Goal: Information Seeking & Learning: Learn about a topic

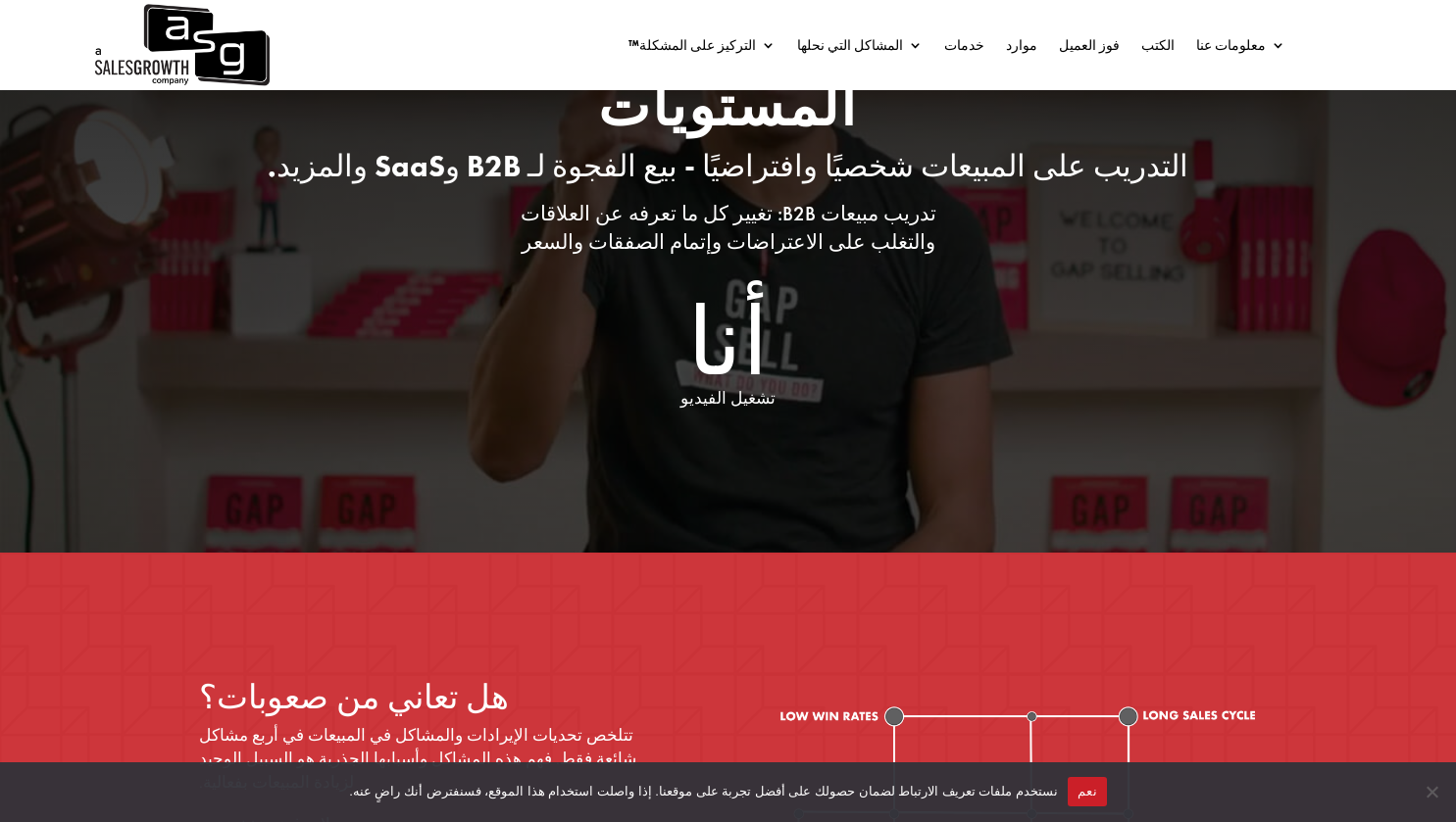
scroll to position [208, 0]
click at [723, 386] on font "تشغيل الفيديو" at bounding box center [728, 397] width 95 height 22
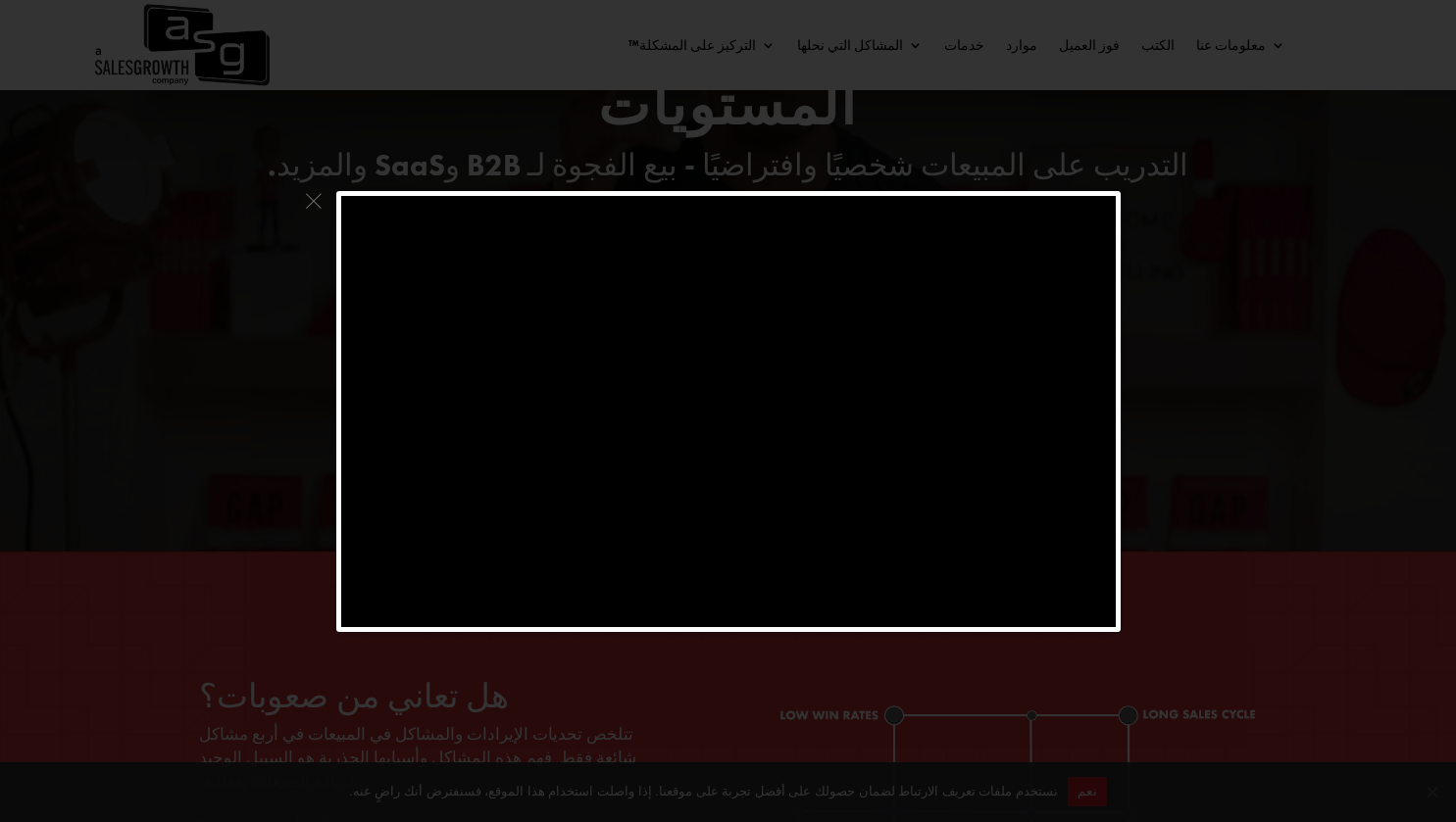
click at [318, 192] on span at bounding box center [314, 206] width 26 height 30
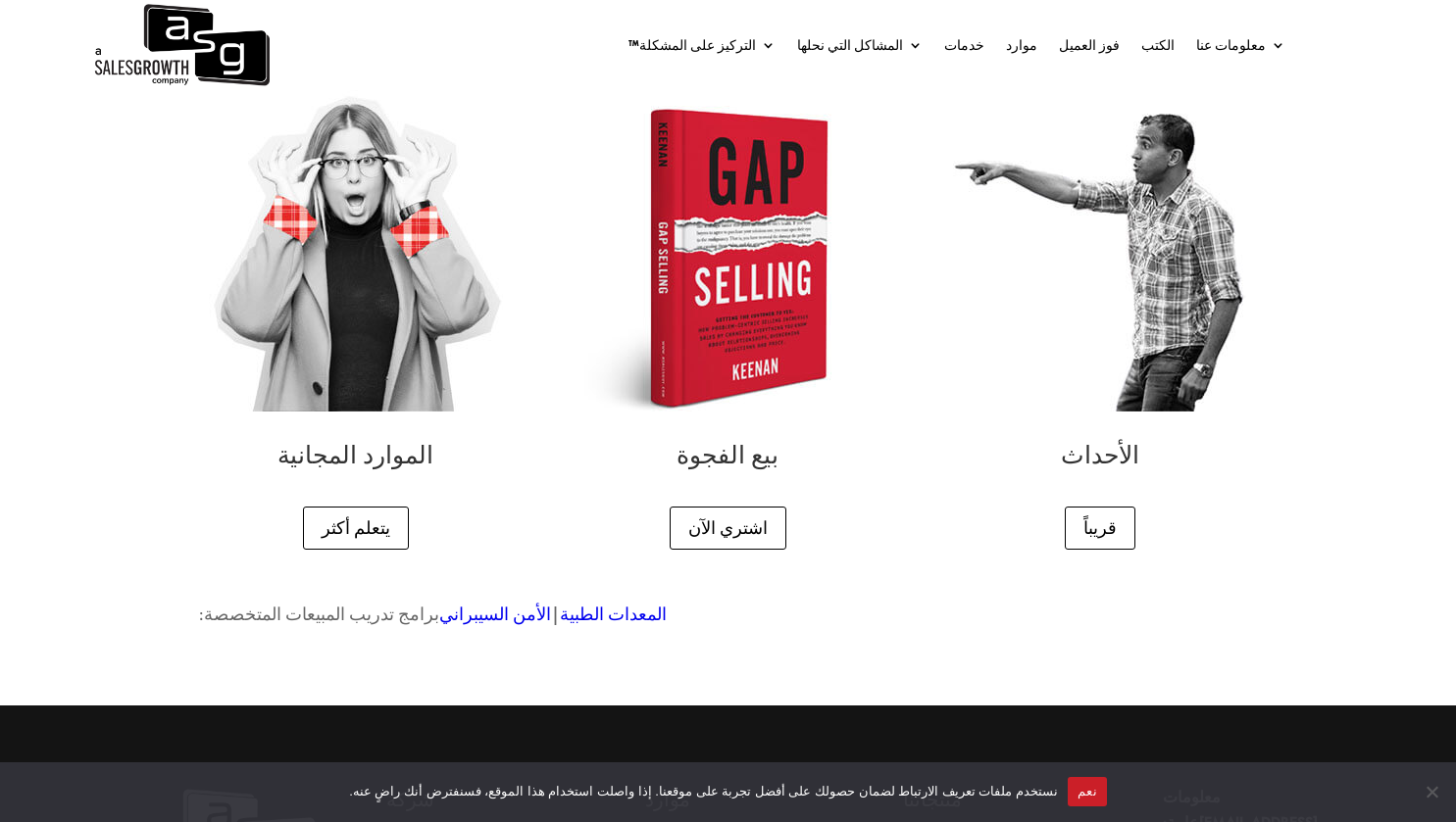
scroll to position [4852, 0]
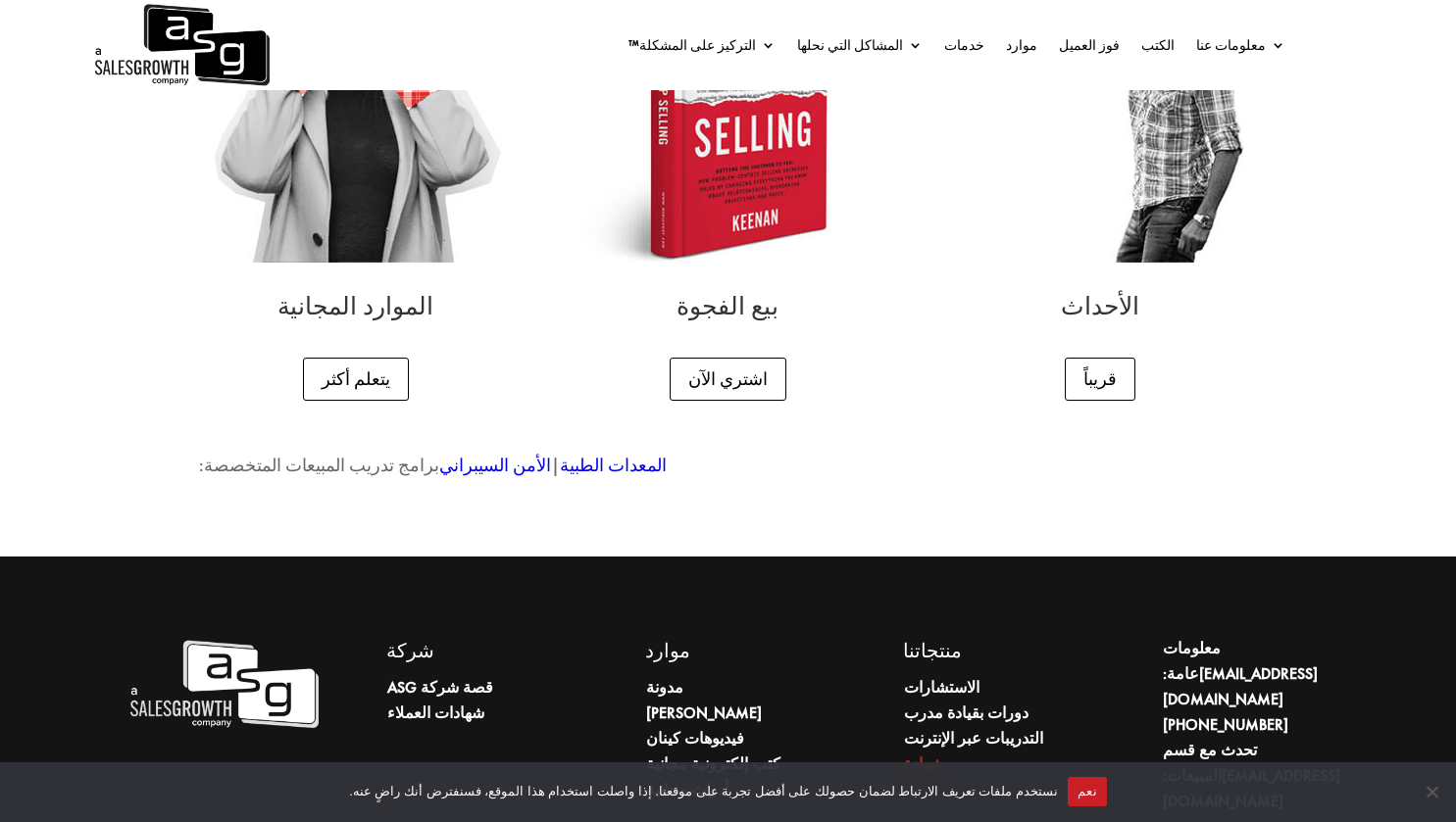
click at [912, 753] on font "شهادة" at bounding box center [923, 763] width 39 height 21
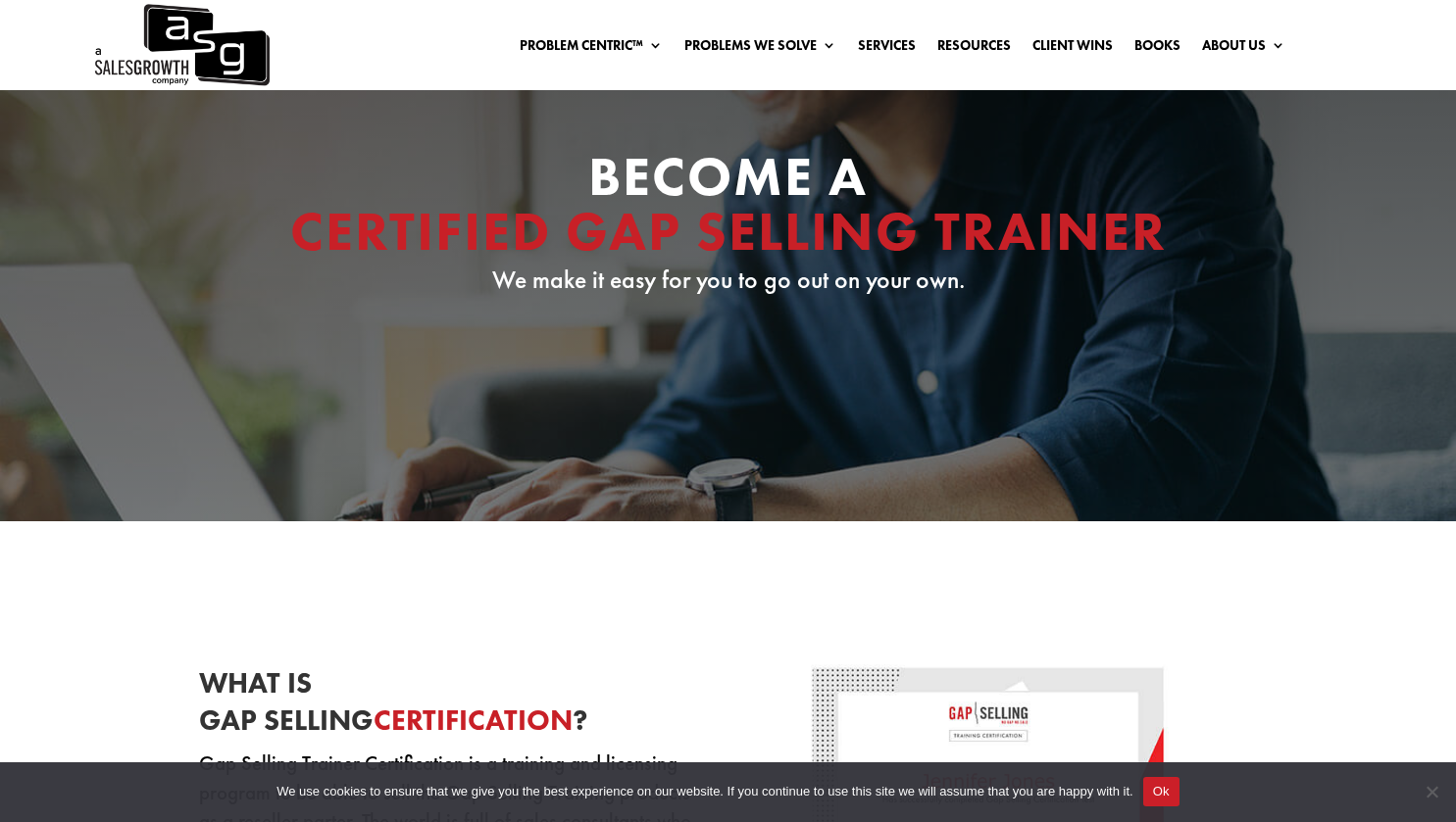
scroll to position [173, 0]
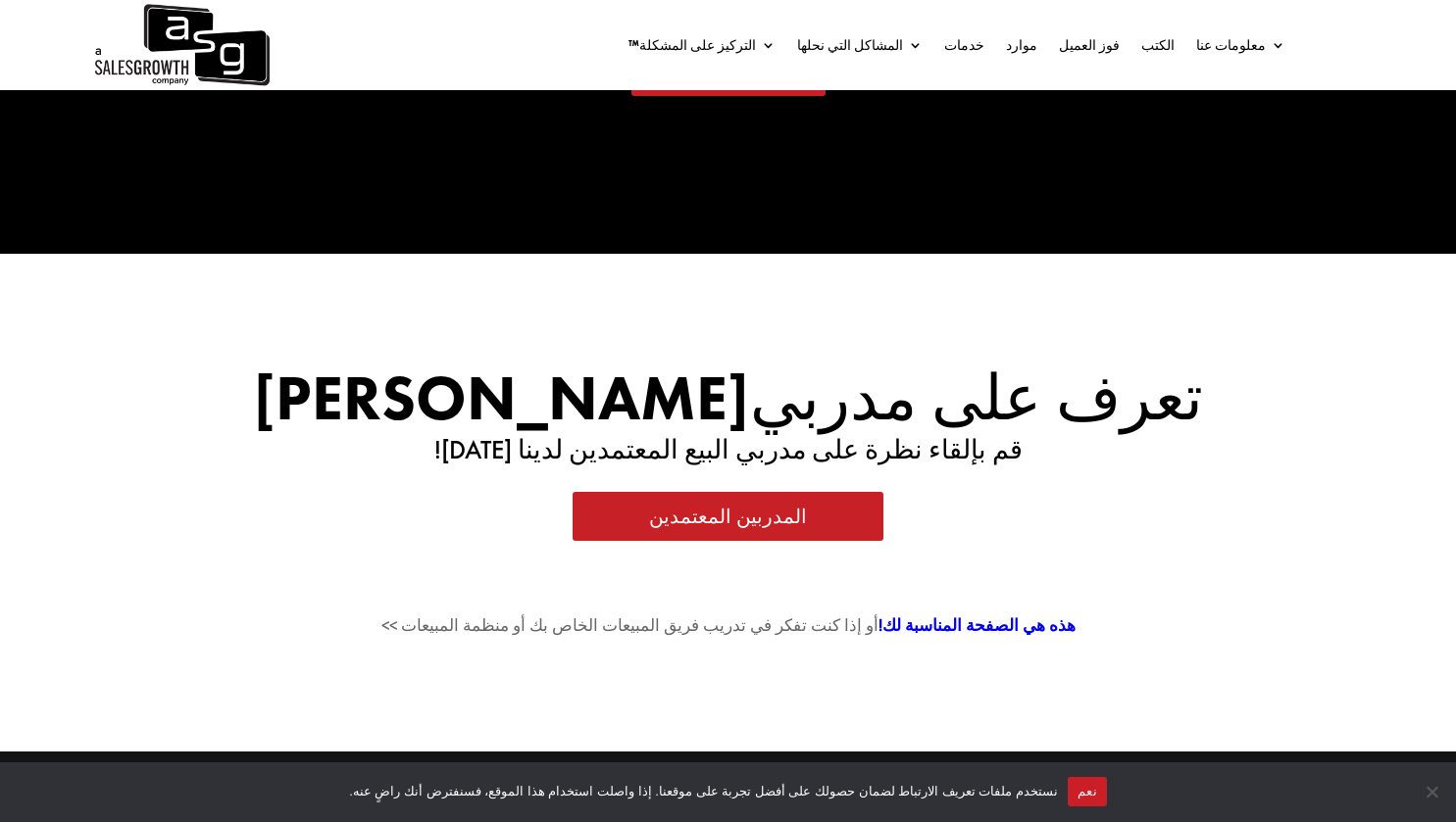
scroll to position [3313, 0]
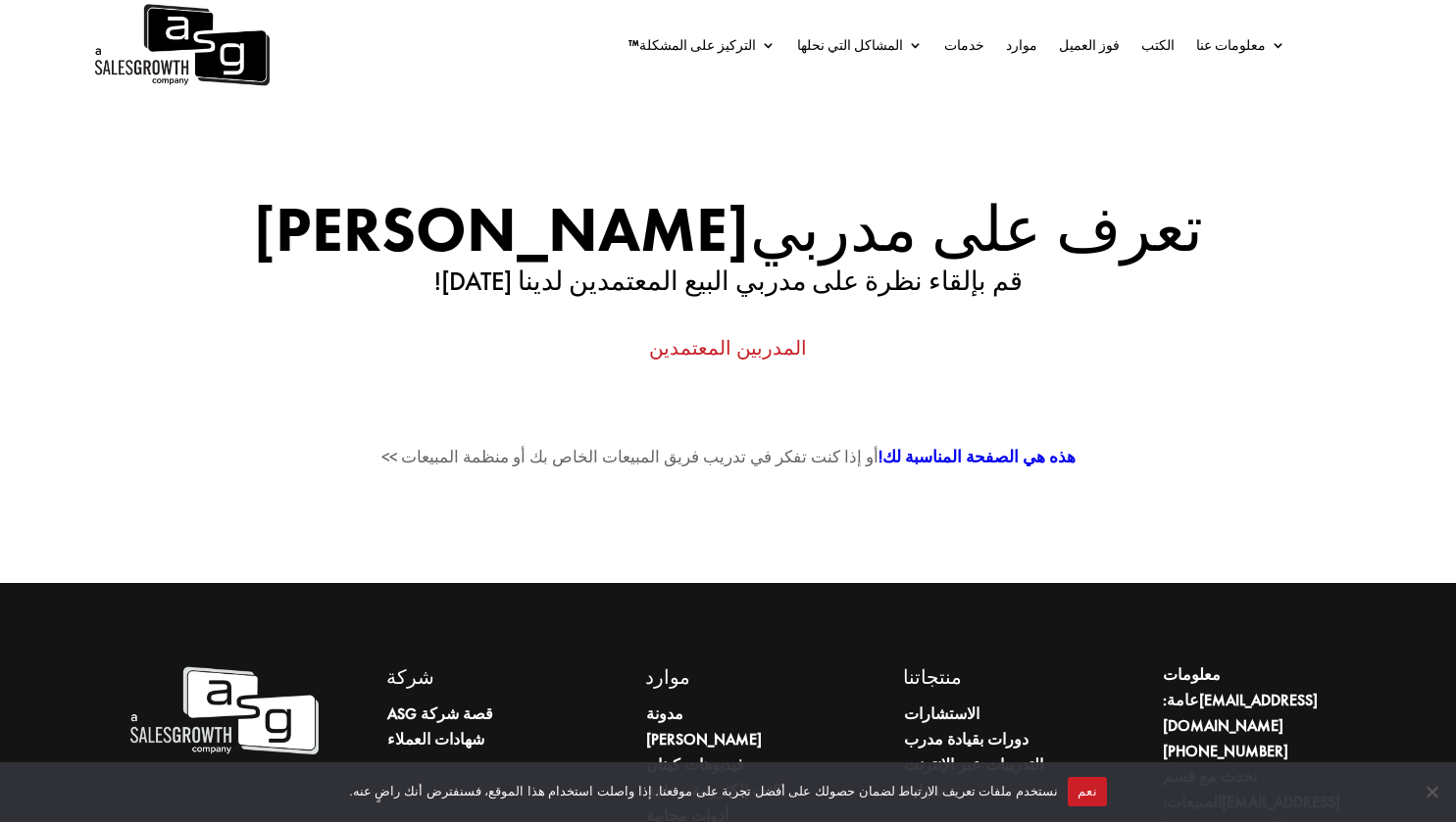
click at [765, 335] on font "المدربين المعتمدين" at bounding box center [728, 348] width 158 height 26
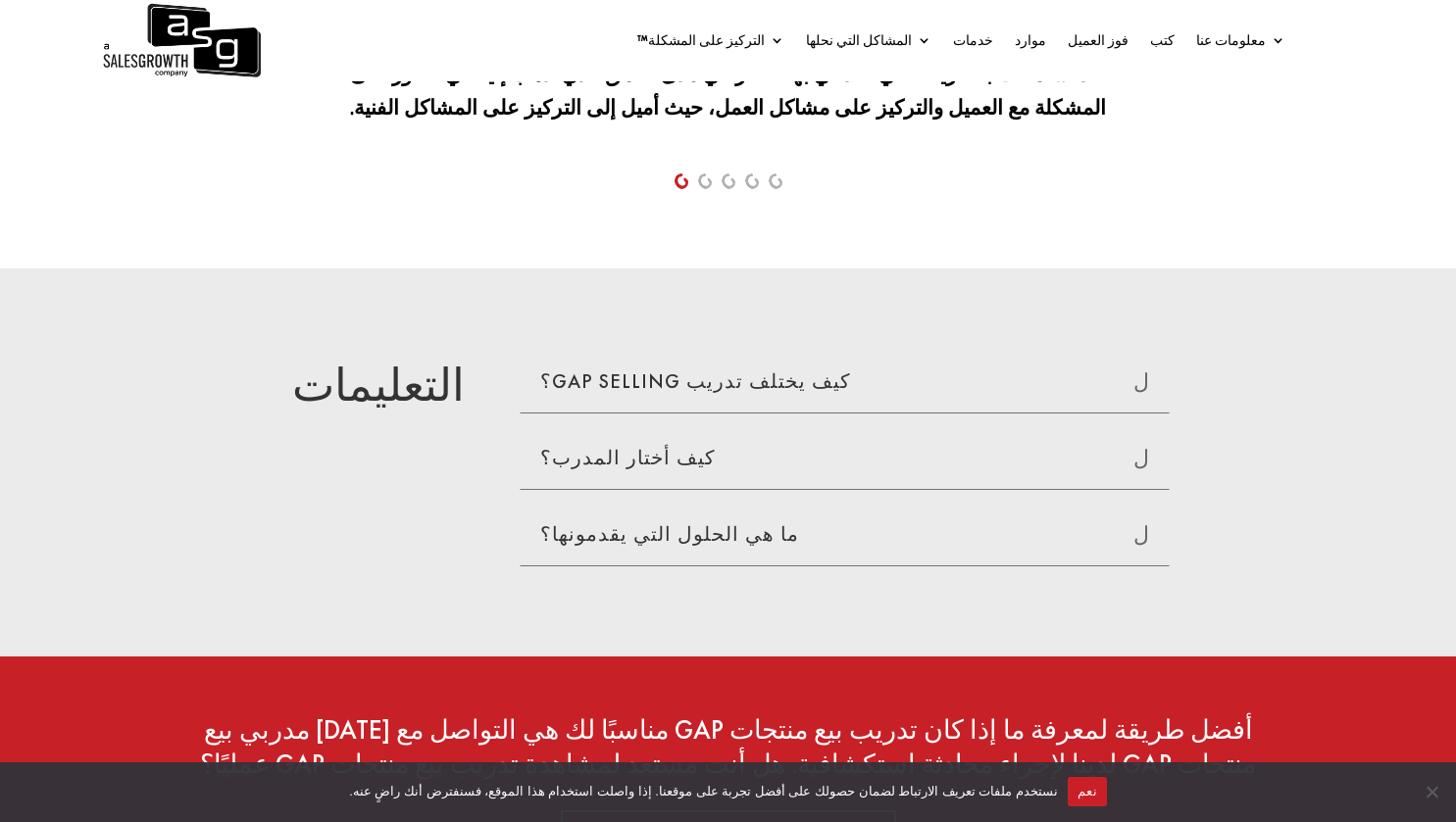
scroll to position [3142, 0]
click at [656, 444] on font "كيف أختار المدرب؟" at bounding box center [628, 457] width 176 height 26
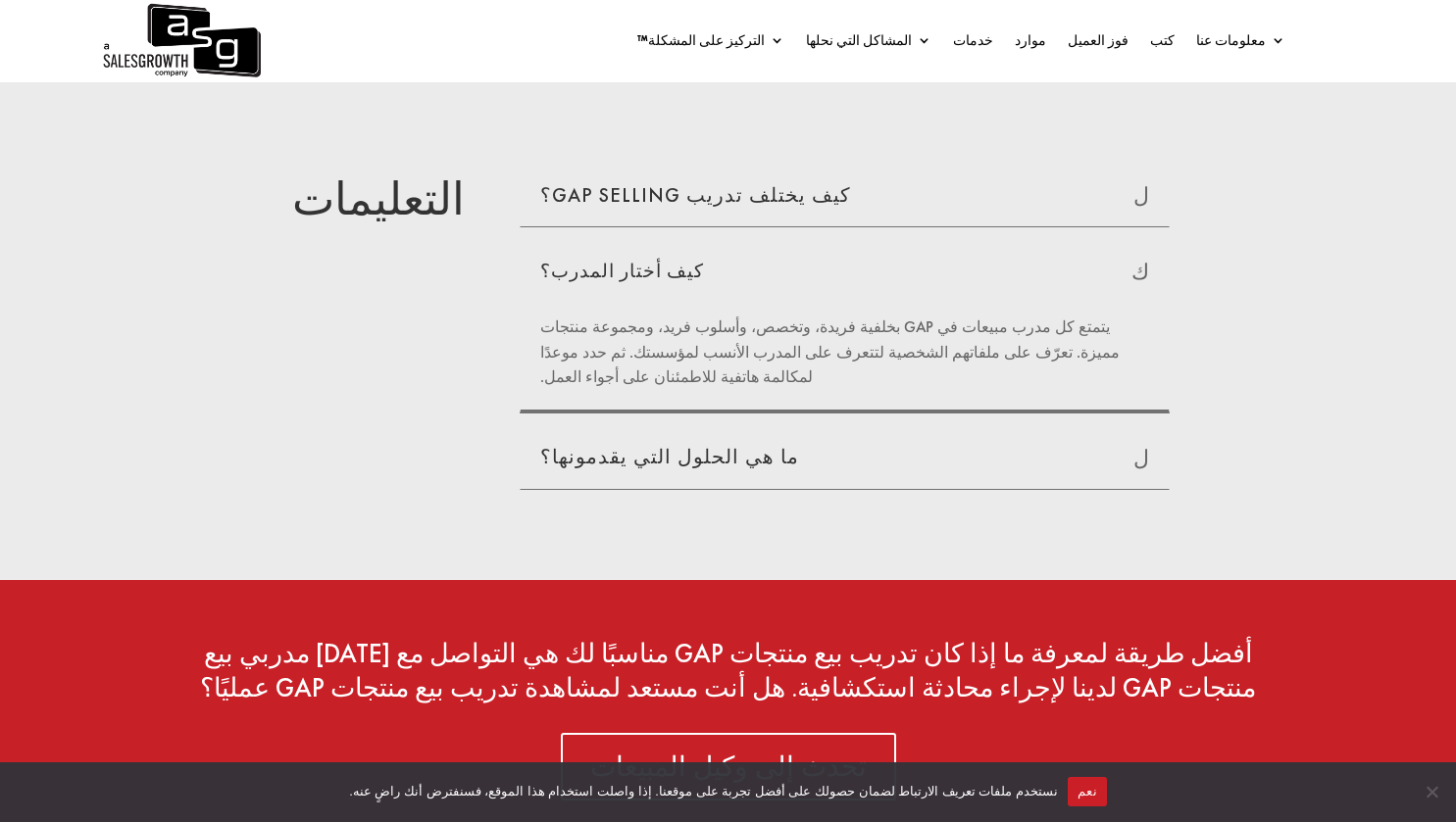
scroll to position [3342, 0]
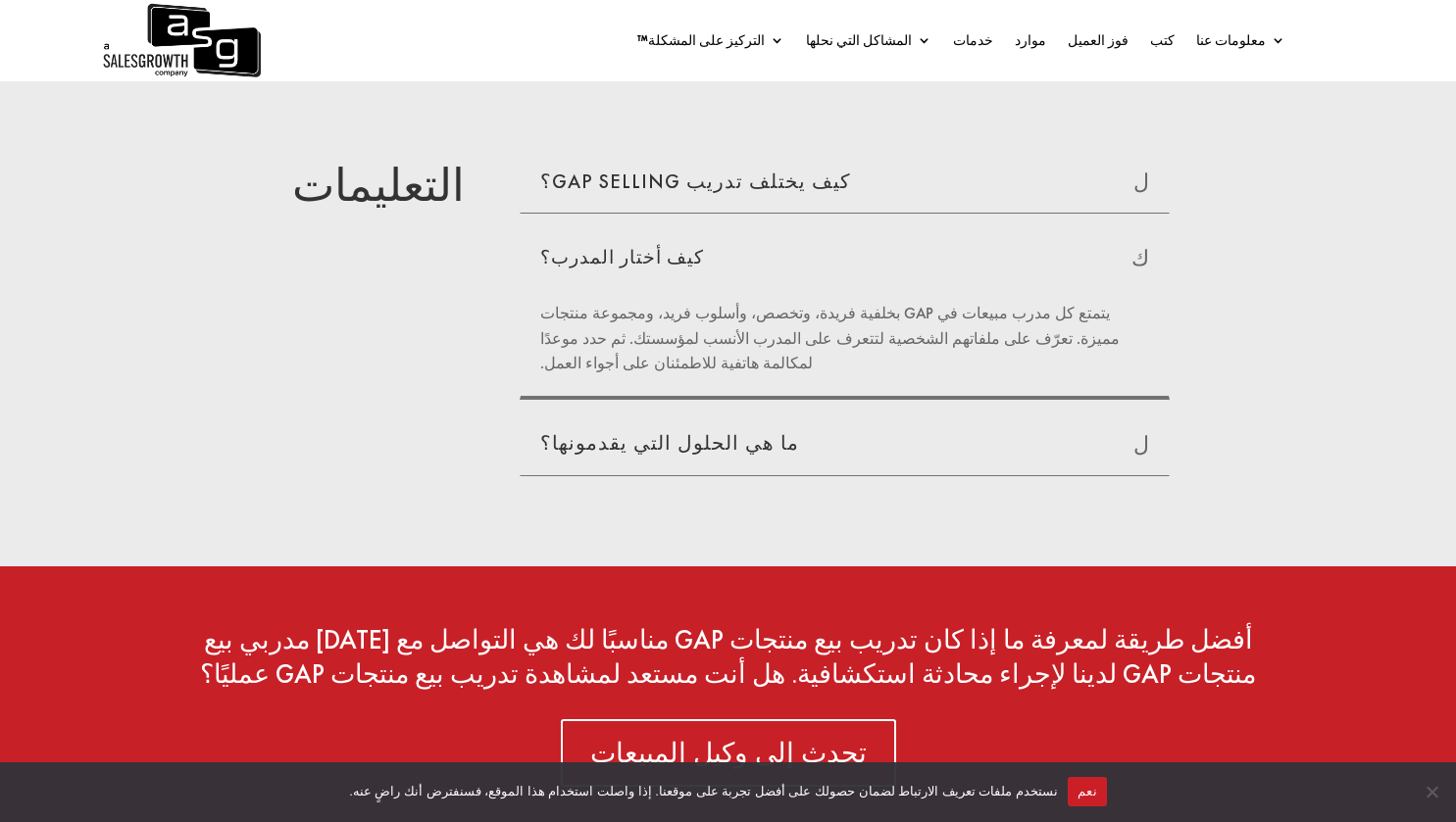
click at [675, 430] on font "ما هي الحلول التي يقدمونها؟" at bounding box center [669, 443] width 258 height 26
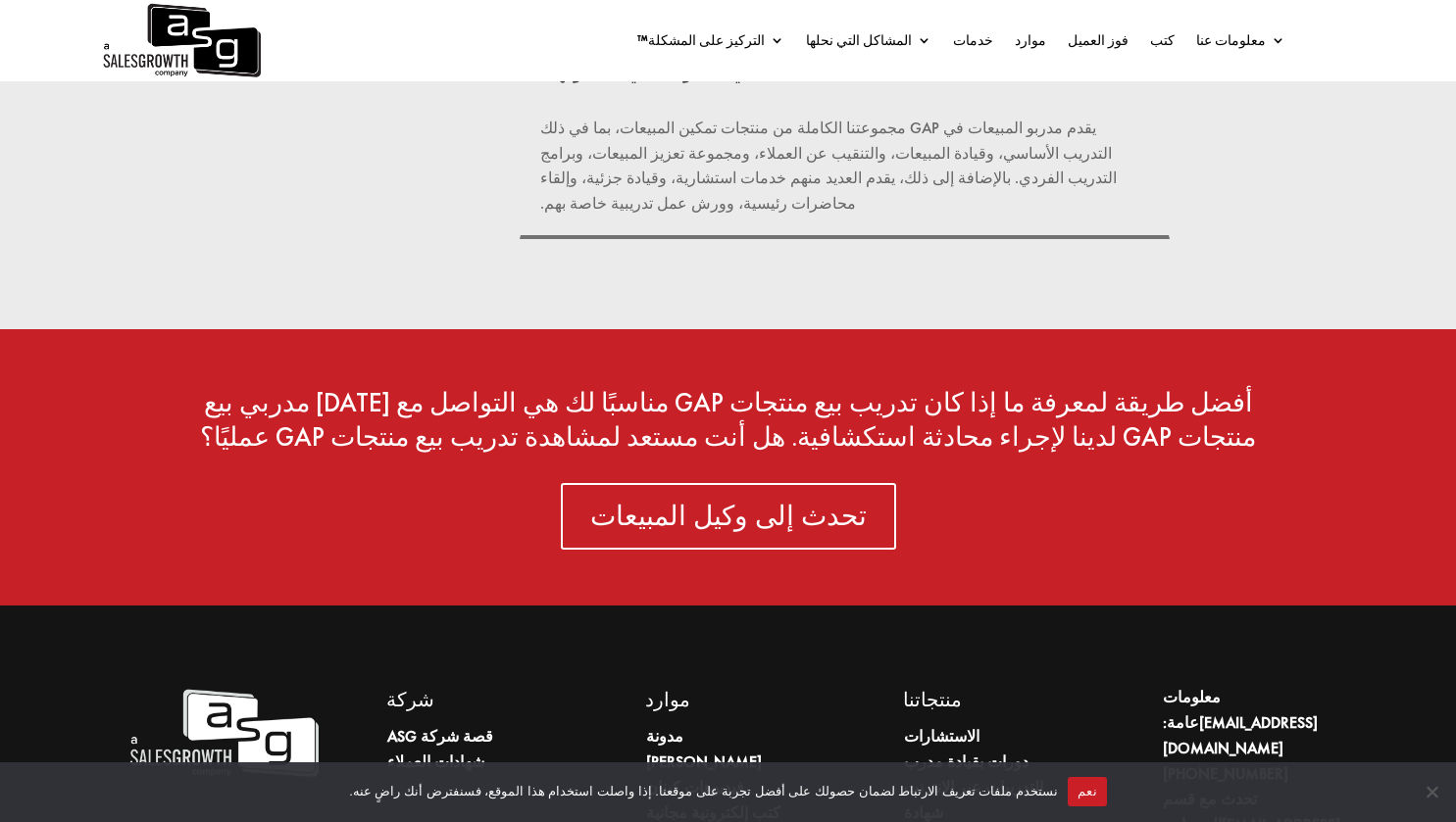
scroll to position [3714, 0]
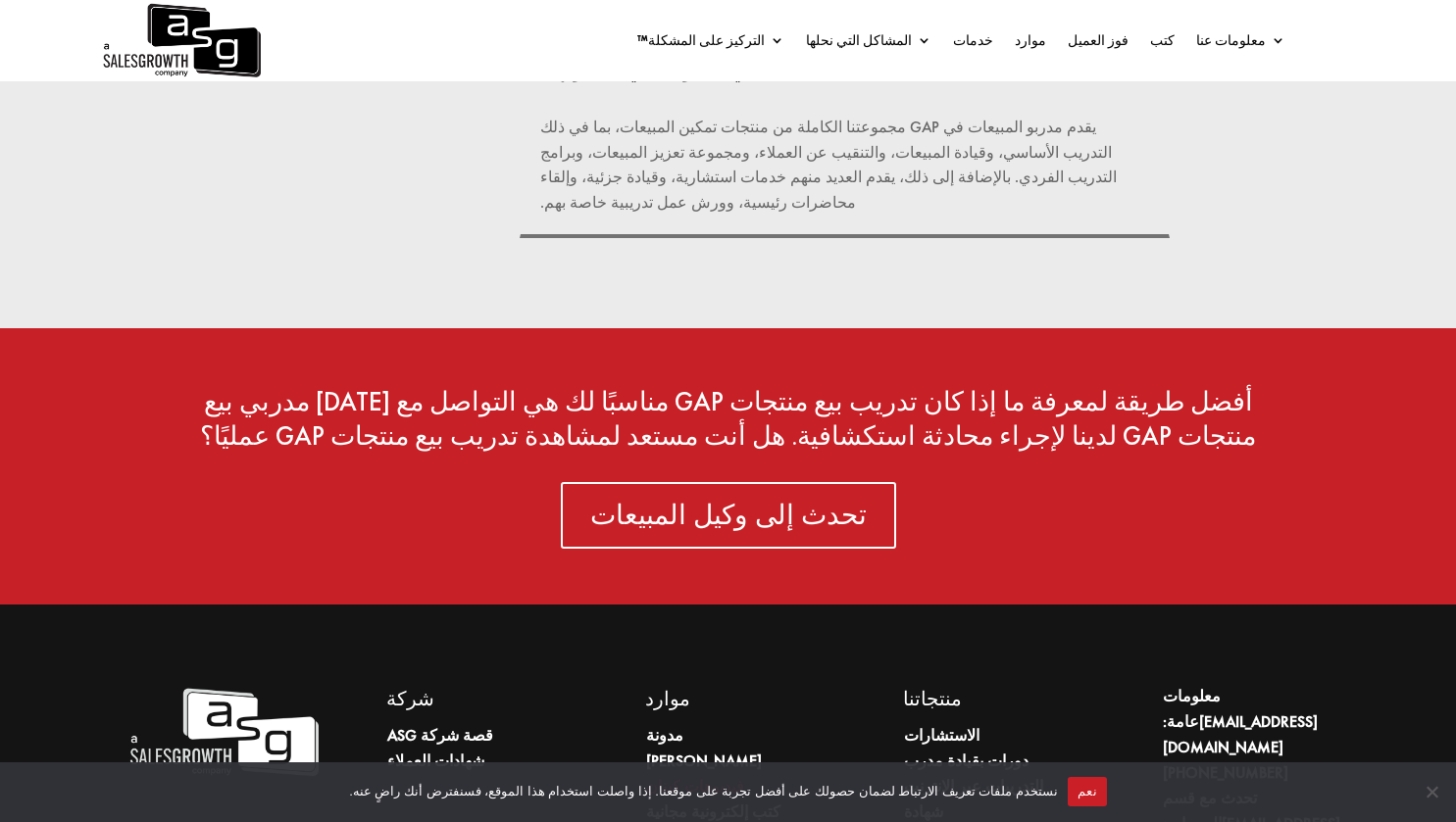
click at [662, 776] on font "فيديوهات كينان" at bounding box center [695, 786] width 98 height 21
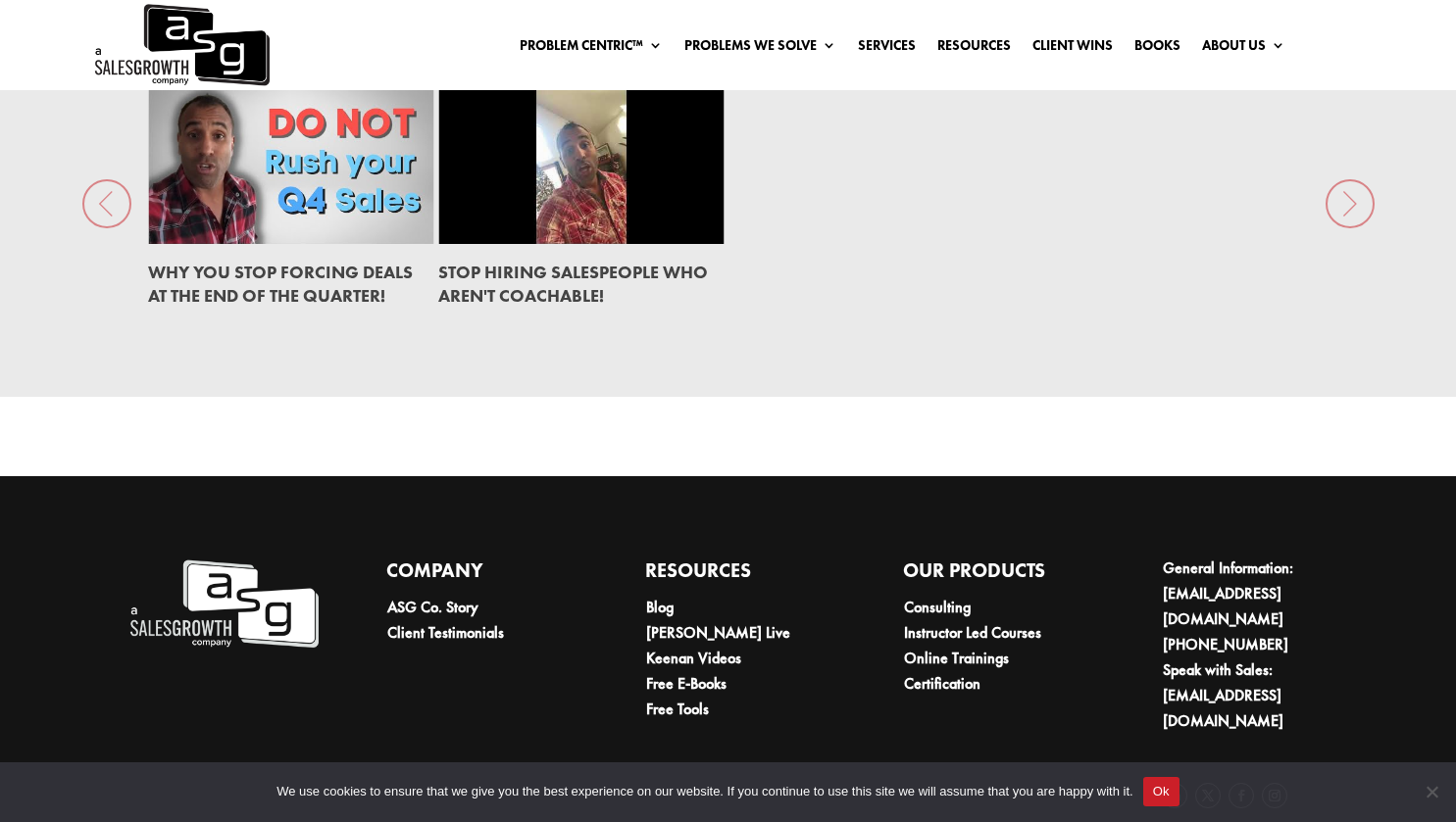
scroll to position [2768, 0]
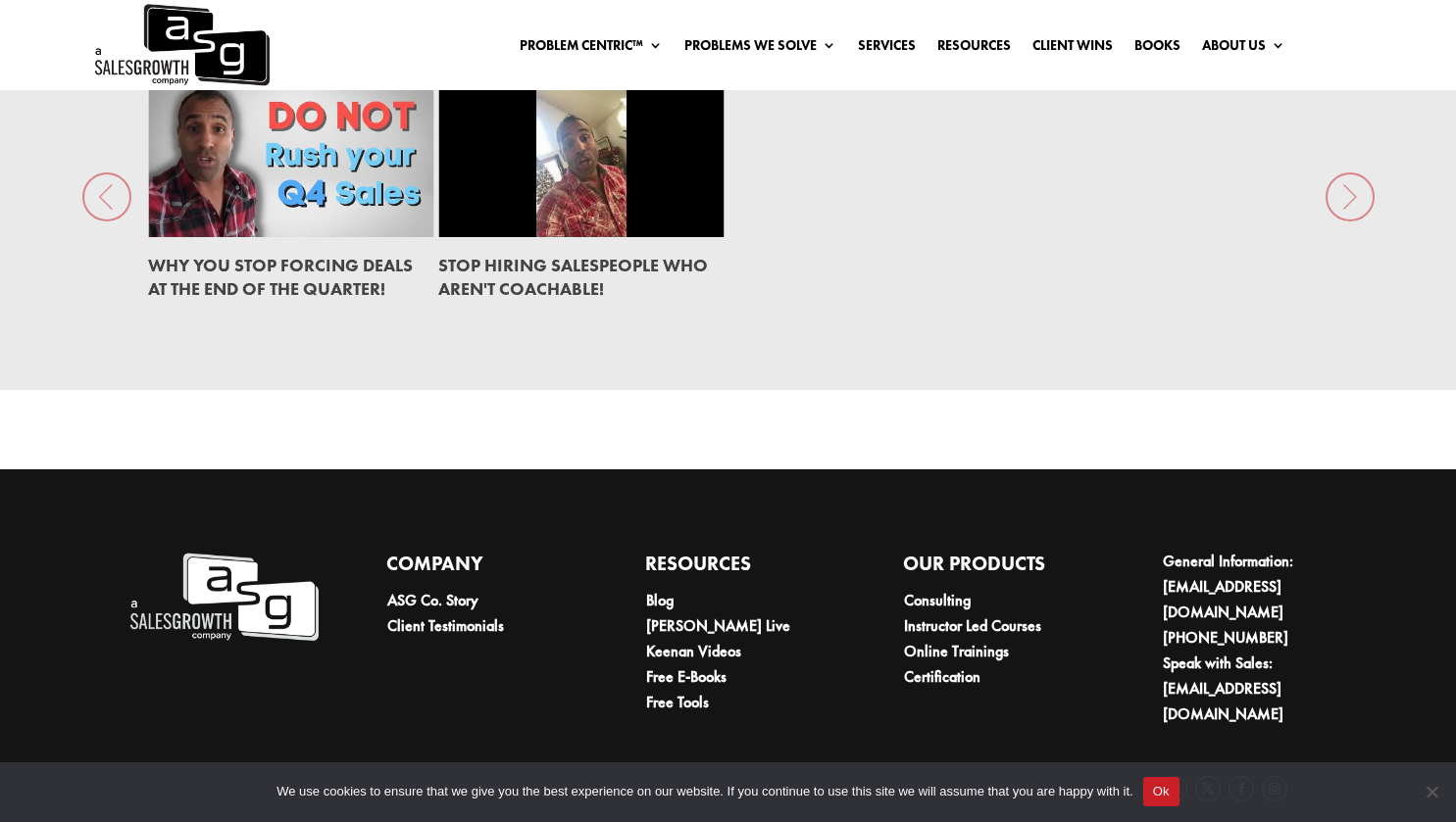
click at [196, 54] on img at bounding box center [180, 45] width 177 height 90
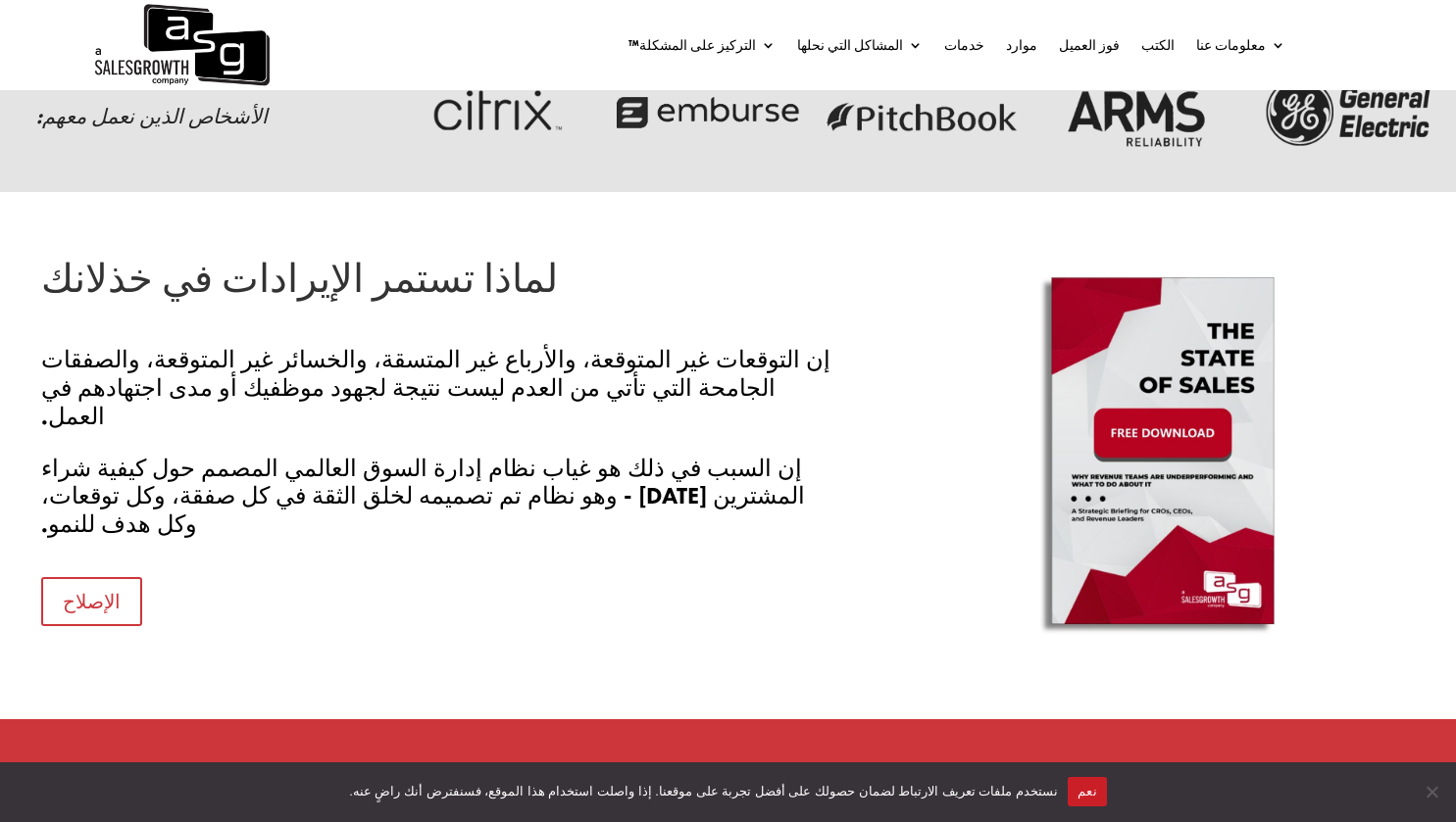
scroll to position [813, 0]
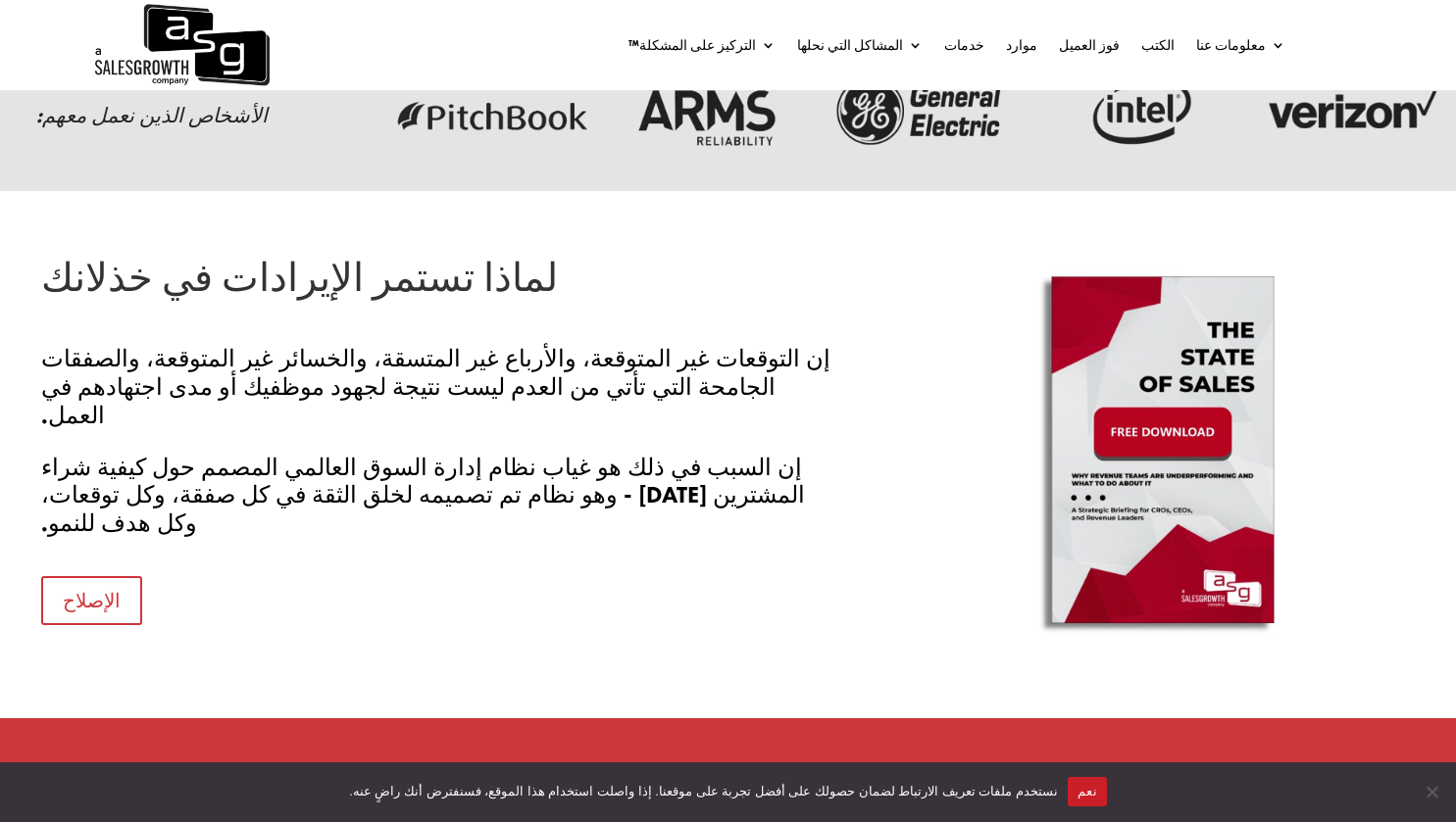
click at [1148, 411] on img at bounding box center [1162, 454] width 344 height 392
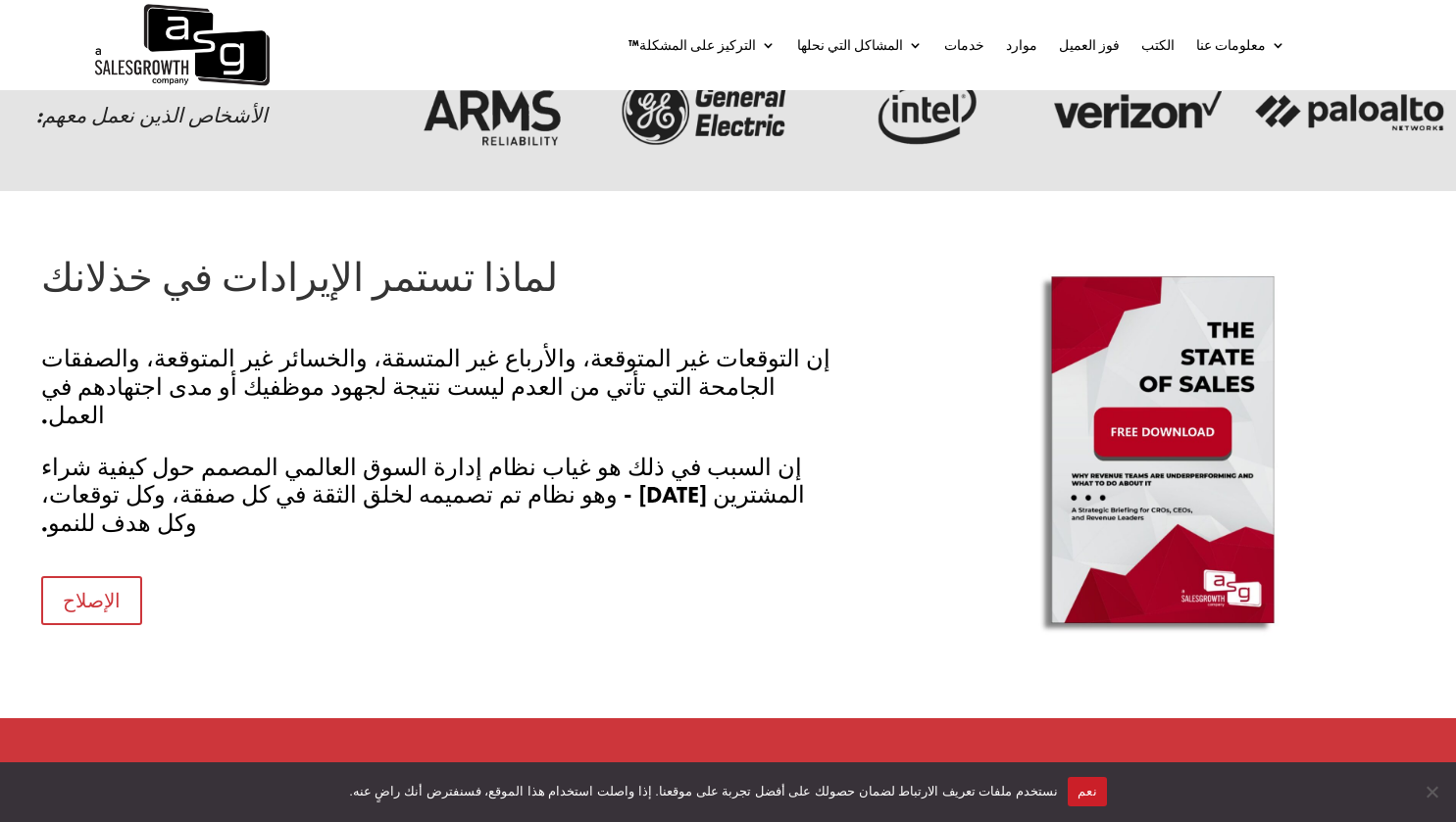
click at [637, 258] on h2 "لماذا تستمر الإيرادات في خذلانك" at bounding box center [438, 282] width 794 height 49
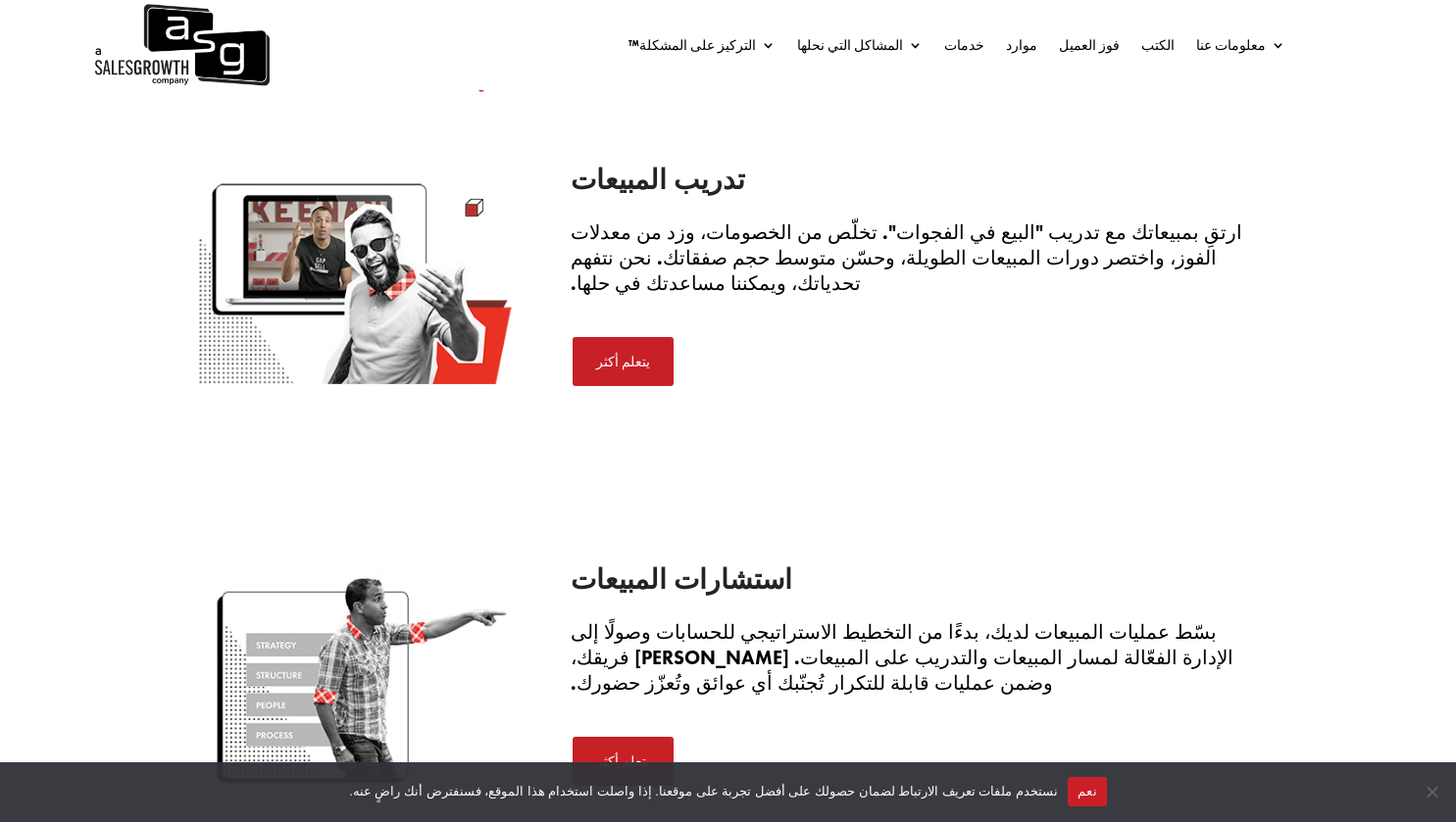
scroll to position [2579, 0]
drag, startPoint x: 573, startPoint y: 250, endPoint x: 1161, endPoint y: 230, distance: 588.3
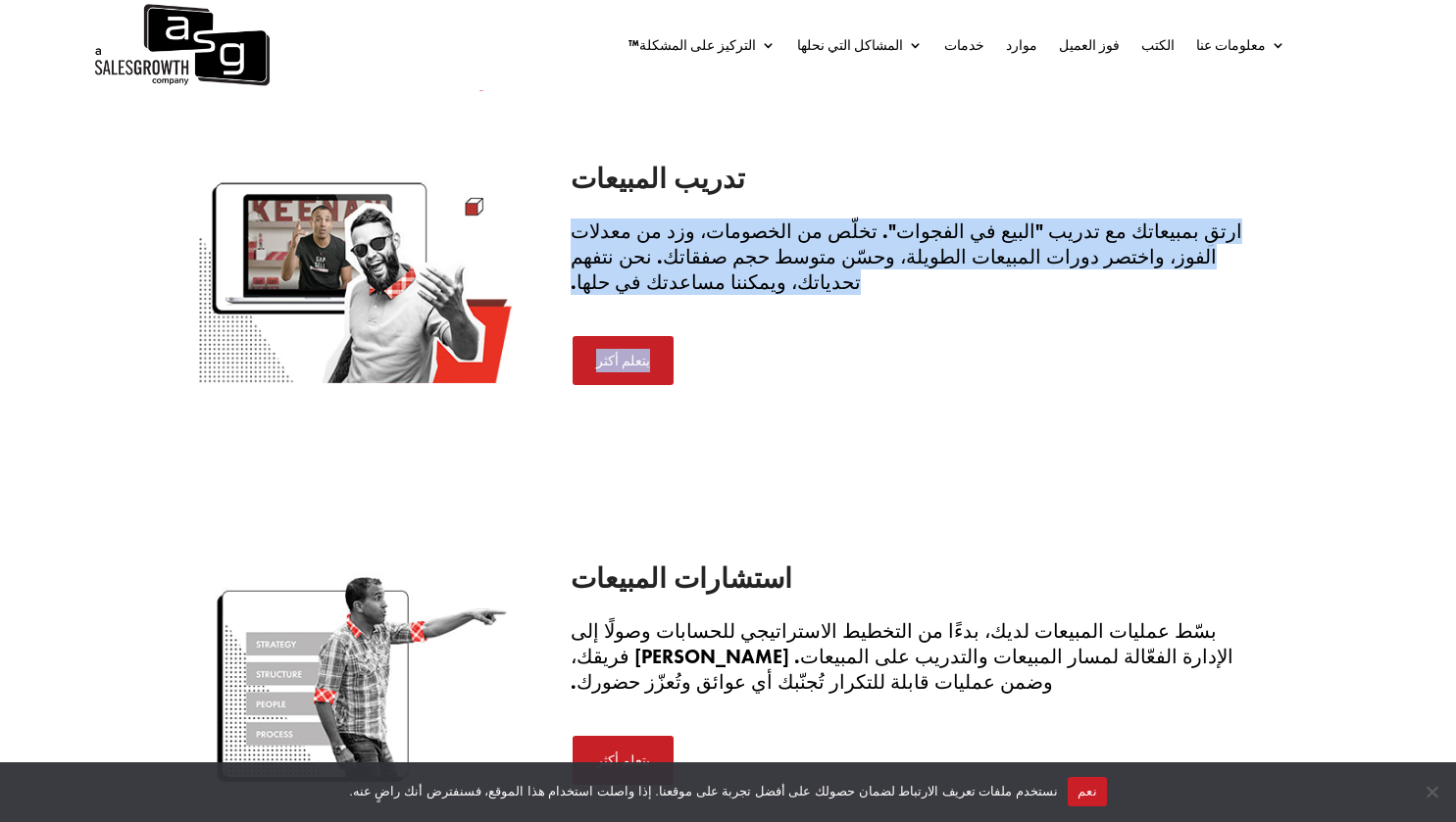
drag, startPoint x: 574, startPoint y: 214, endPoint x: 771, endPoint y: 257, distance: 201.6
click at [771, 257] on div "تدريب المبيعات ارتقِ بمبيعاتك مع تدريب "البيع في الفجوات". تخلّص من الخصومات، و…" at bounding box center [914, 276] width 687 height 221
copy div "ارتقِ بمبيعاتك مع تدريب "البيع في الفجوات". تخلّص من الخصومات، وزد من معدلات ال…"
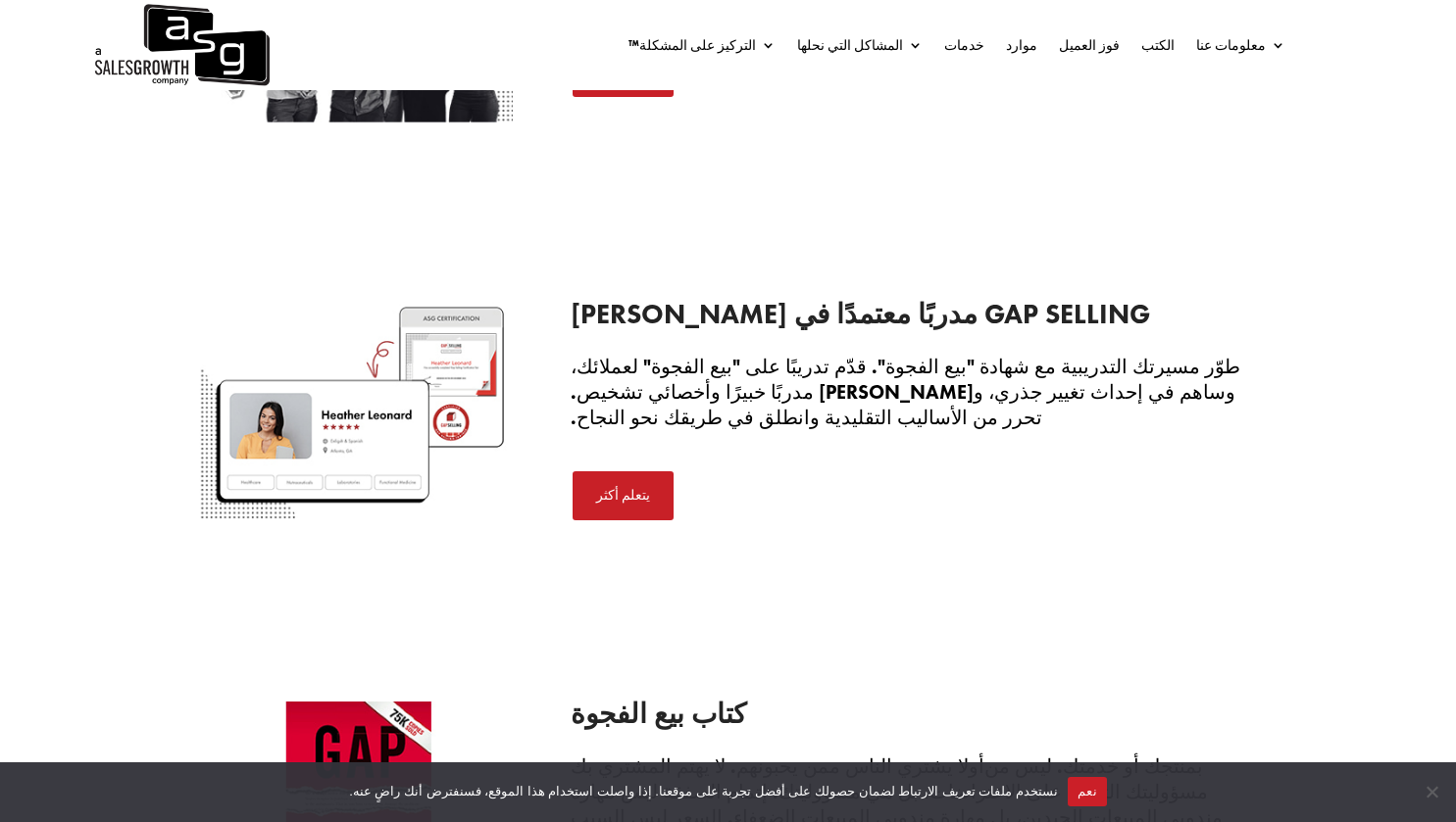
scroll to position [3639, 0]
click at [378, 521] on div "كن مدربًا معتمدًا في GAP SELLING طوّر مسيرتك التدريبية مع شهادة "بيع الفجوة". ق…" at bounding box center [728, 412] width 1059 height 274
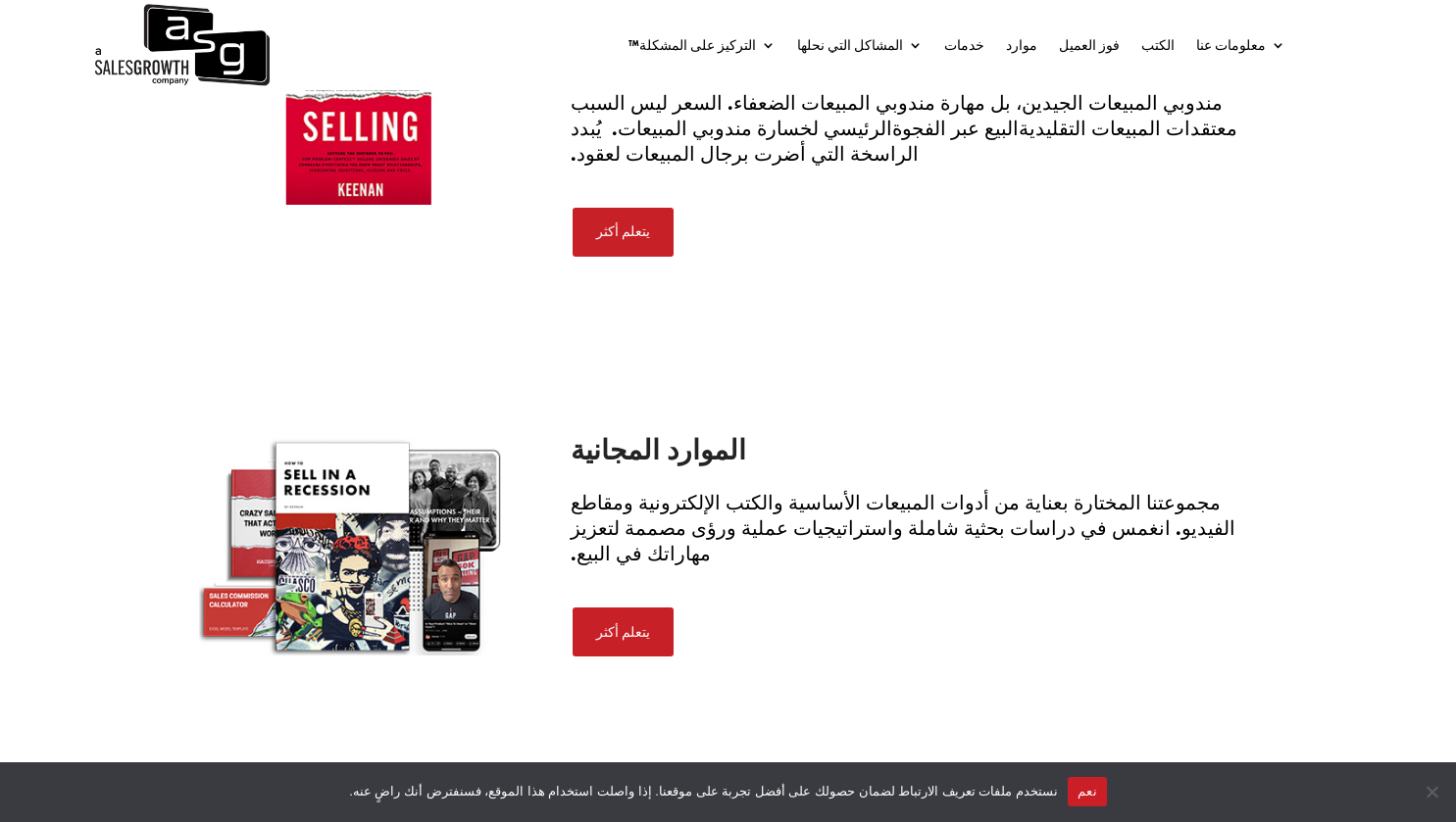
scroll to position [4368, 0]
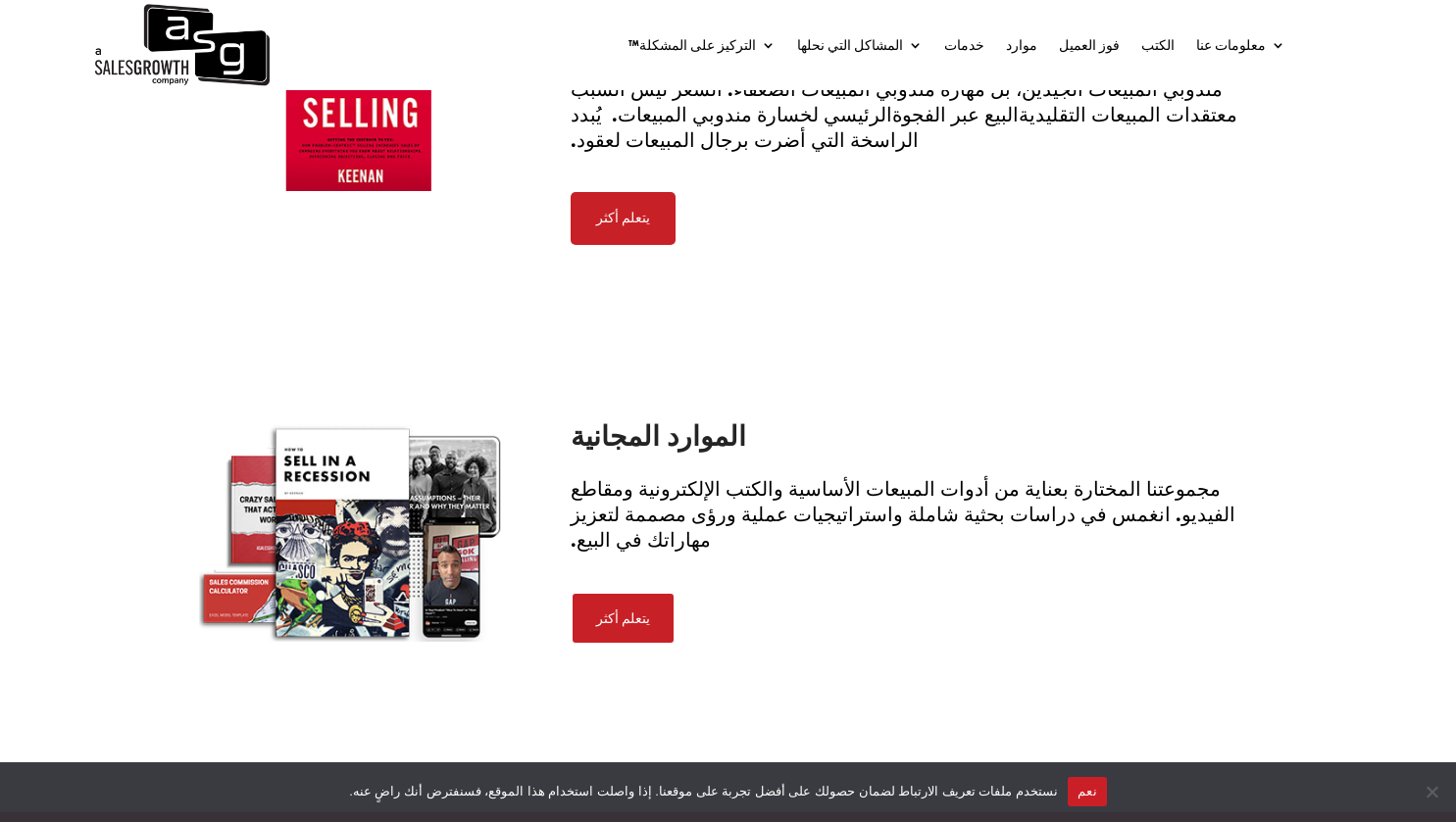
click at [632, 208] on font "يتعلم أكثر" at bounding box center [623, 217] width 54 height 18
click at [629, 610] on font "يتعلم أكثر" at bounding box center [623, 618] width 54 height 18
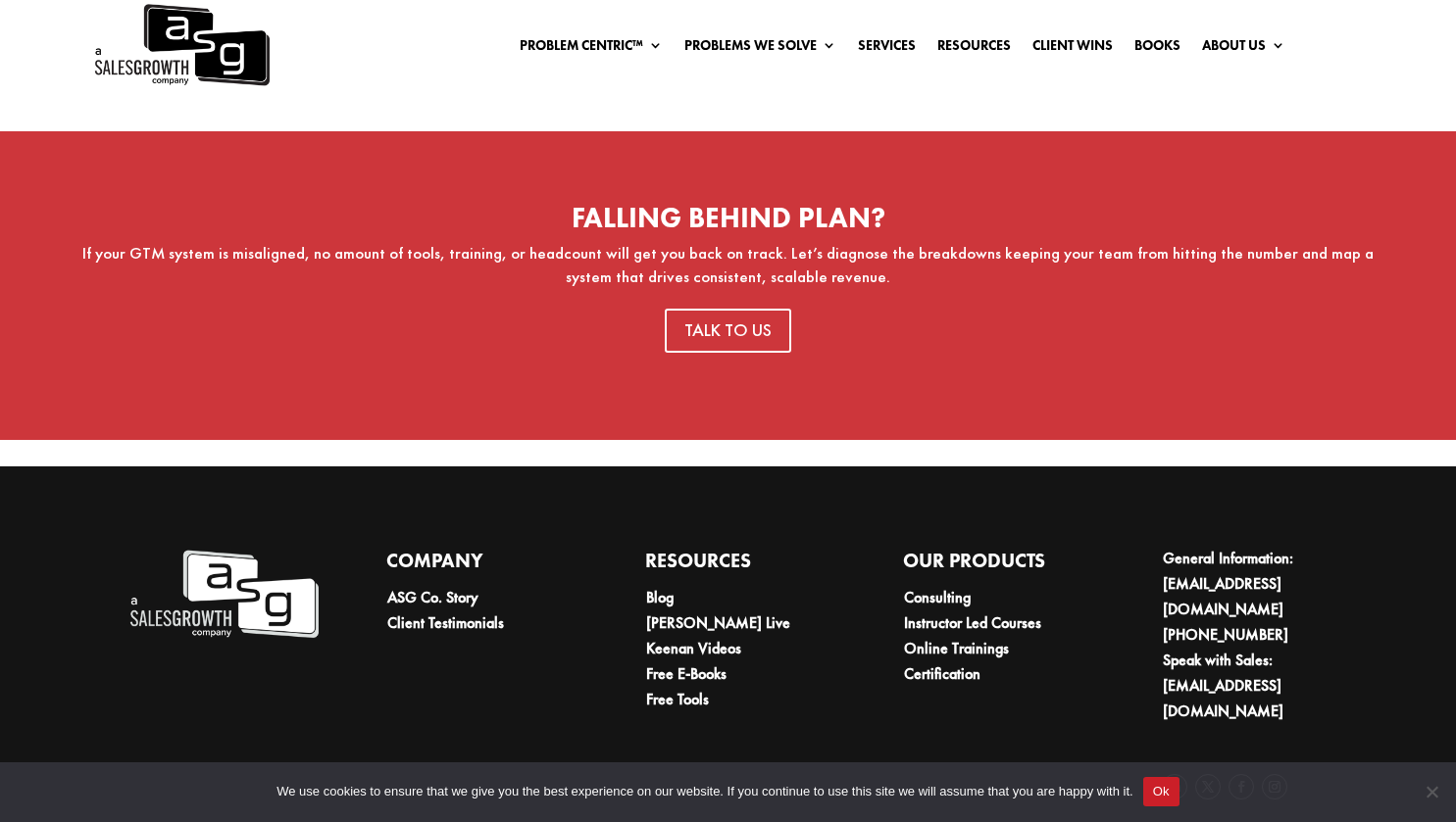
scroll to position [1196, 0]
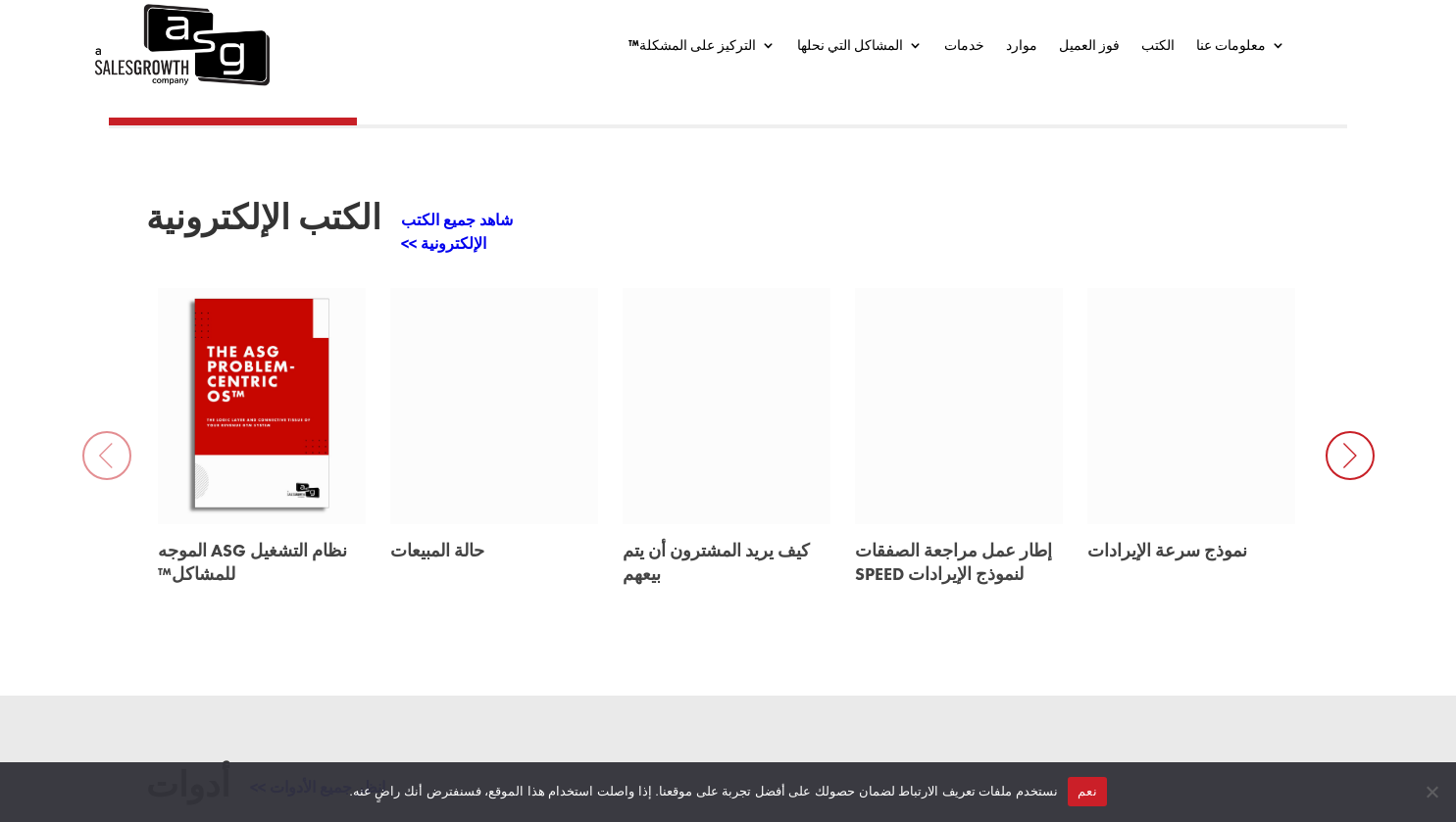
scroll to position [845, 0]
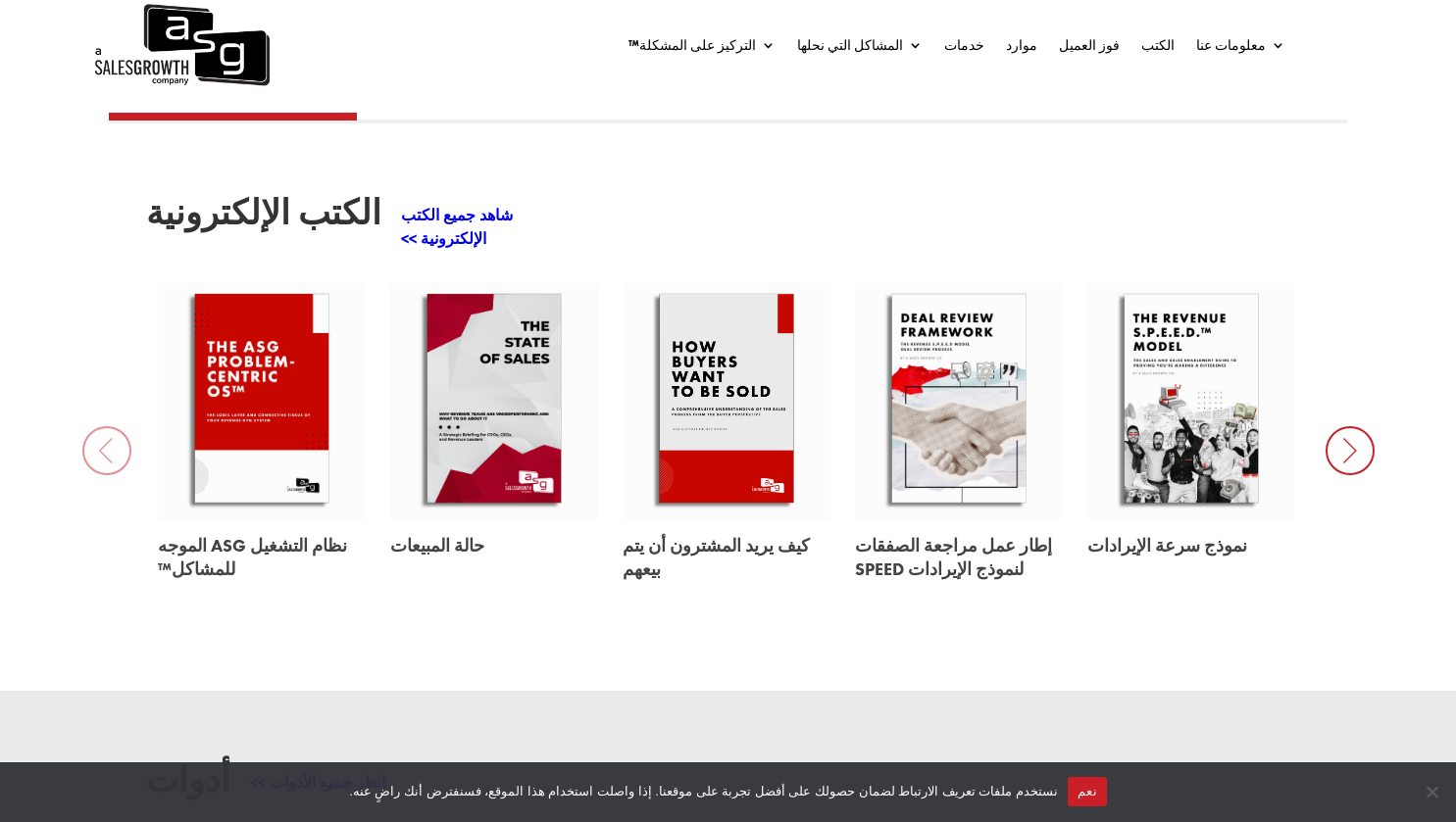
click at [1358, 426] on icon at bounding box center [1349, 450] width 49 height 49
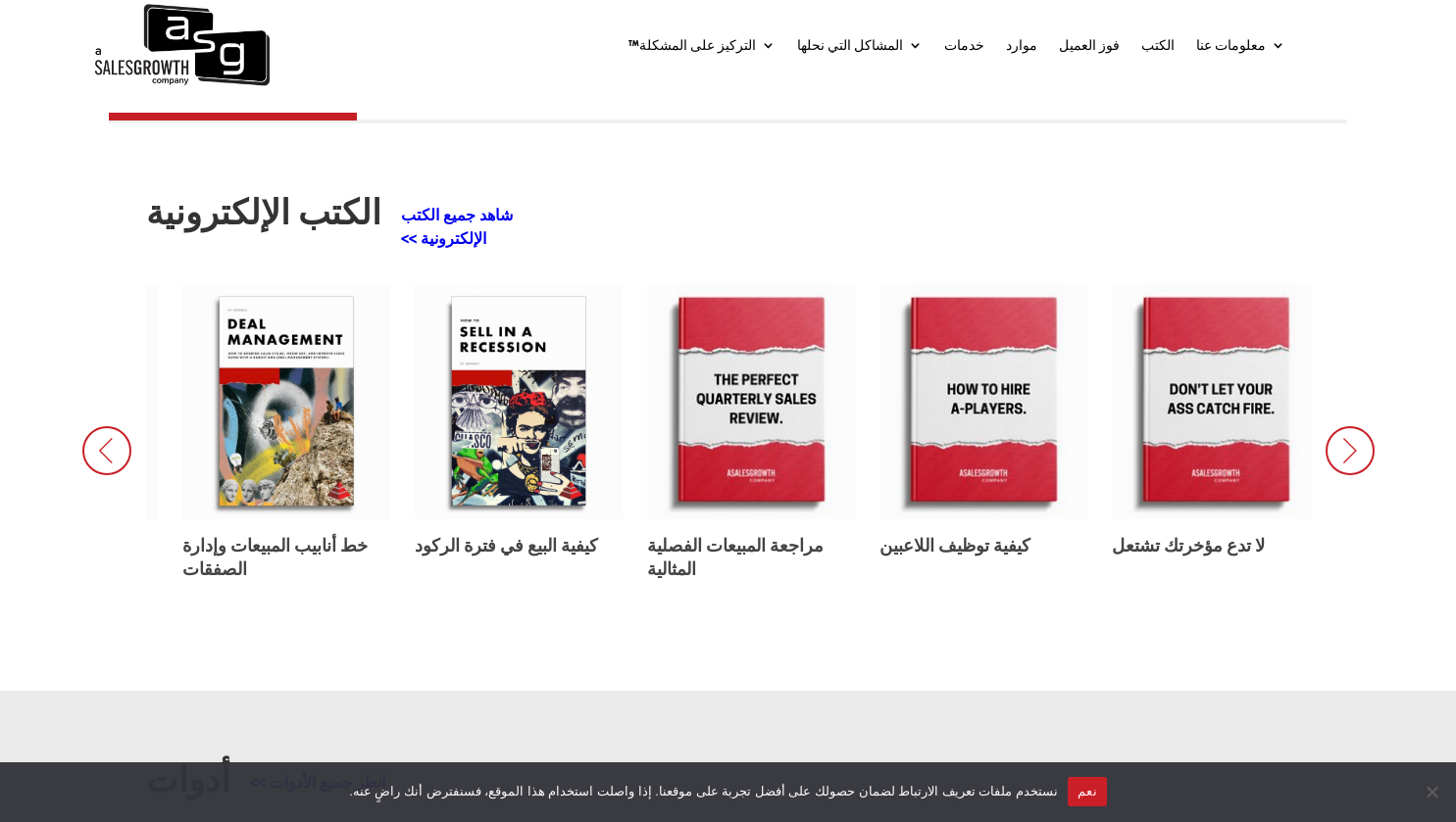
click at [1358, 426] on icon at bounding box center [1349, 450] width 49 height 49
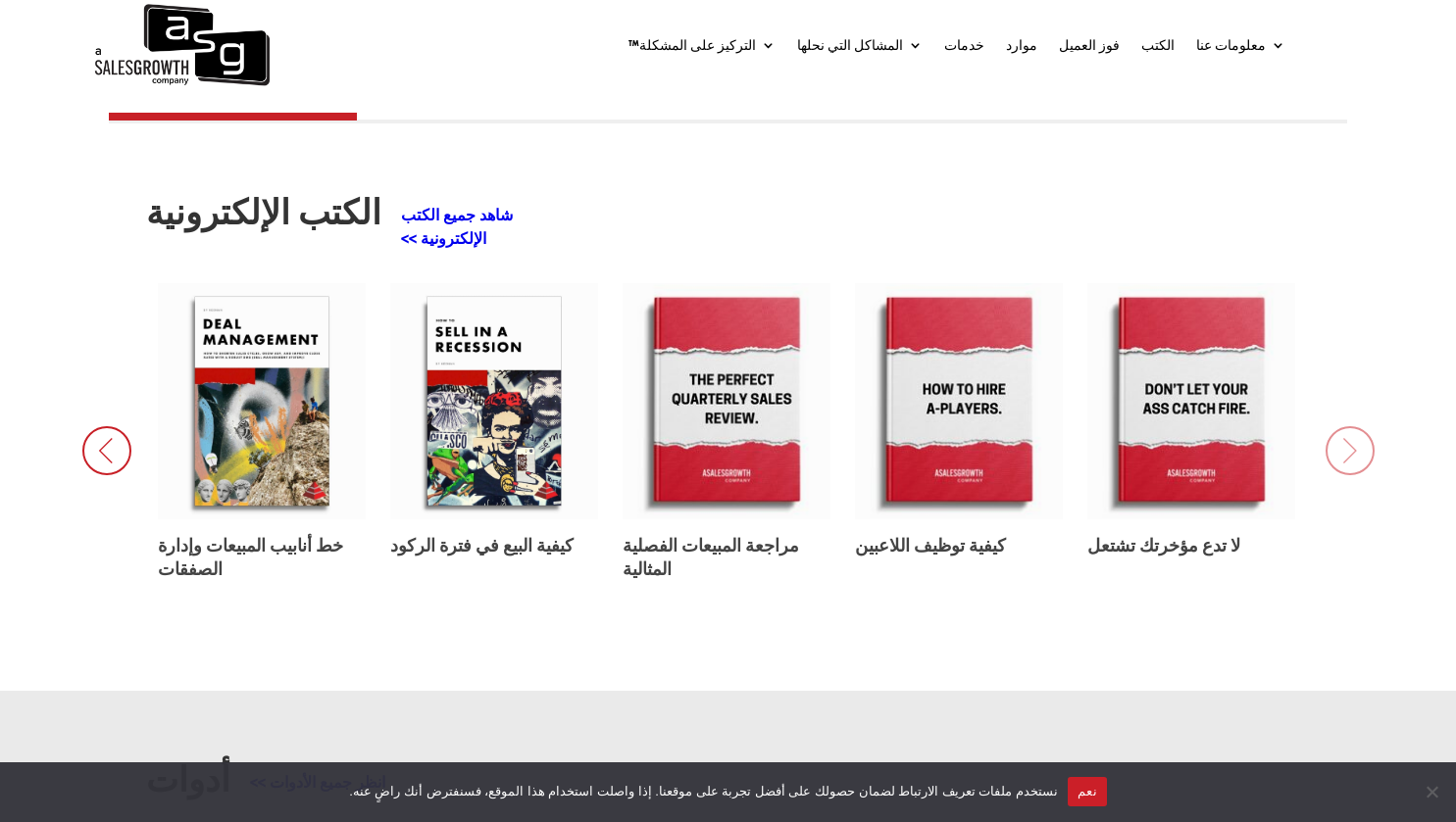
click at [121, 426] on icon at bounding box center [107, 450] width 49 height 49
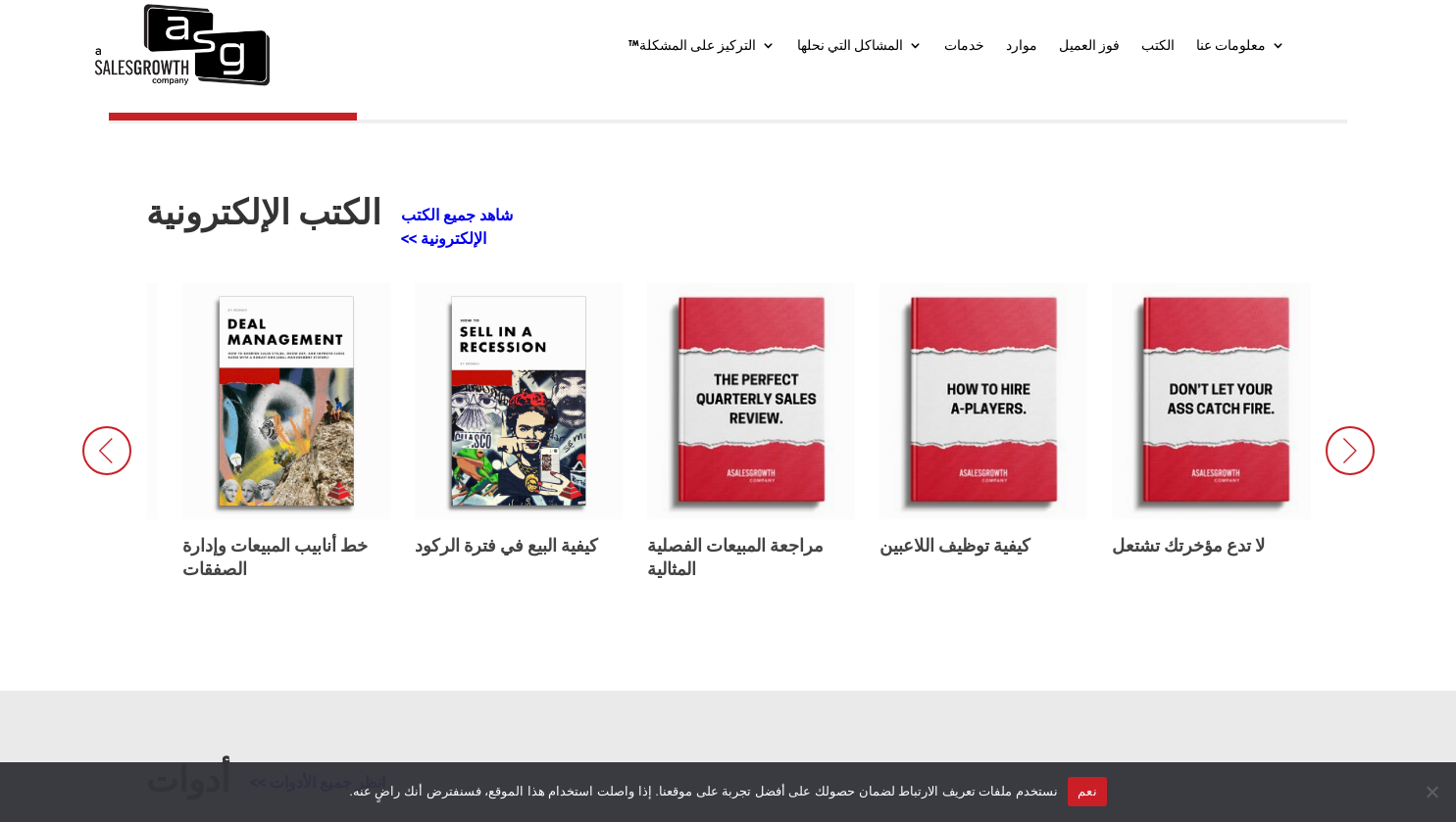
click at [121, 426] on icon at bounding box center [107, 450] width 49 height 49
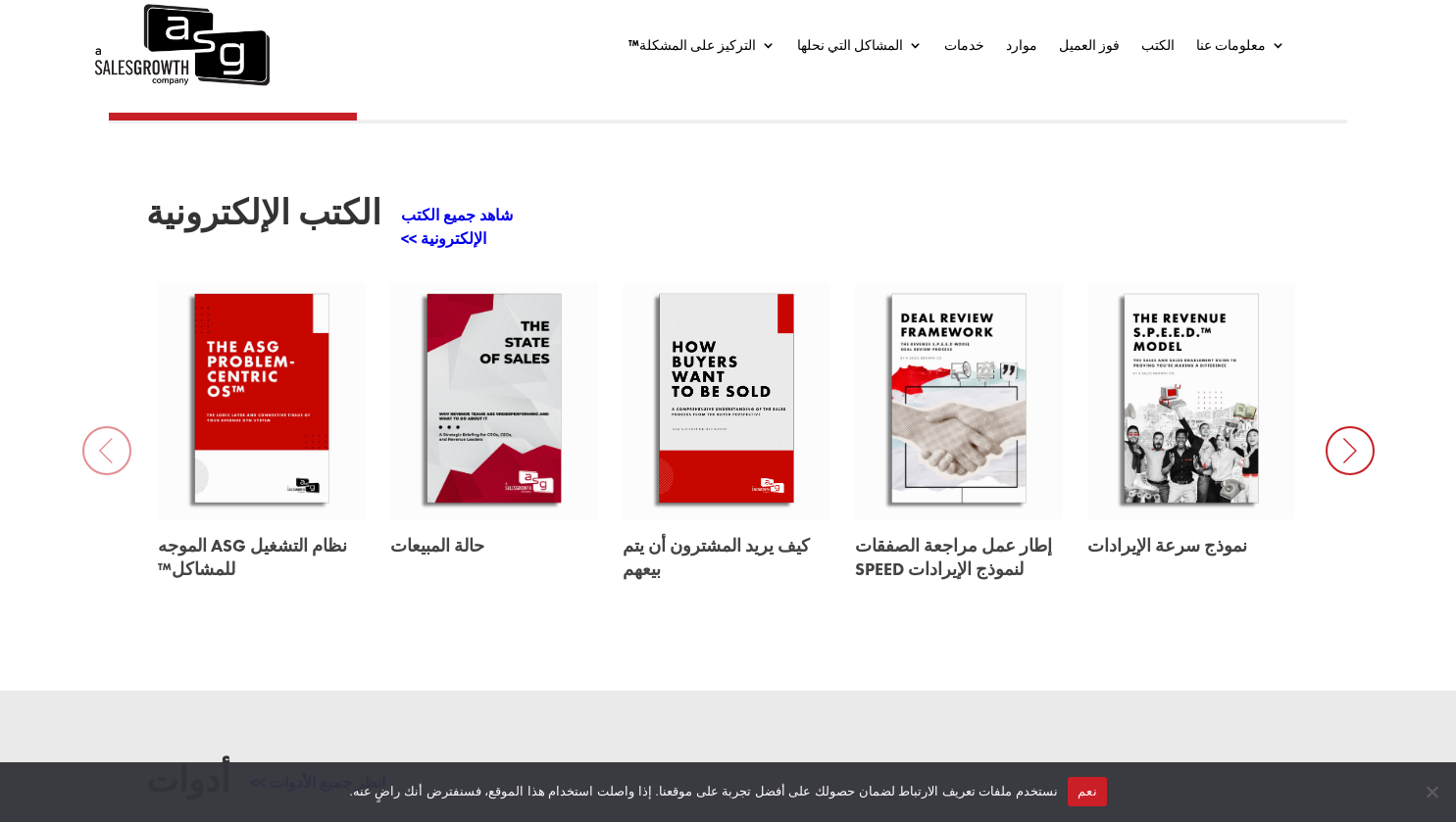
click at [740, 382] on link at bounding box center [727, 402] width 208 height 237
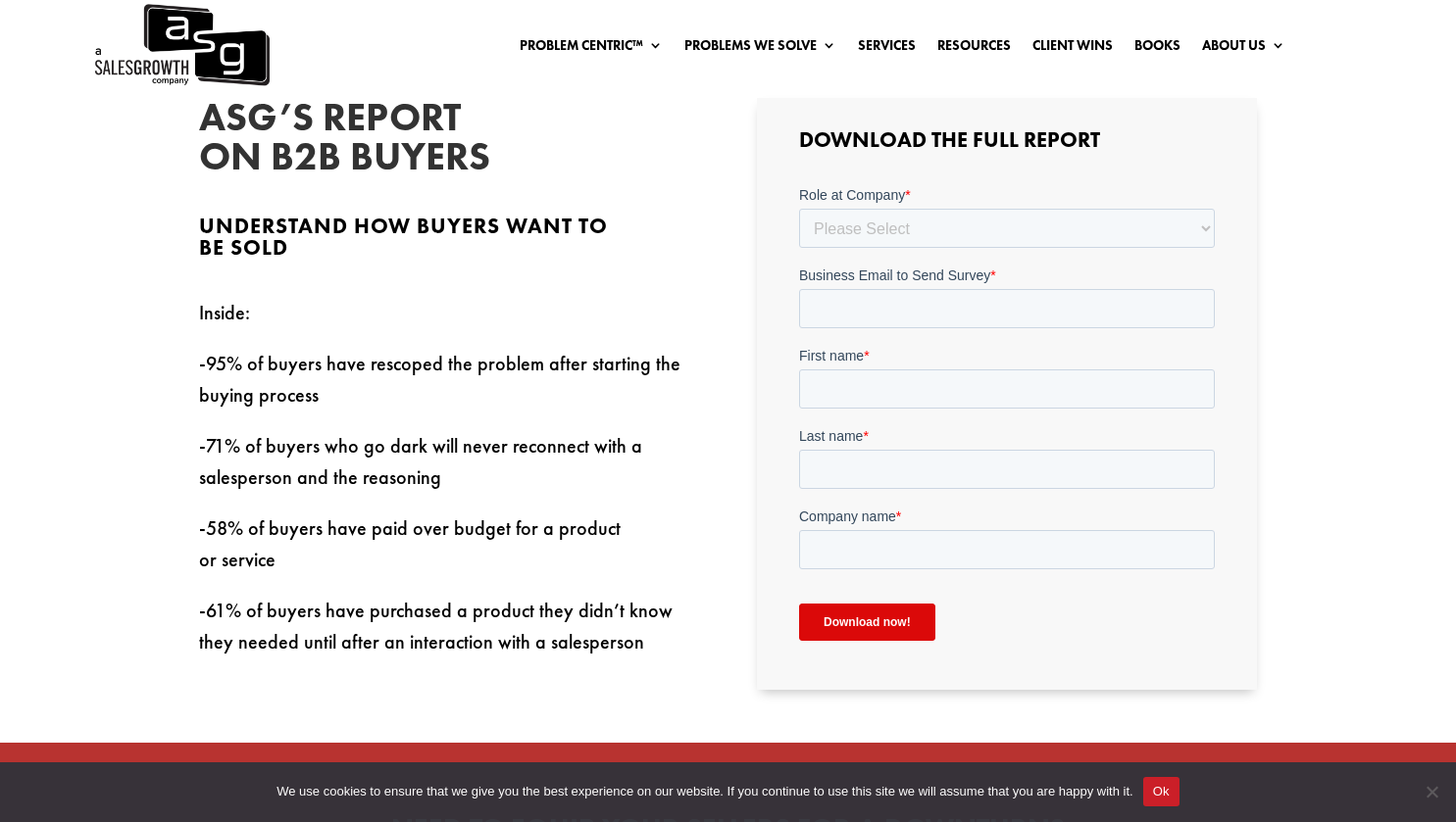
scroll to position [554, 0]
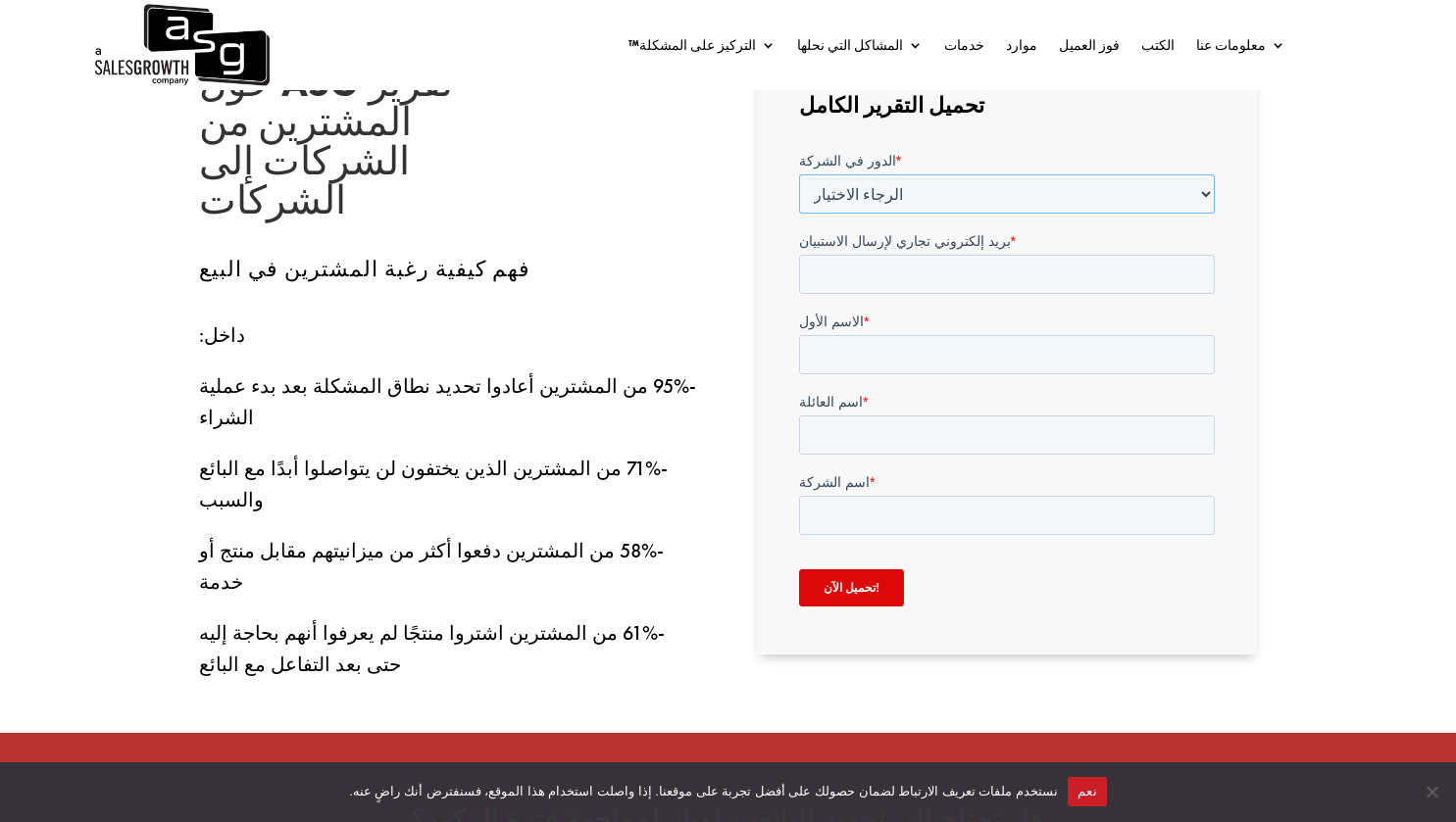
click at [955, 190] on select "الرجاء الاختيار المستوى C (CRO، CSO، إلخ) القيادة العليا (نائب رئيس المبيعات، ن…" at bounding box center [1007, 193] width 416 height 39
select select "Individual Contributor (AE, SDR, CSM, etc)"
click at [799, 174] on select "الرجاء الاختيار المستوى C (CRO، CSO، إلخ) القيادة العليا (نائب رئيس المبيعات، ن…" at bounding box center [1007, 193] width 416 height 39
click at [923, 284] on input "بريد إلكتروني تجاري لإرسال الاستبيان *" at bounding box center [1007, 272] width 416 height 39
type input "amarabac3@gmail.com"
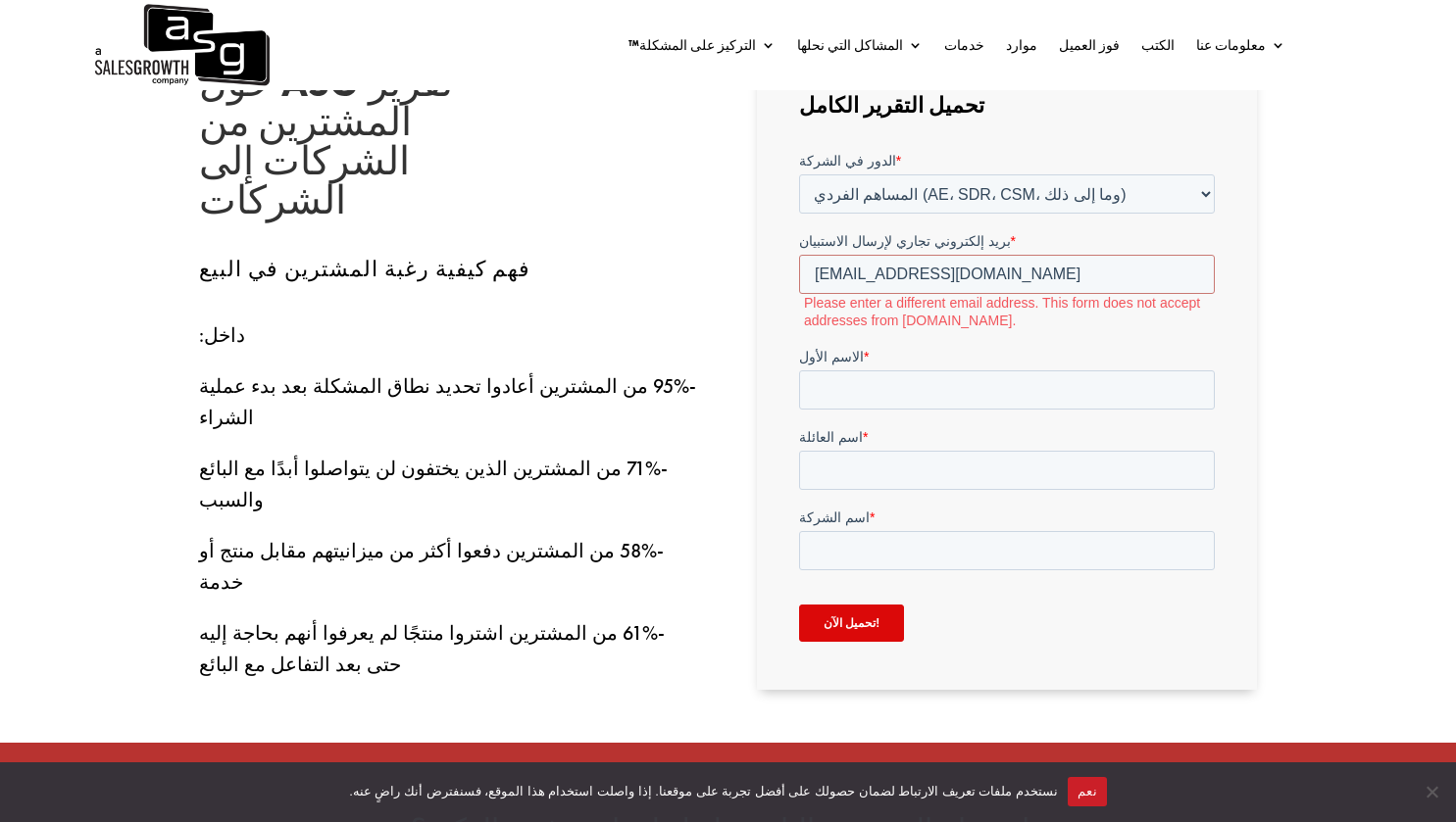
click at [926, 342] on form "الدور في الشركة * الرجاء الاختيار المستوى C (CRO، CSO، إلخ) القيادة العليا (نائ…" at bounding box center [1007, 403] width 416 height 508
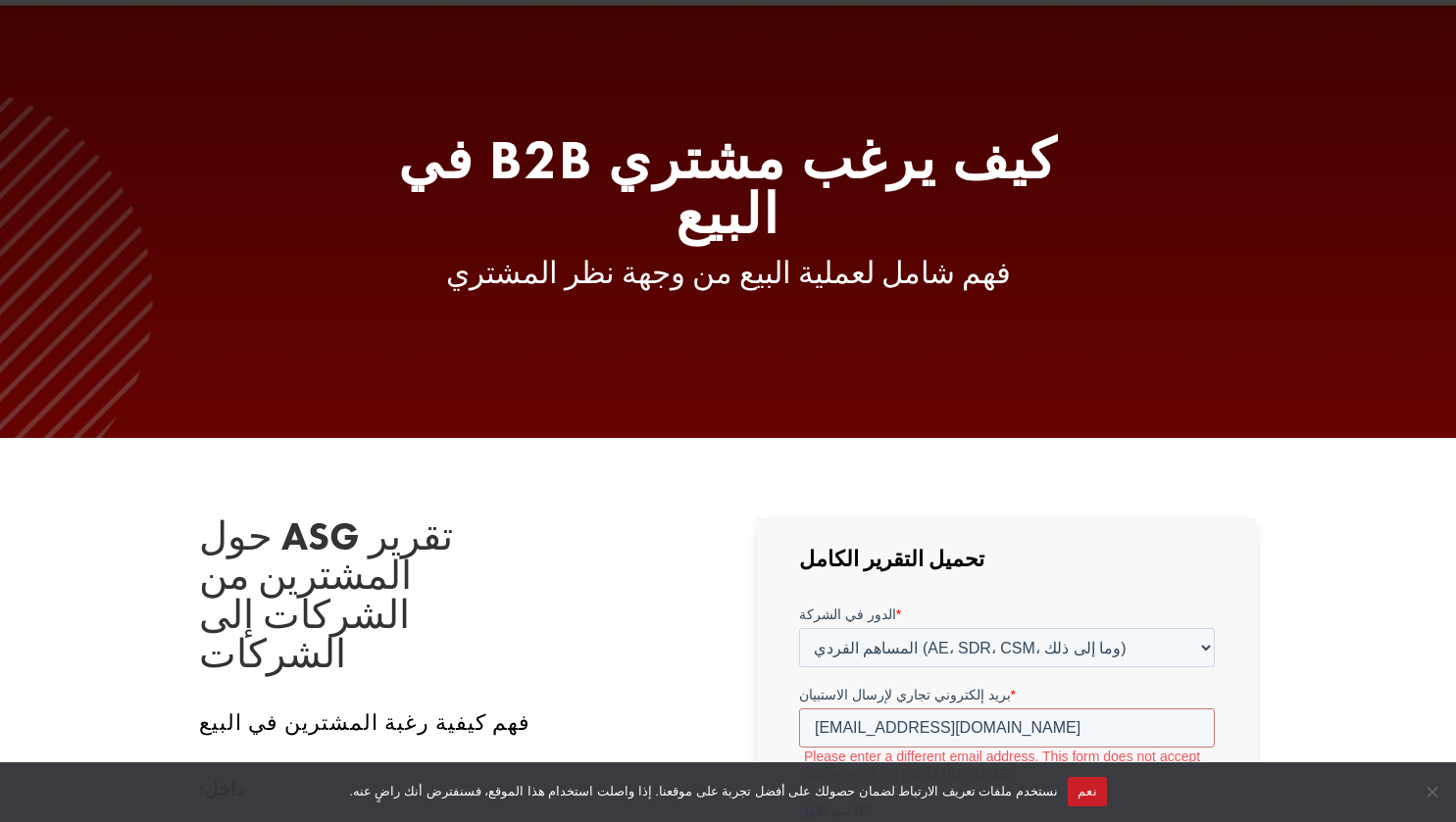
scroll to position [0, 0]
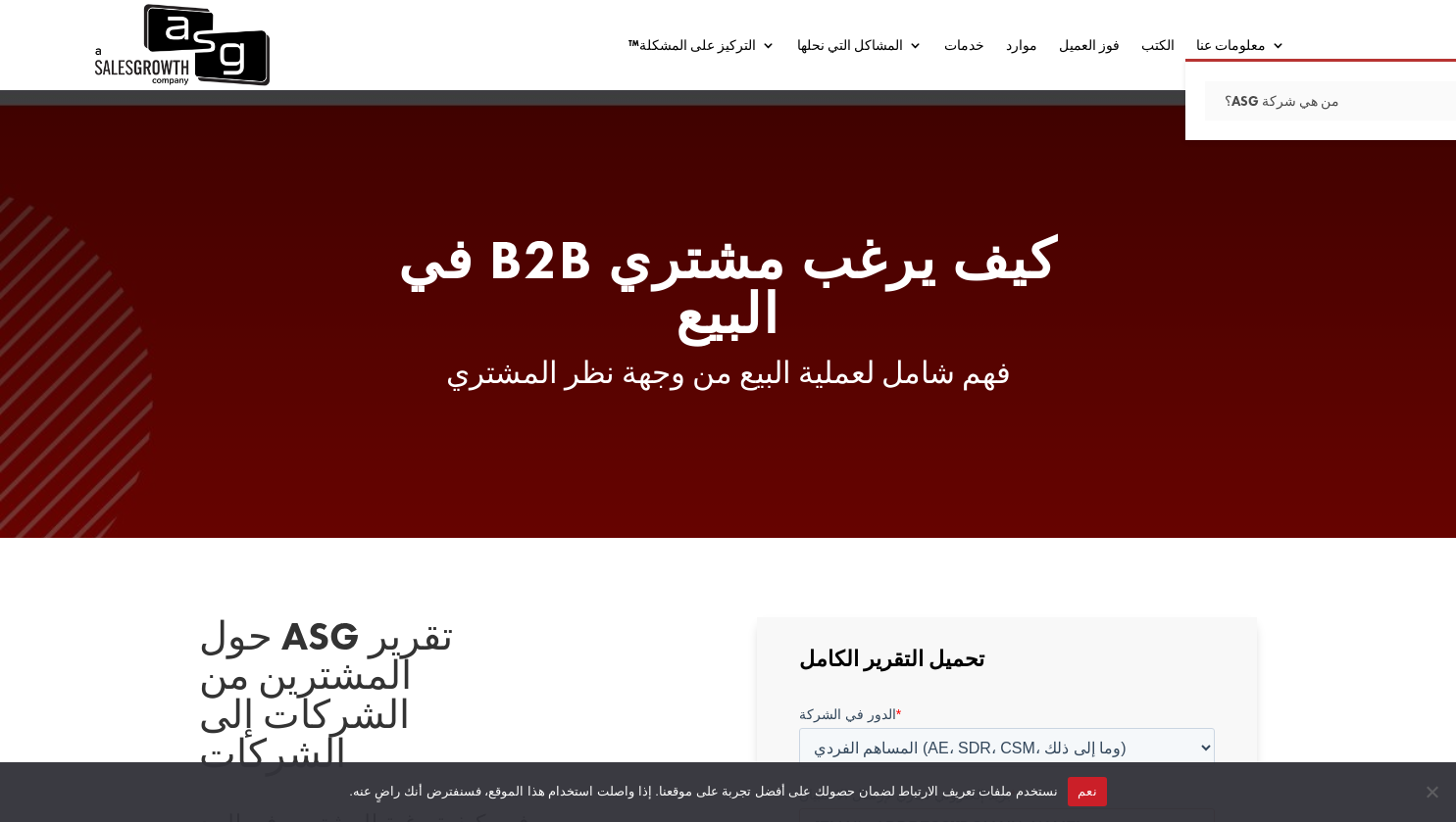
click at [1261, 102] on font "من هي شركة ASG؟" at bounding box center [1281, 101] width 115 height 18
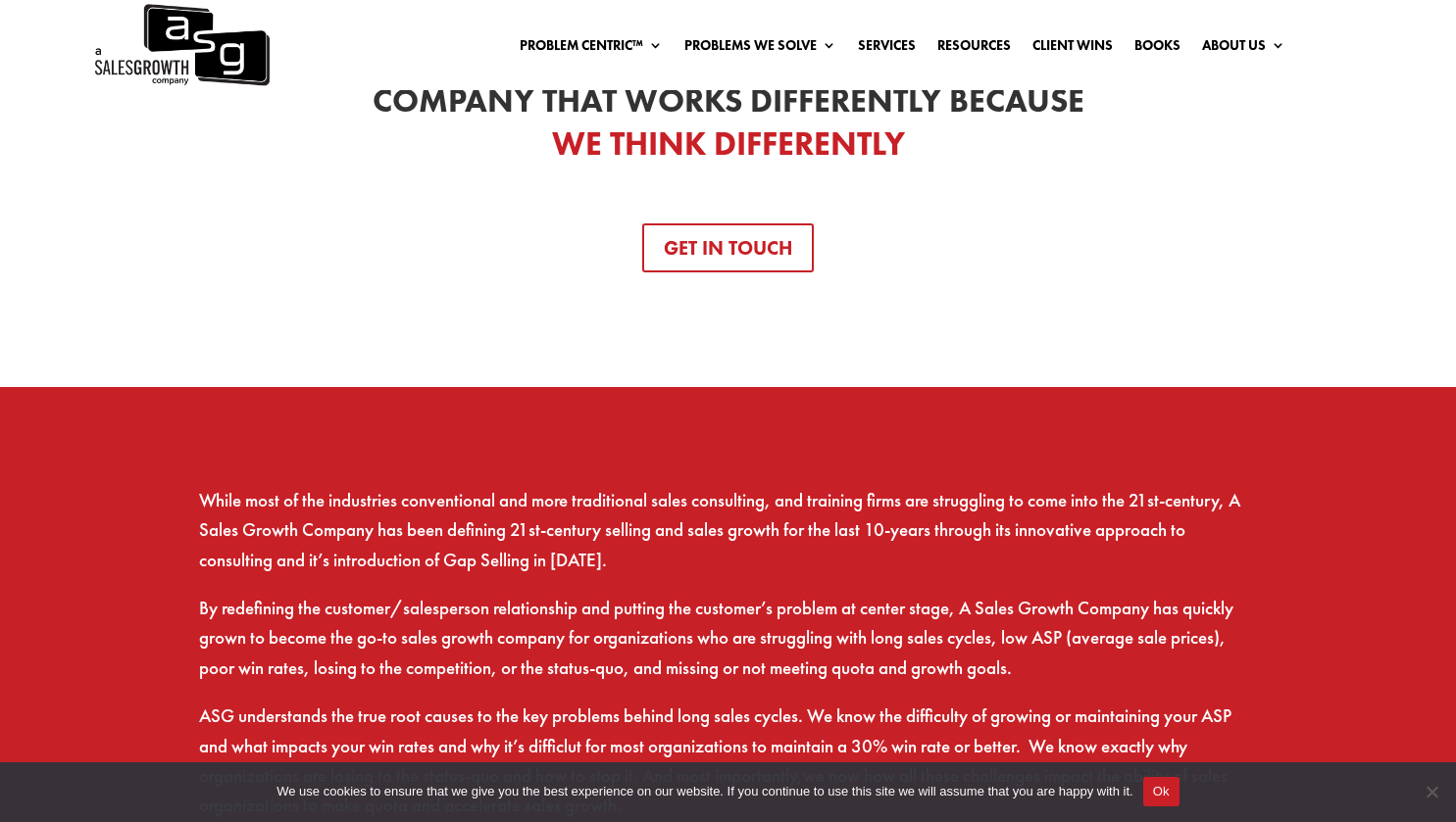
scroll to position [760, 0]
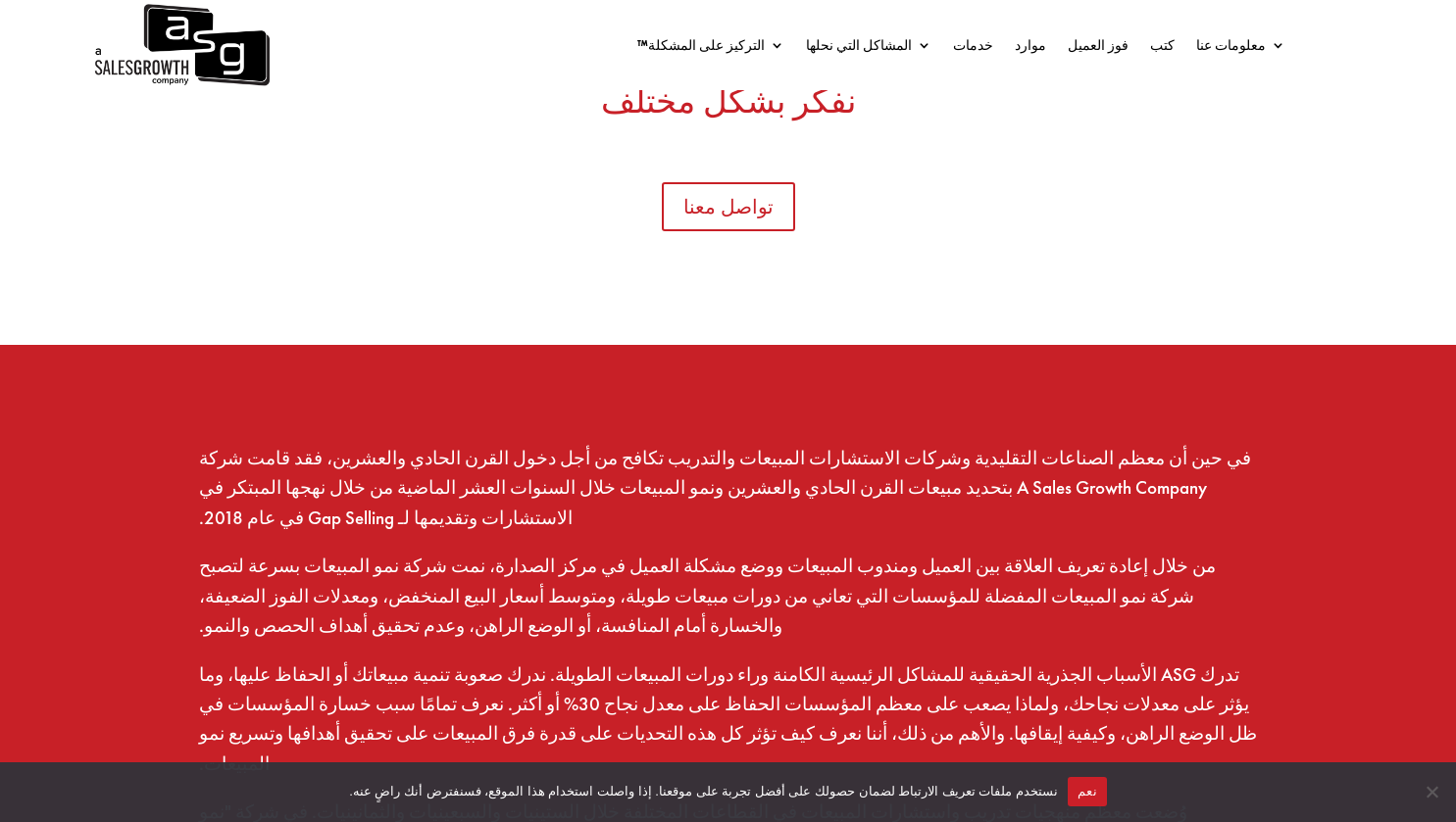
click at [1034, 344] on div "نحن شركة استشارات مبيعات وتدريب مبيعات عالمية نعمل بشكل مختلف لأننا نفكر بشكل م…" at bounding box center [728, 127] width 1456 height 435
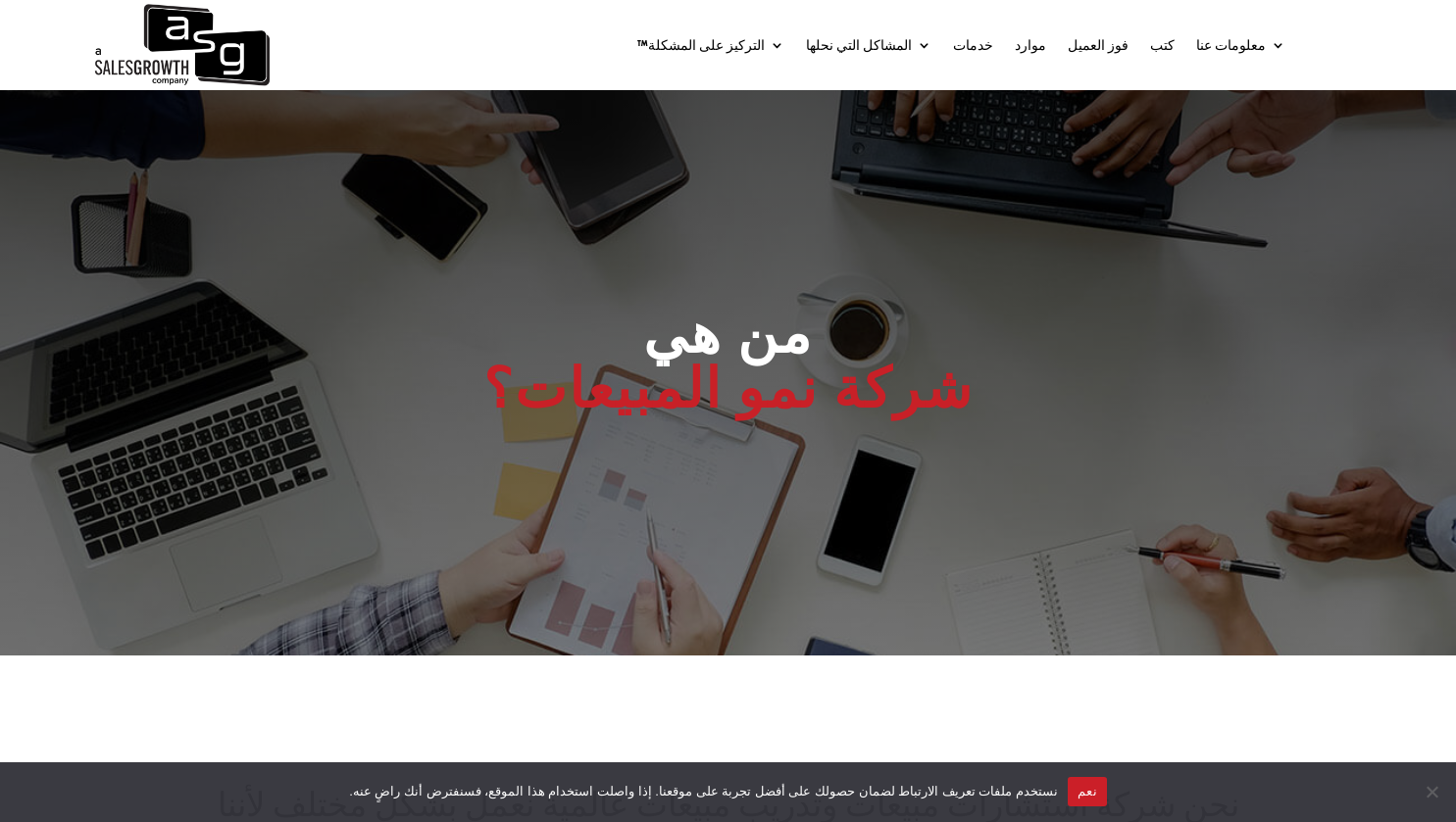
scroll to position [0, 0]
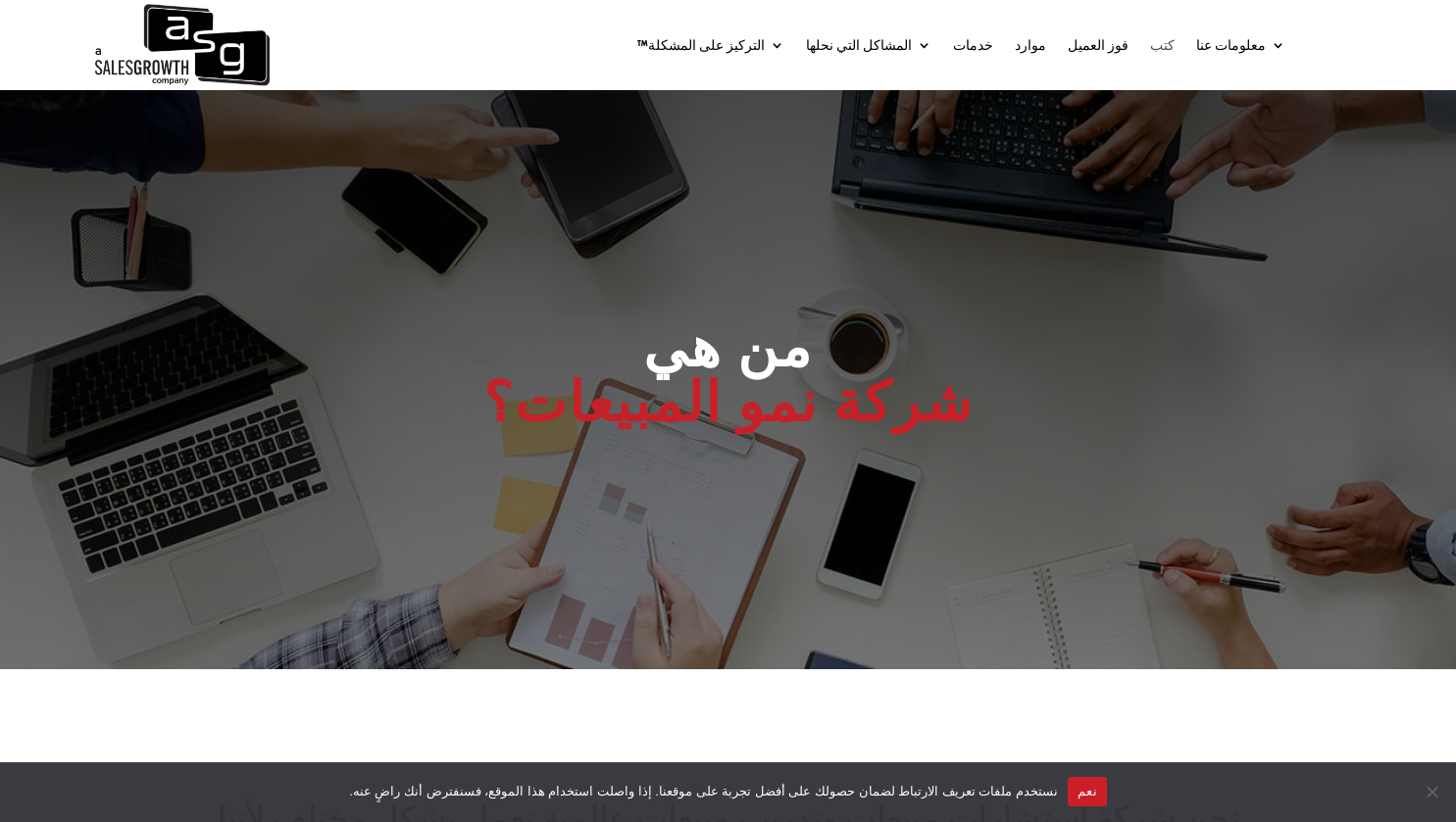
click at [1175, 44] on font "كتب" at bounding box center [1162, 45] width 25 height 18
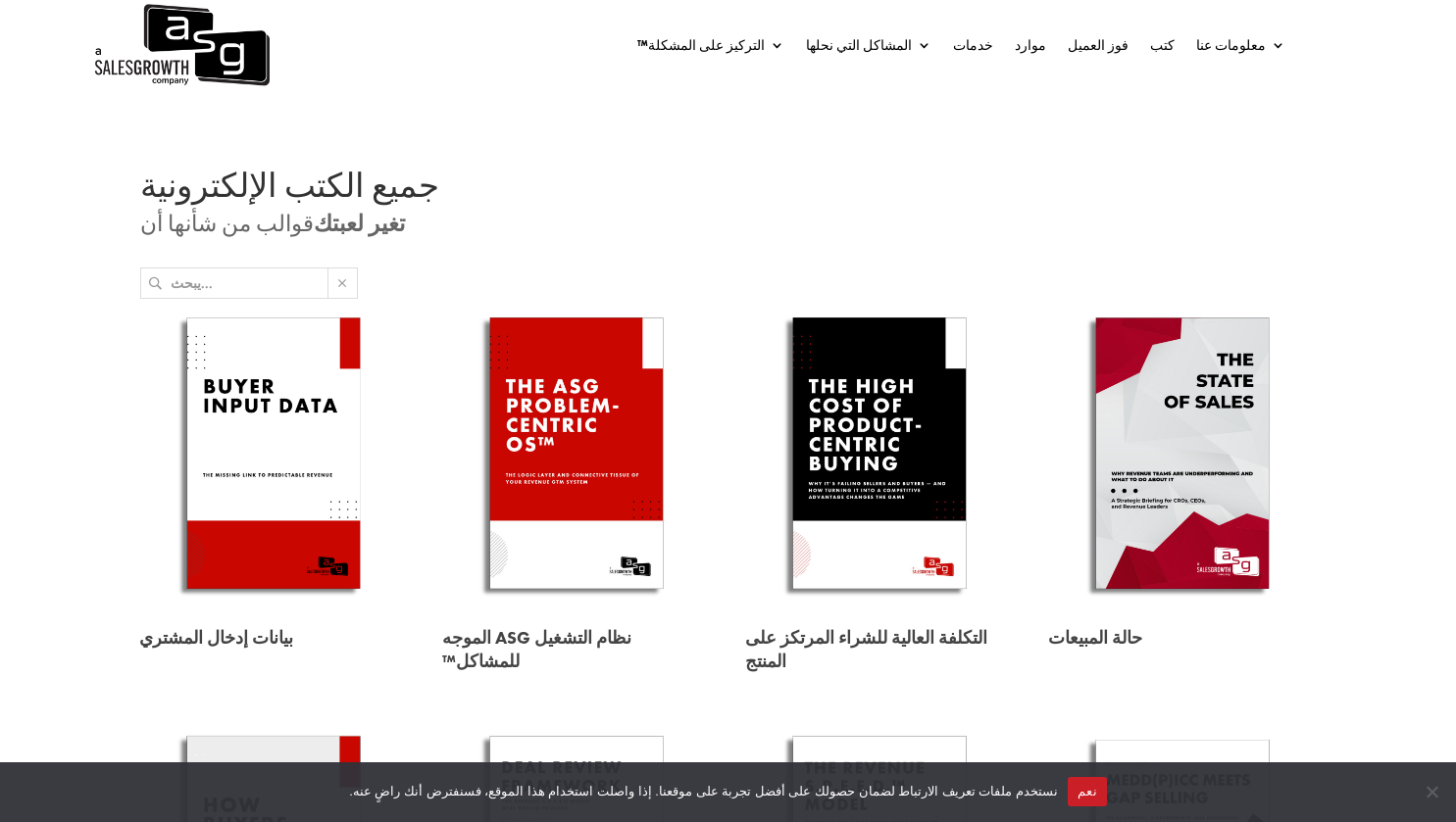
click at [1185, 188] on h1 "جميع الكتب الإلكترونية" at bounding box center [728, 191] width 1177 height 43
click at [1120, 47] on font "فوز العميل" at bounding box center [1098, 45] width 61 height 18
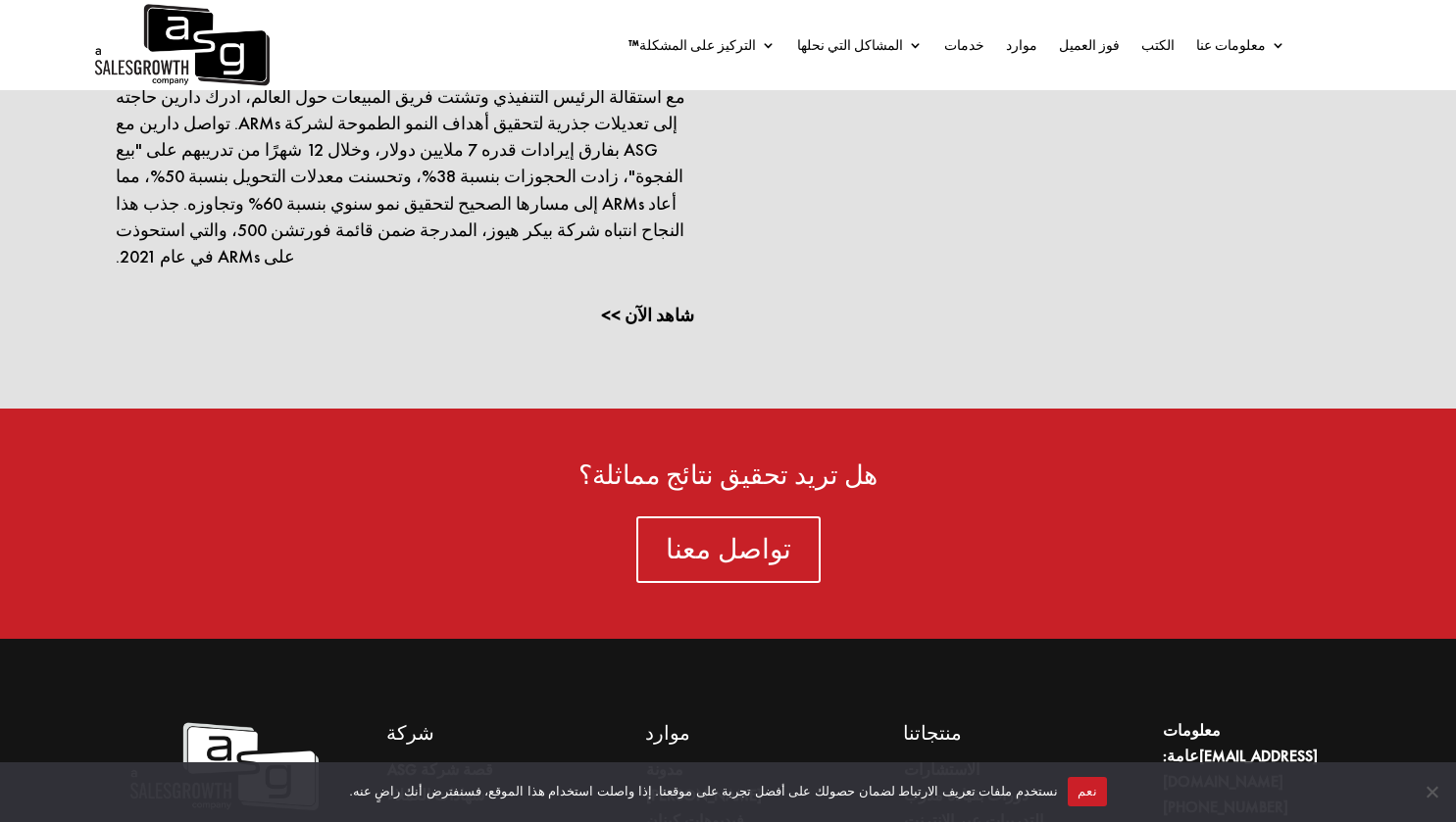
scroll to position [4537, 0]
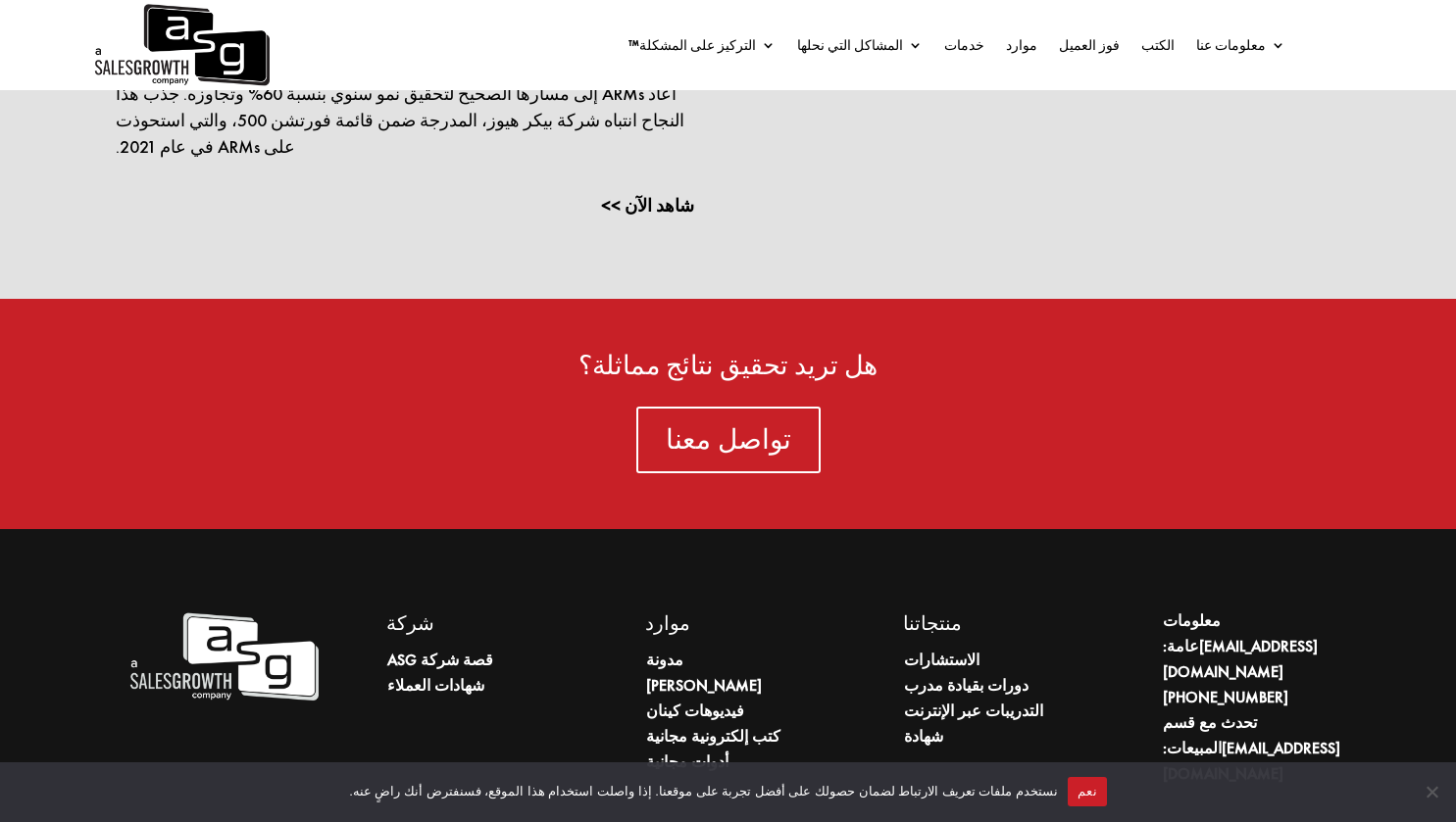
click at [1123, 407] on div "تواصل معنا" at bounding box center [728, 440] width 1059 height 67
click at [1037, 52] on font "موارد" at bounding box center [1021, 45] width 31 height 18
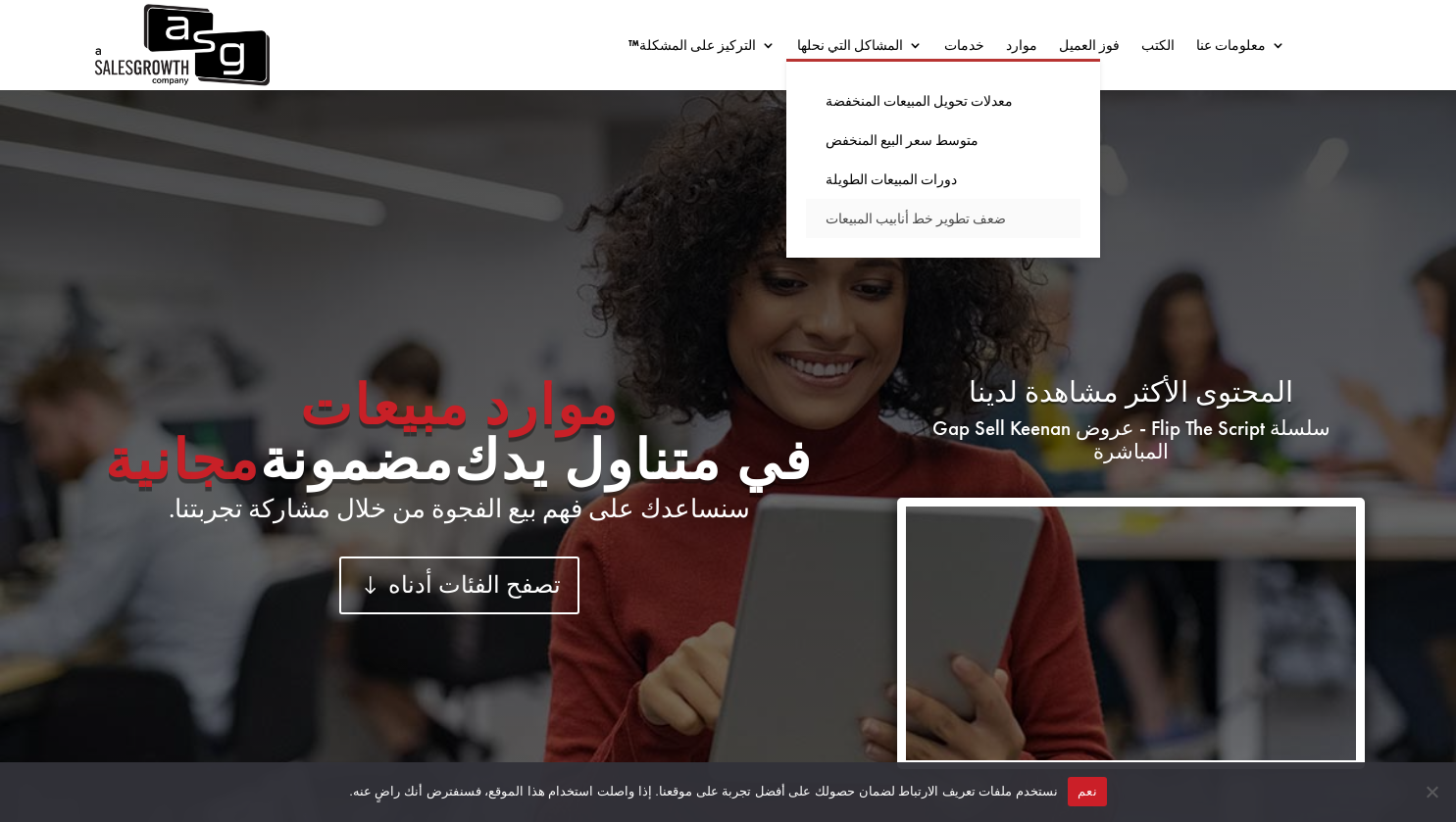
click at [955, 219] on font "ضعف تطوير خط أنابيب المبيعات" at bounding box center [915, 218] width 181 height 18
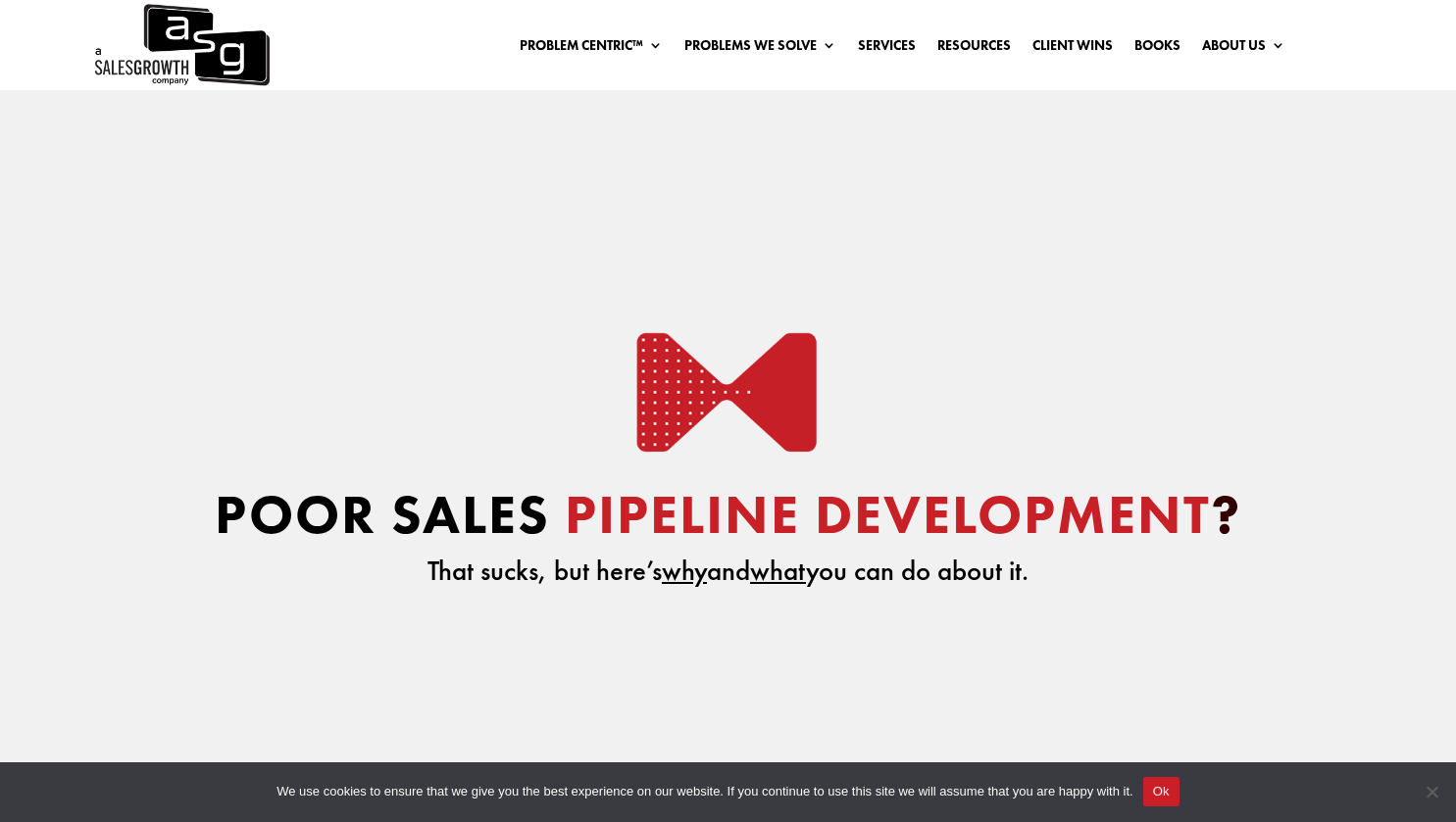
drag, startPoint x: 0, startPoint y: 0, endPoint x: 955, endPoint y: 219, distance: 979.8
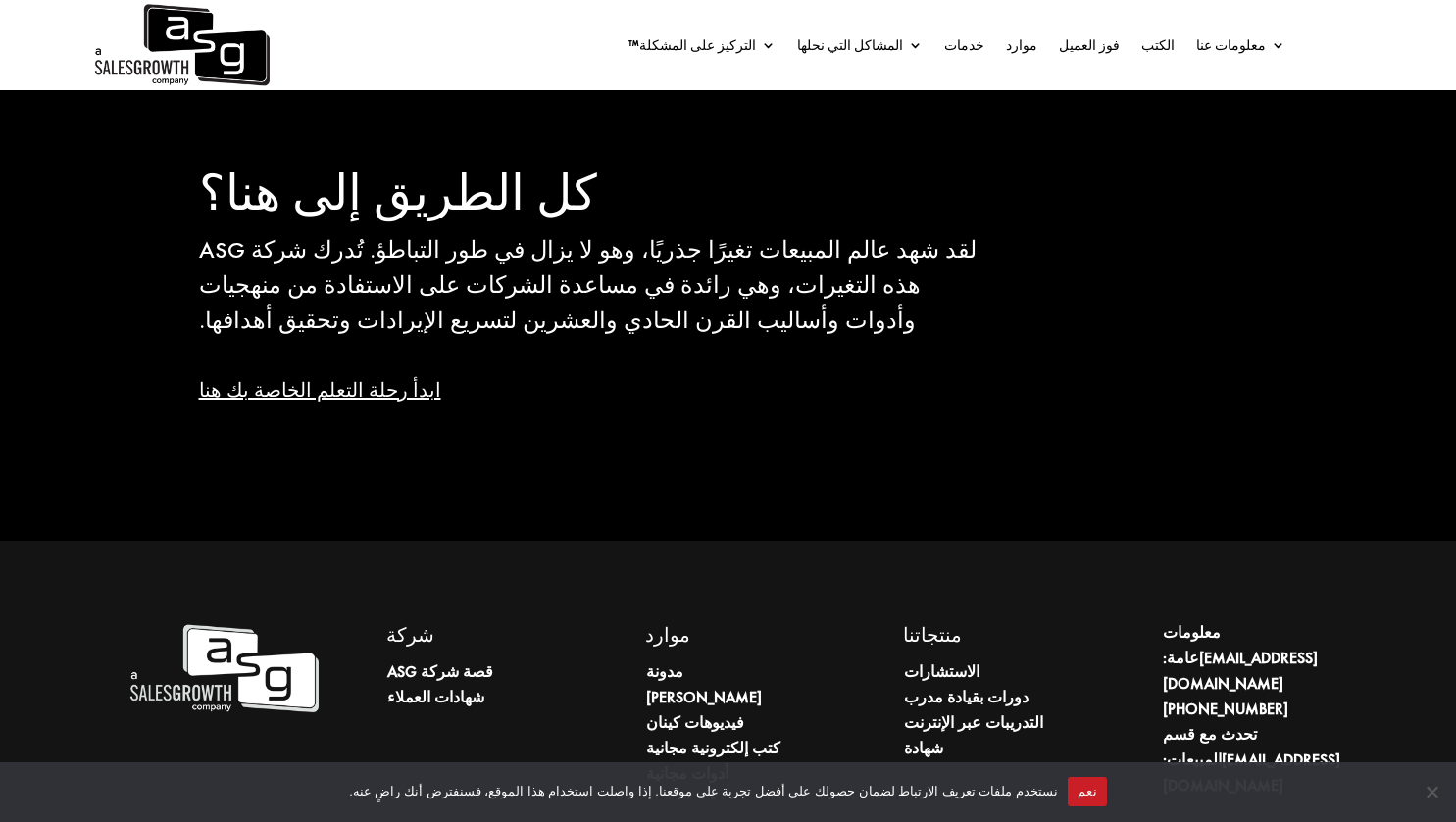
scroll to position [3109, 0]
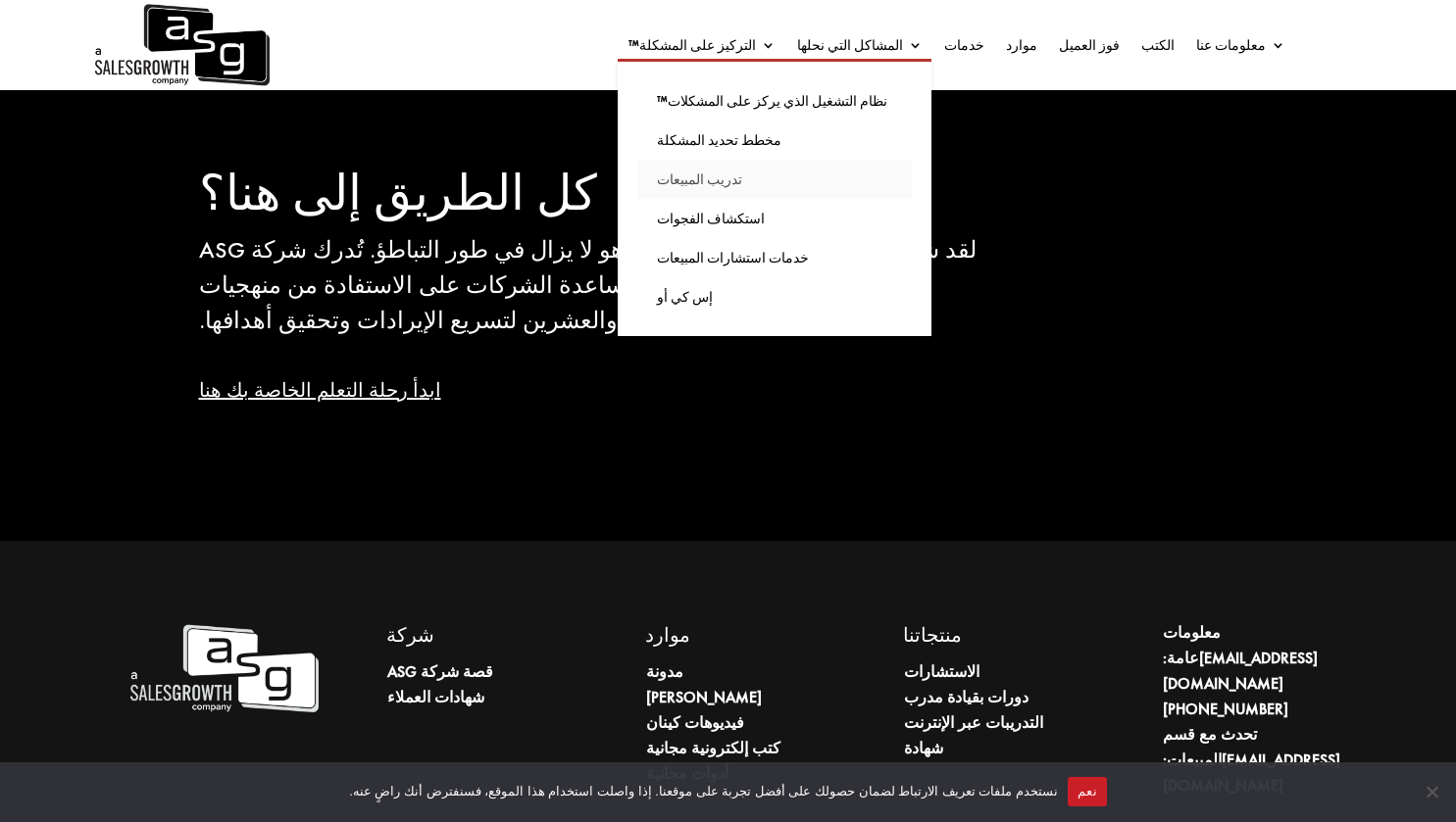
click at [841, 177] on link "تدريب المبيعات" at bounding box center [774, 179] width 274 height 39
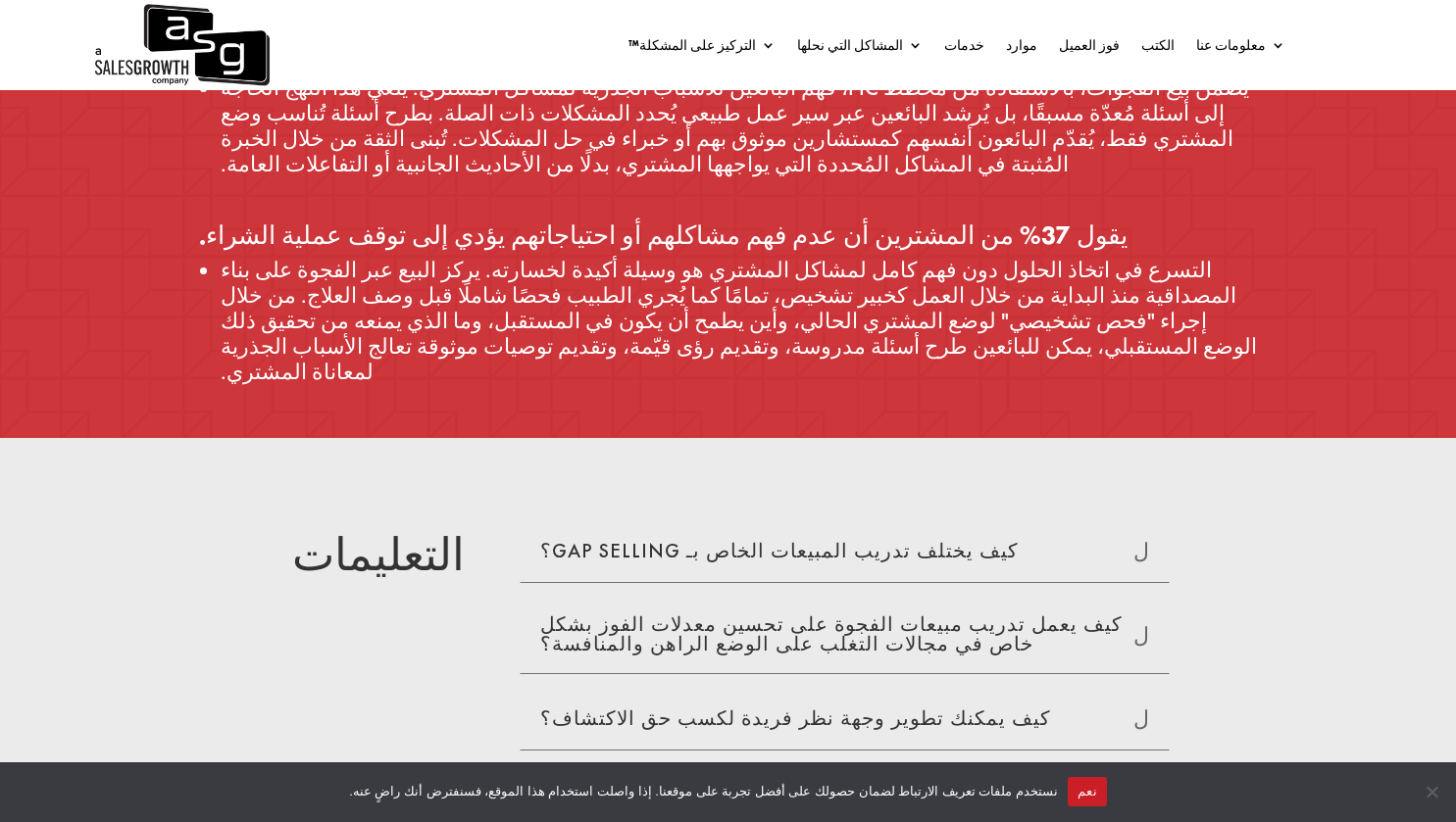
scroll to position [6186, 0]
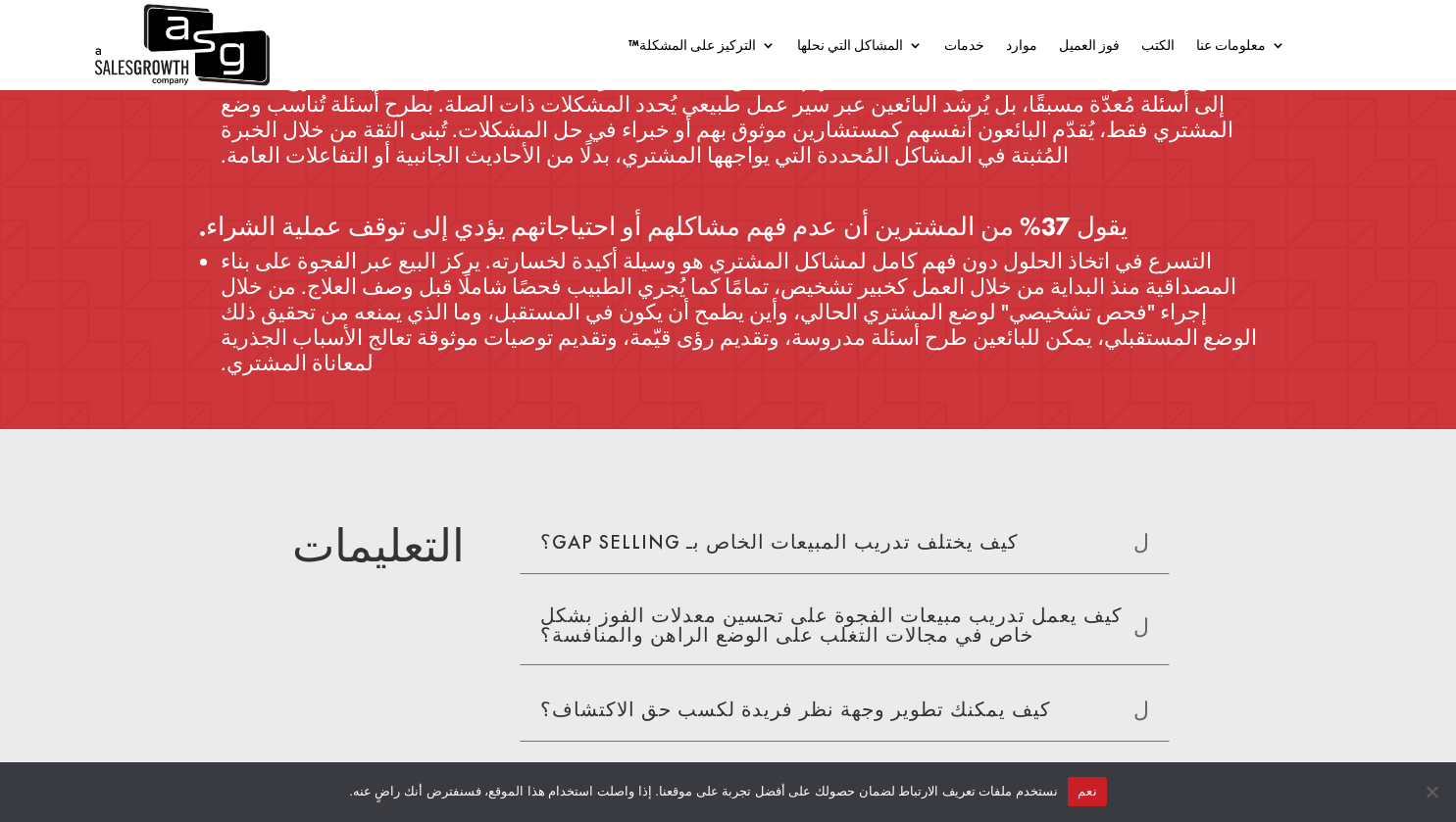
click at [873, 529] on font "كيف يختلف تدريب المبيعات الخاص بـ GAP Selling؟" at bounding box center [778, 542] width 478 height 26
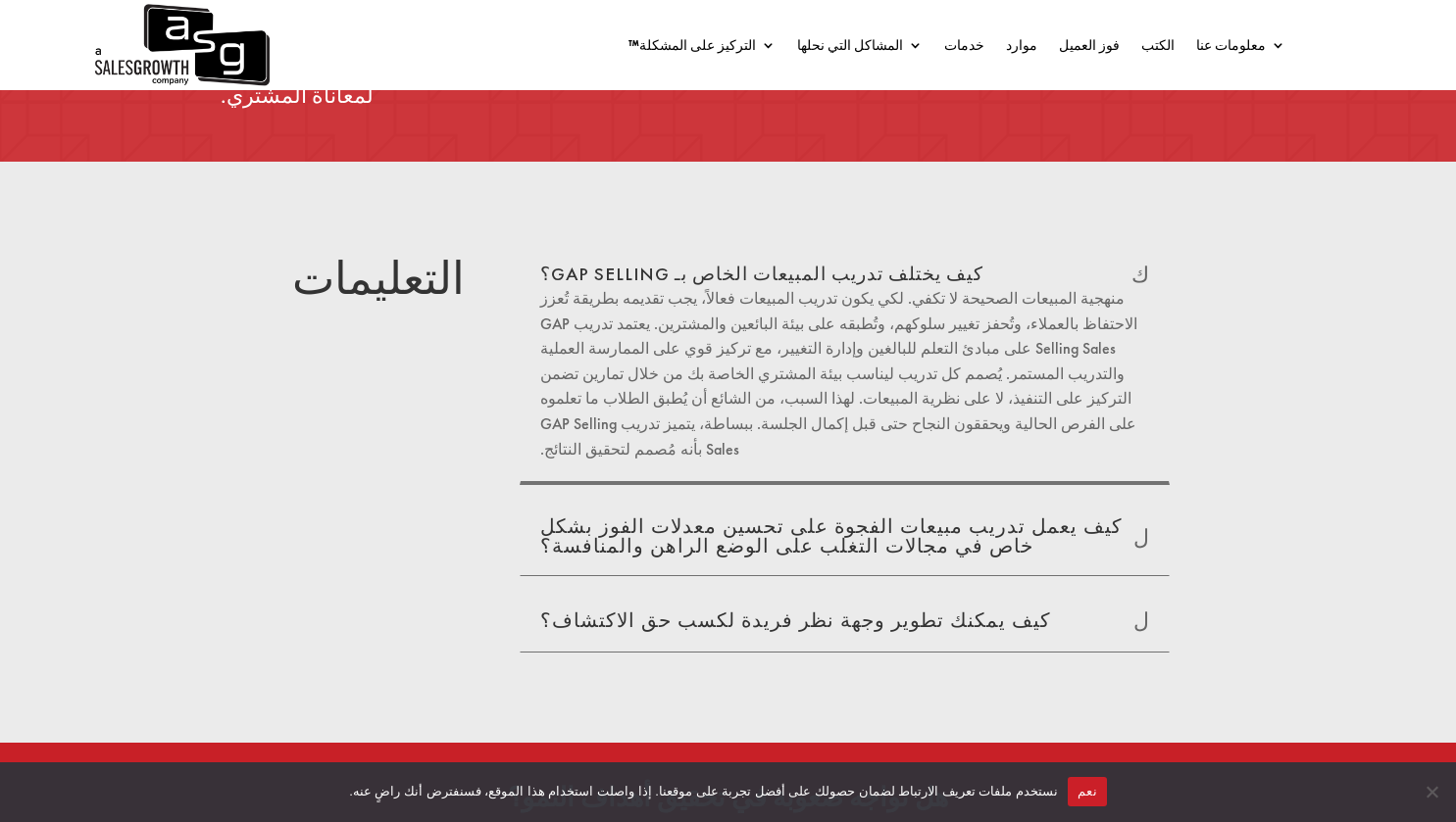
scroll to position [6726, 0]
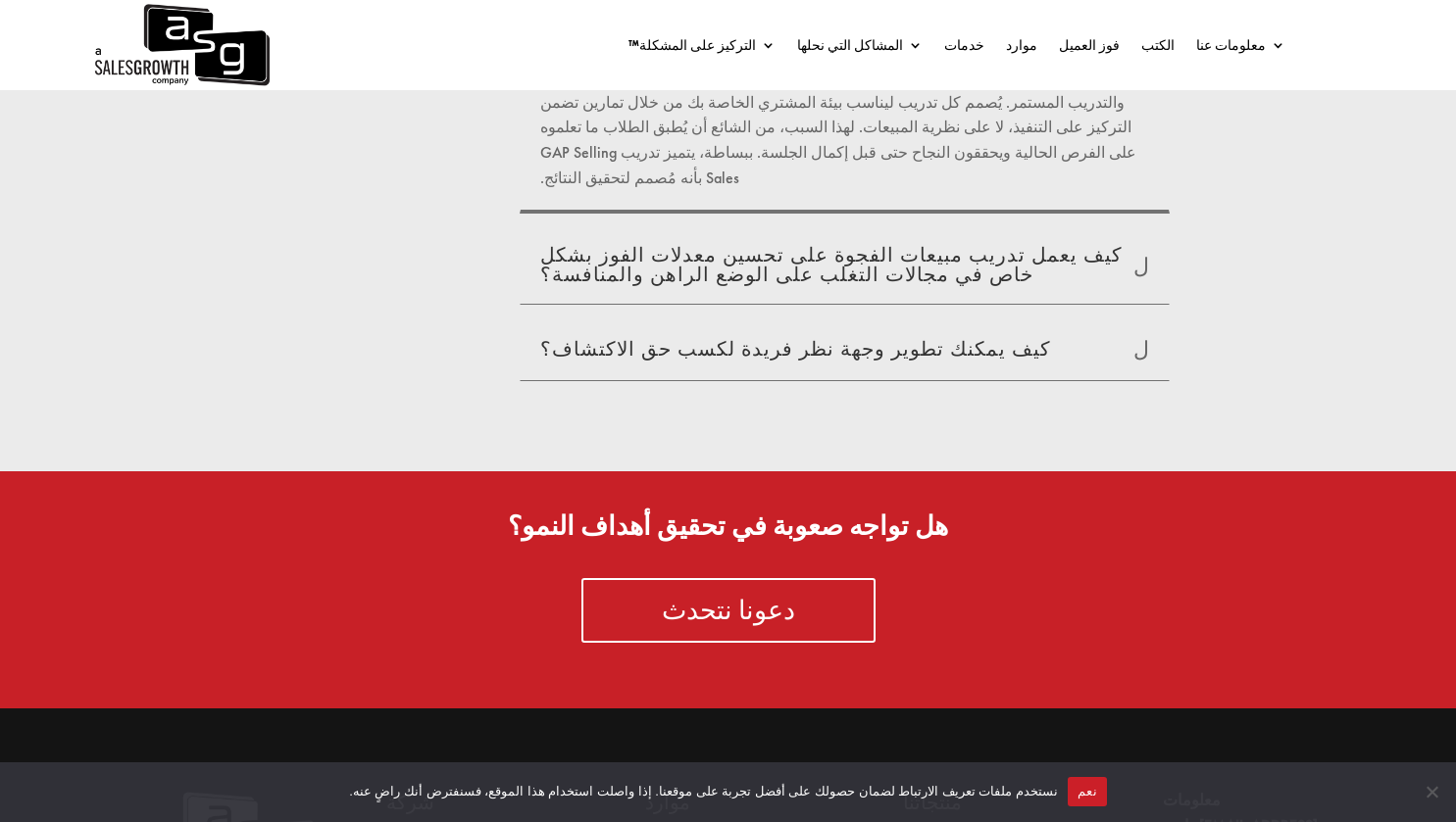
click at [501, 181] on div "التعليمات كيف يختلف تدريب المبيعات الخاص بـ GAP Selling؟ ك ل كيف يعمل تدريب مبي…" at bounding box center [728, 181] width 1456 height 582
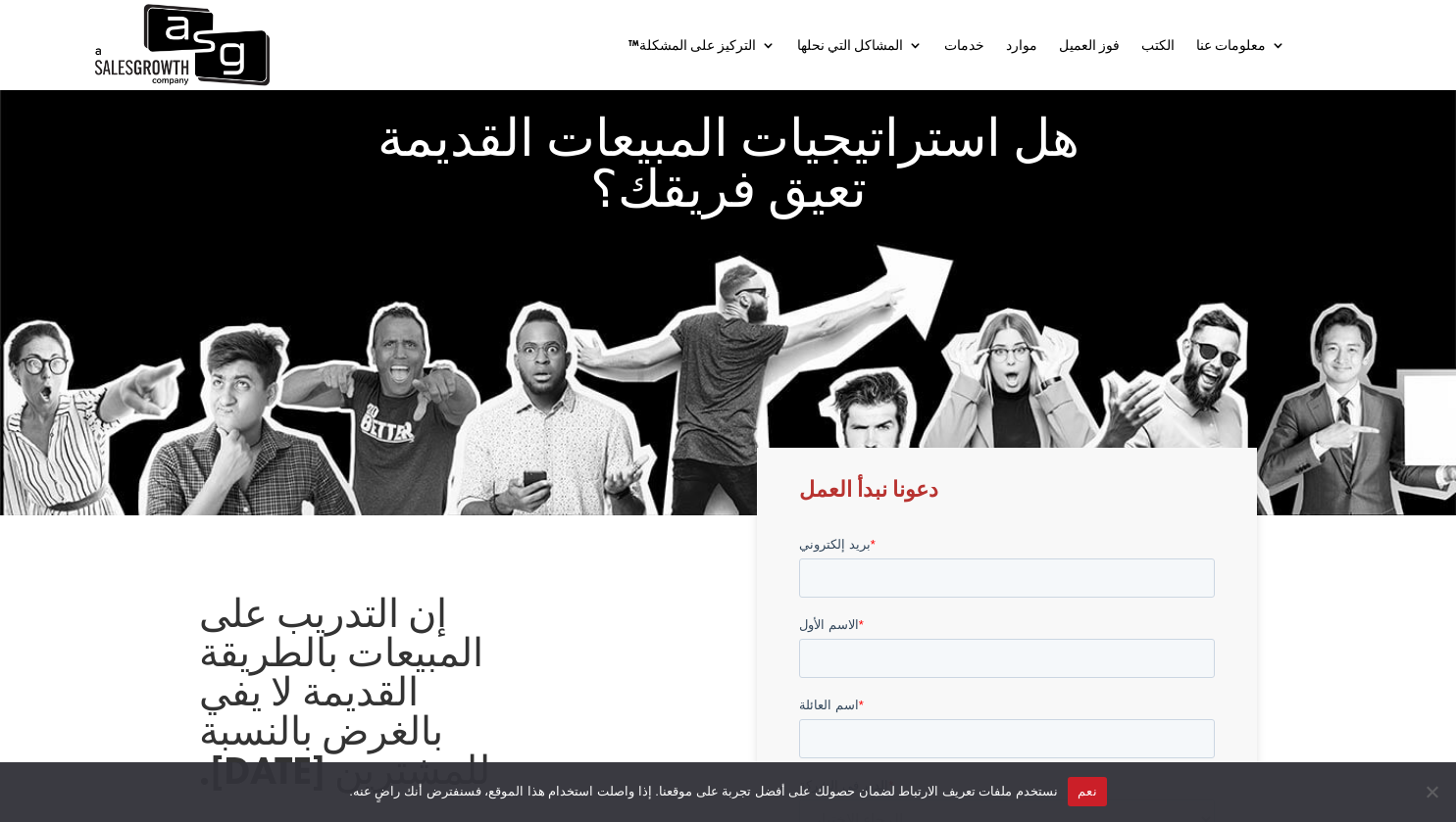
scroll to position [0, 0]
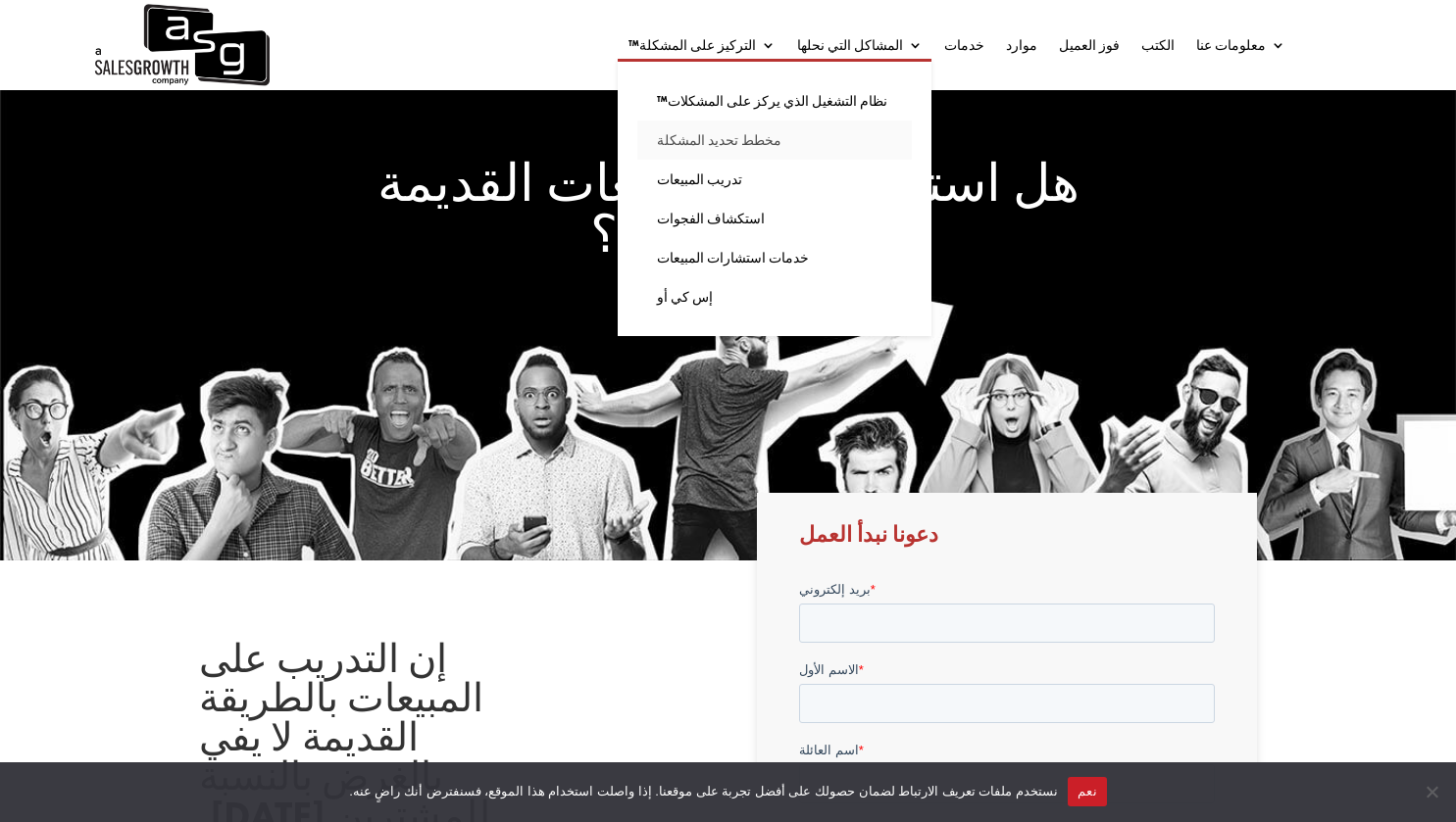
click at [781, 146] on font "مخطط تحديد المشكلة" at bounding box center [719, 141] width 125 height 18
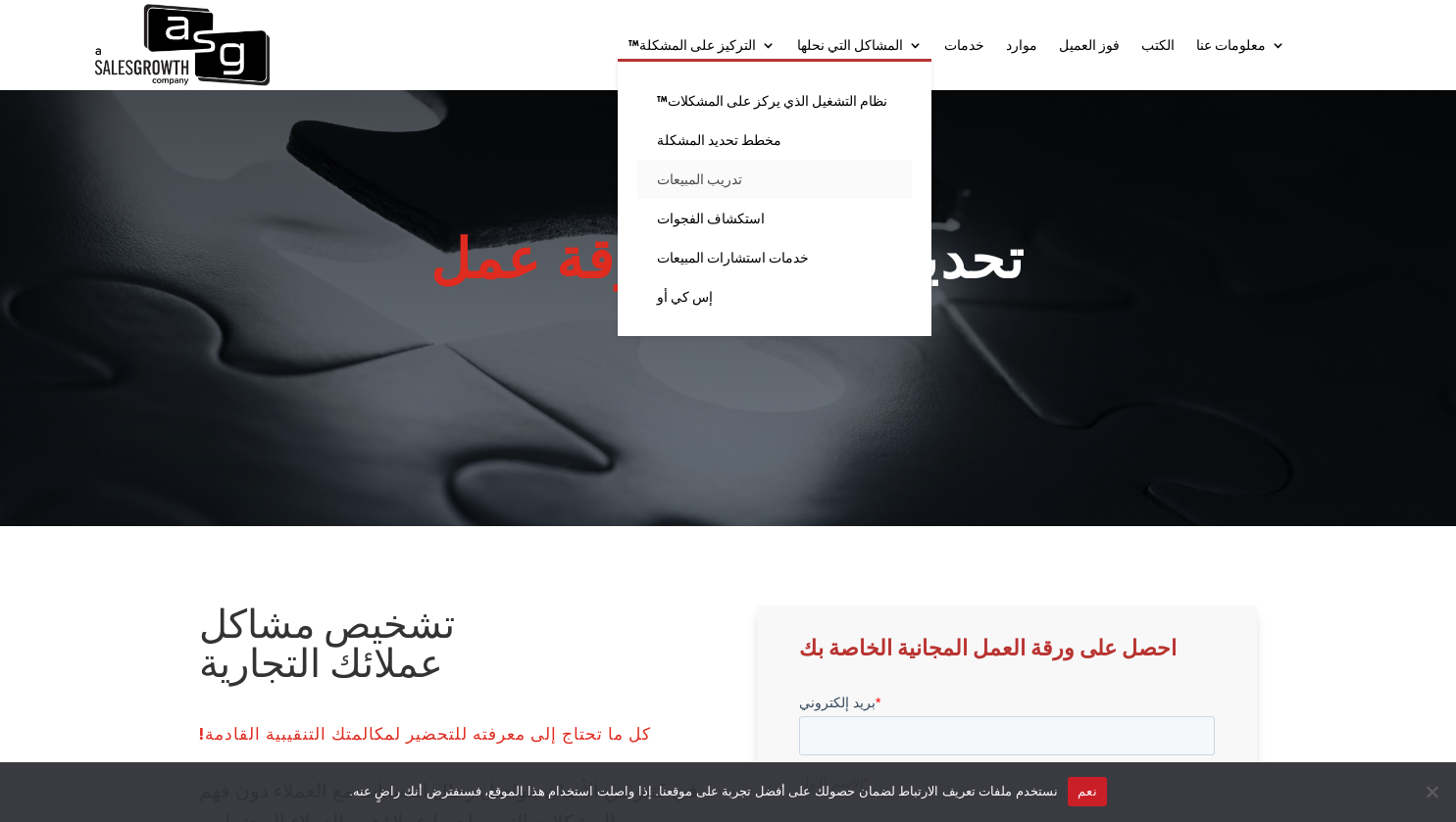
click at [742, 179] on font "تدريب المبيعات" at bounding box center [699, 180] width 85 height 18
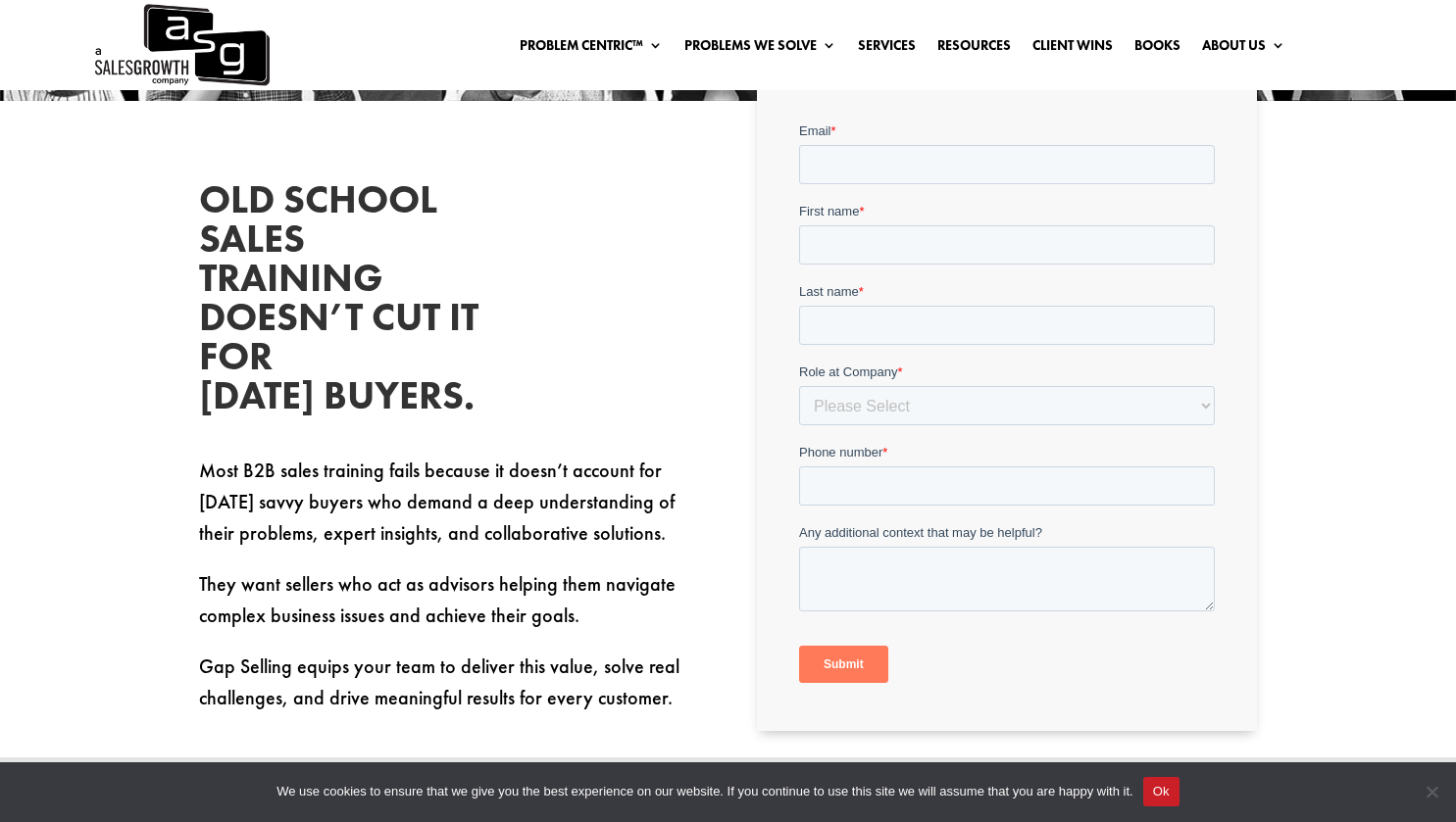
scroll to position [510, 0]
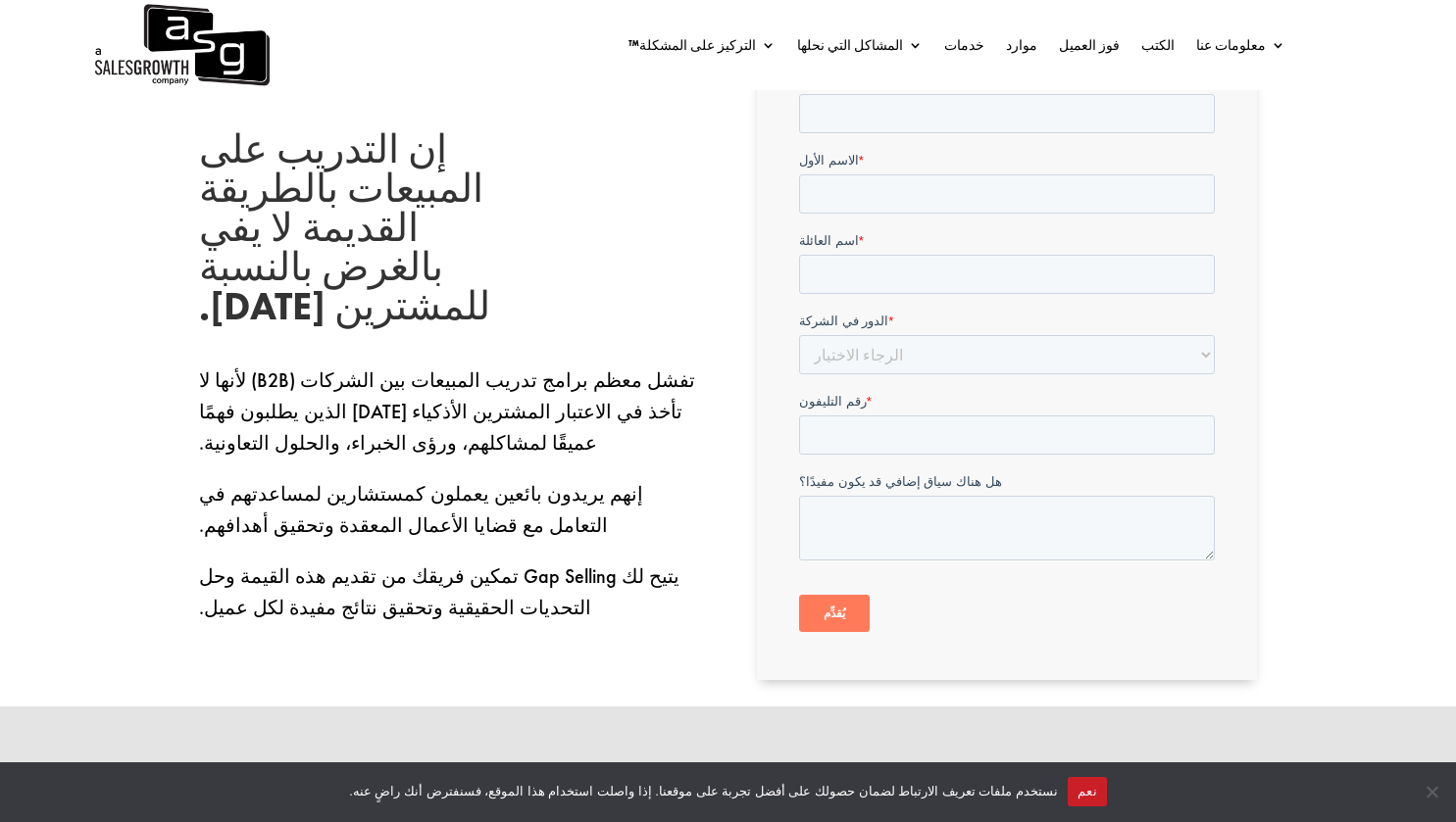
click at [603, 173] on div "إن التدريب على المبيعات بالطريقة القديمة لا يفي بالغرض بالنسبة للمشترين اليوم. …" at bounding box center [448, 377] width 500 height 494
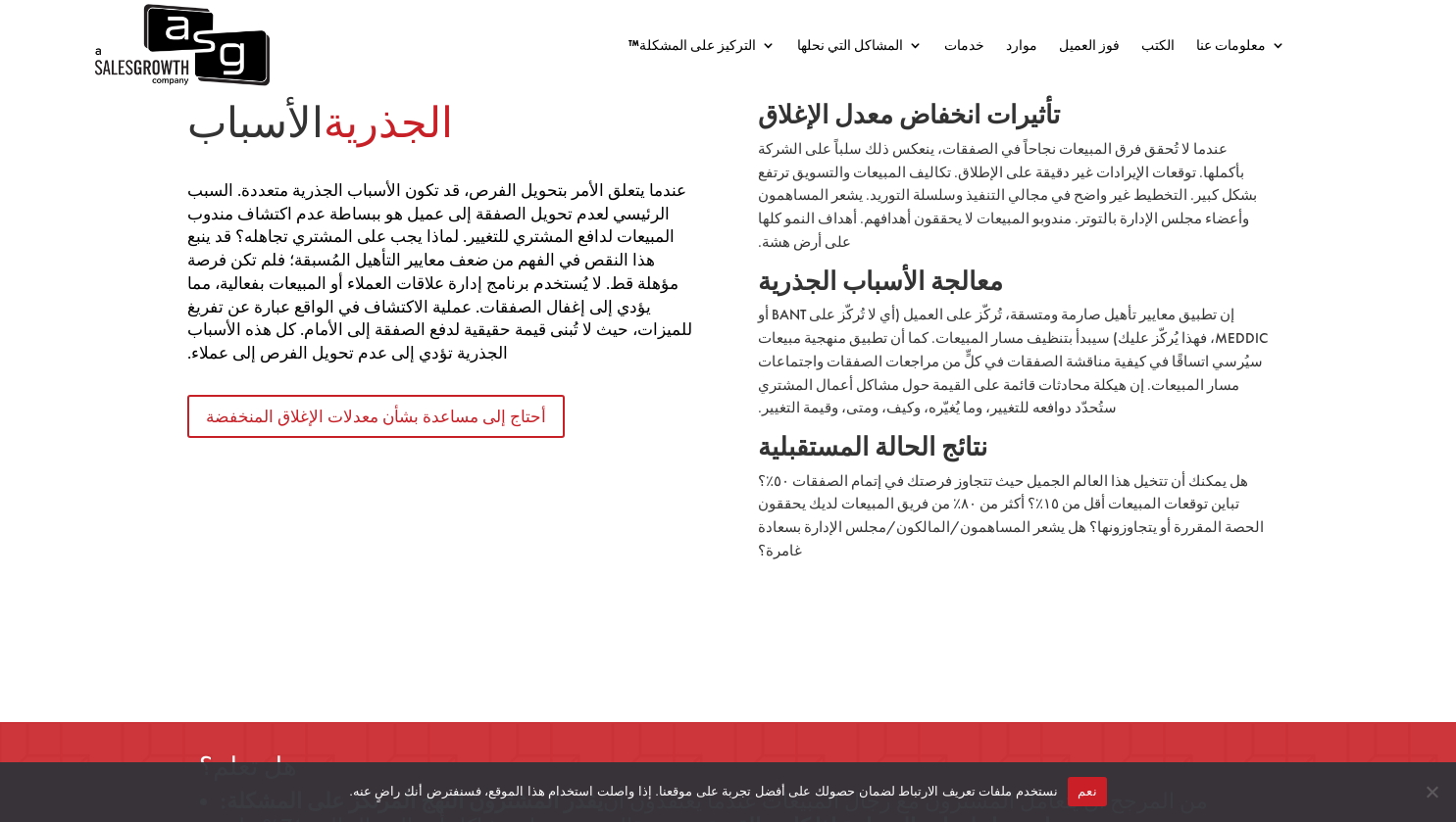
scroll to position [1832, 0]
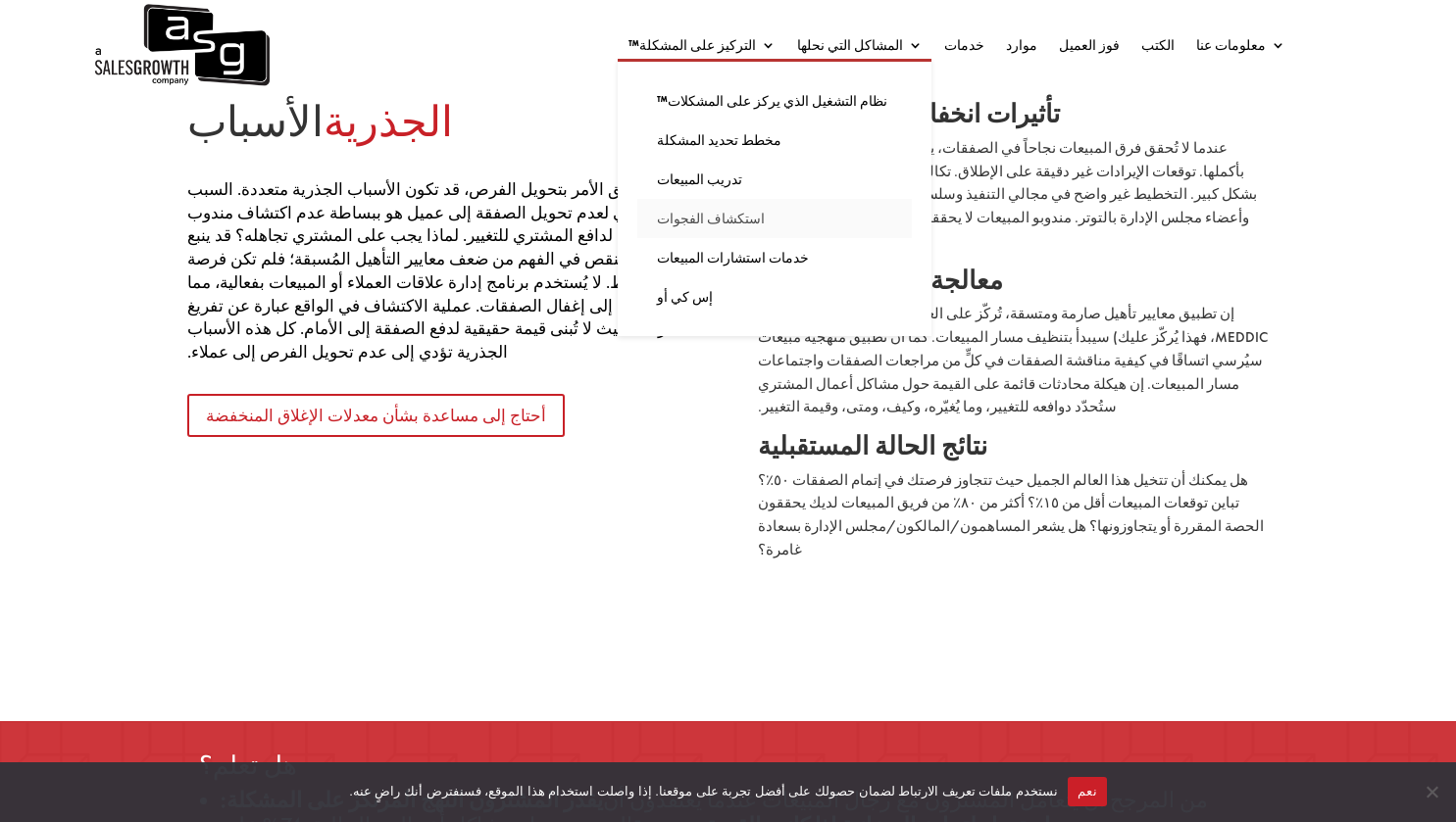
click at [764, 214] on font "استكشاف الفجوات" at bounding box center [711, 218] width 108 height 18
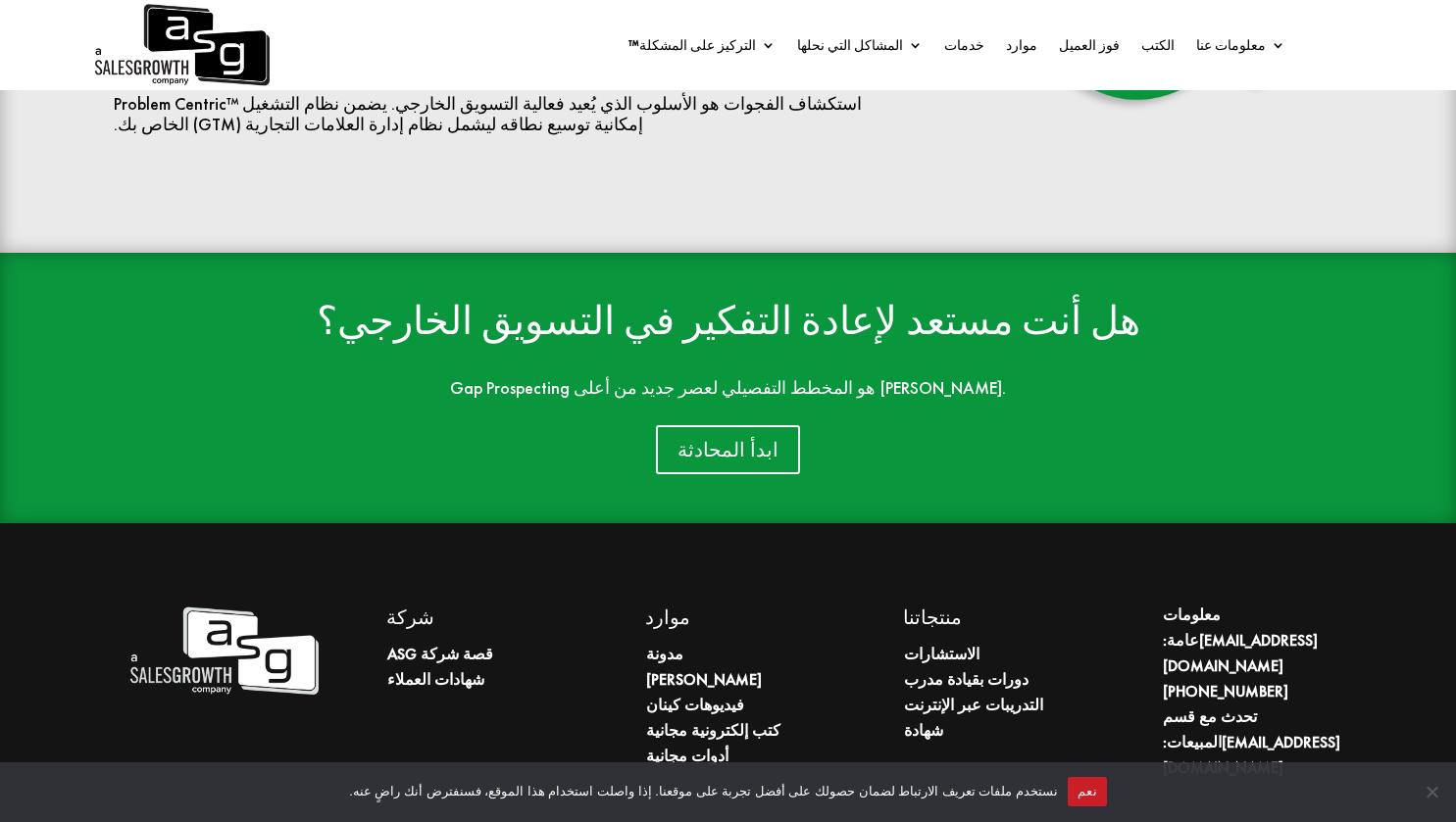
scroll to position [4465, 0]
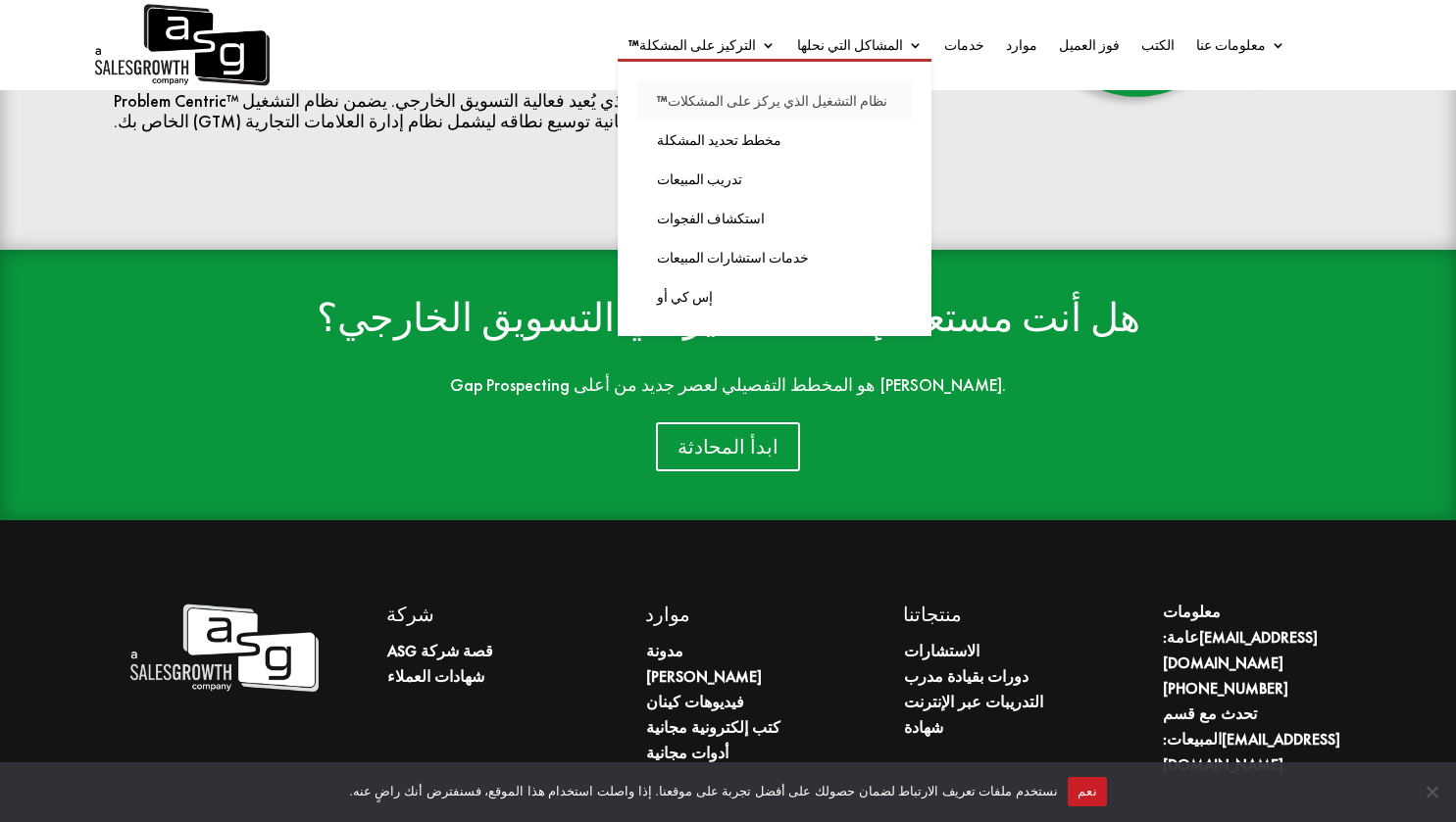
click at [817, 107] on font "نظام التشغيل الذي يركز على المشكلات™" at bounding box center [771, 101] width 231 height 18
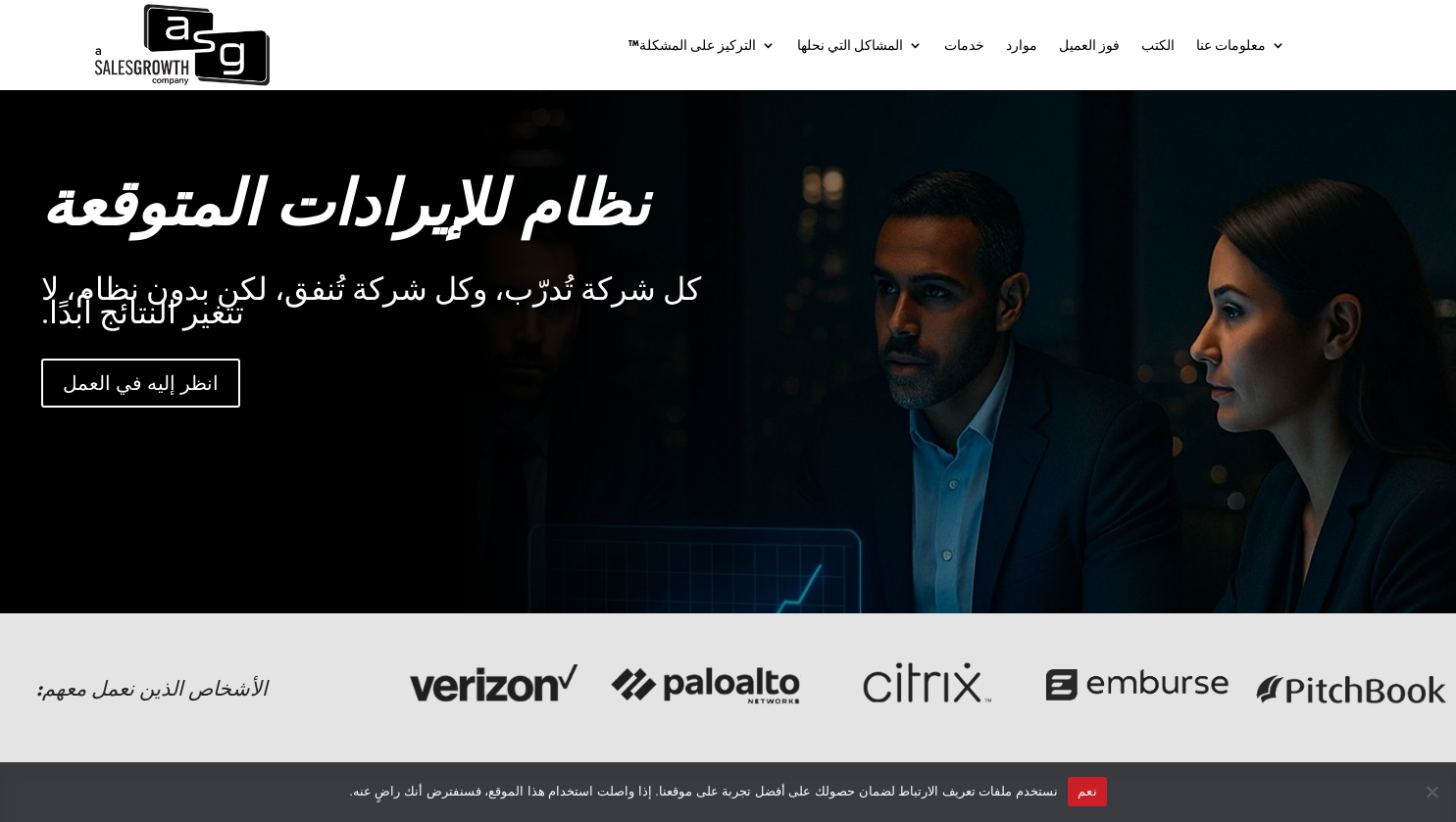
click at [1367, 42] on div "التركيز على المشكلة™ نظام التشغيل الذي يركز على المشكلات™ مخطط تحديد المشكلة تد…" at bounding box center [728, 45] width 1456 height 90
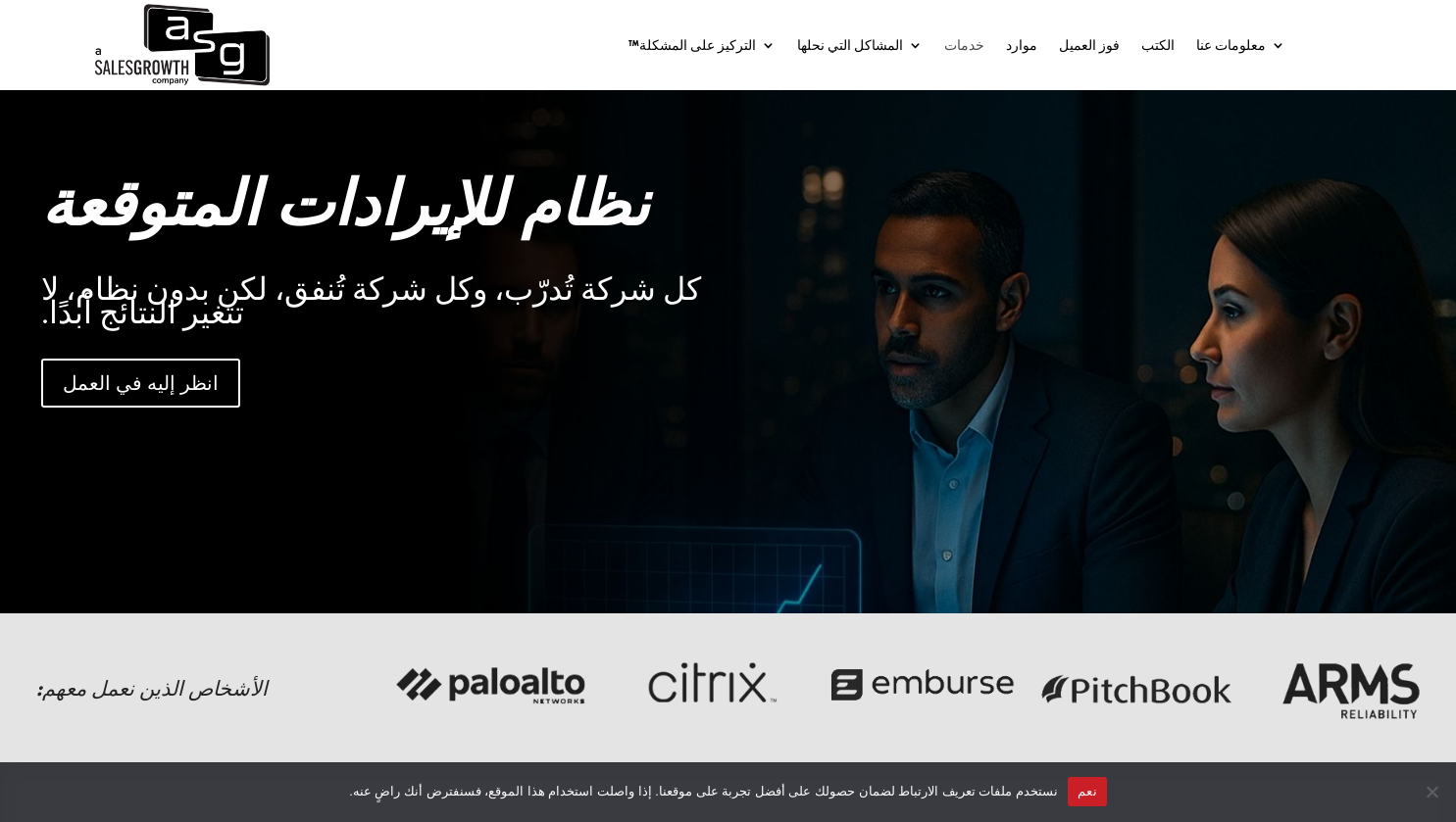
click at [984, 47] on font "خدمات" at bounding box center [964, 45] width 40 height 18
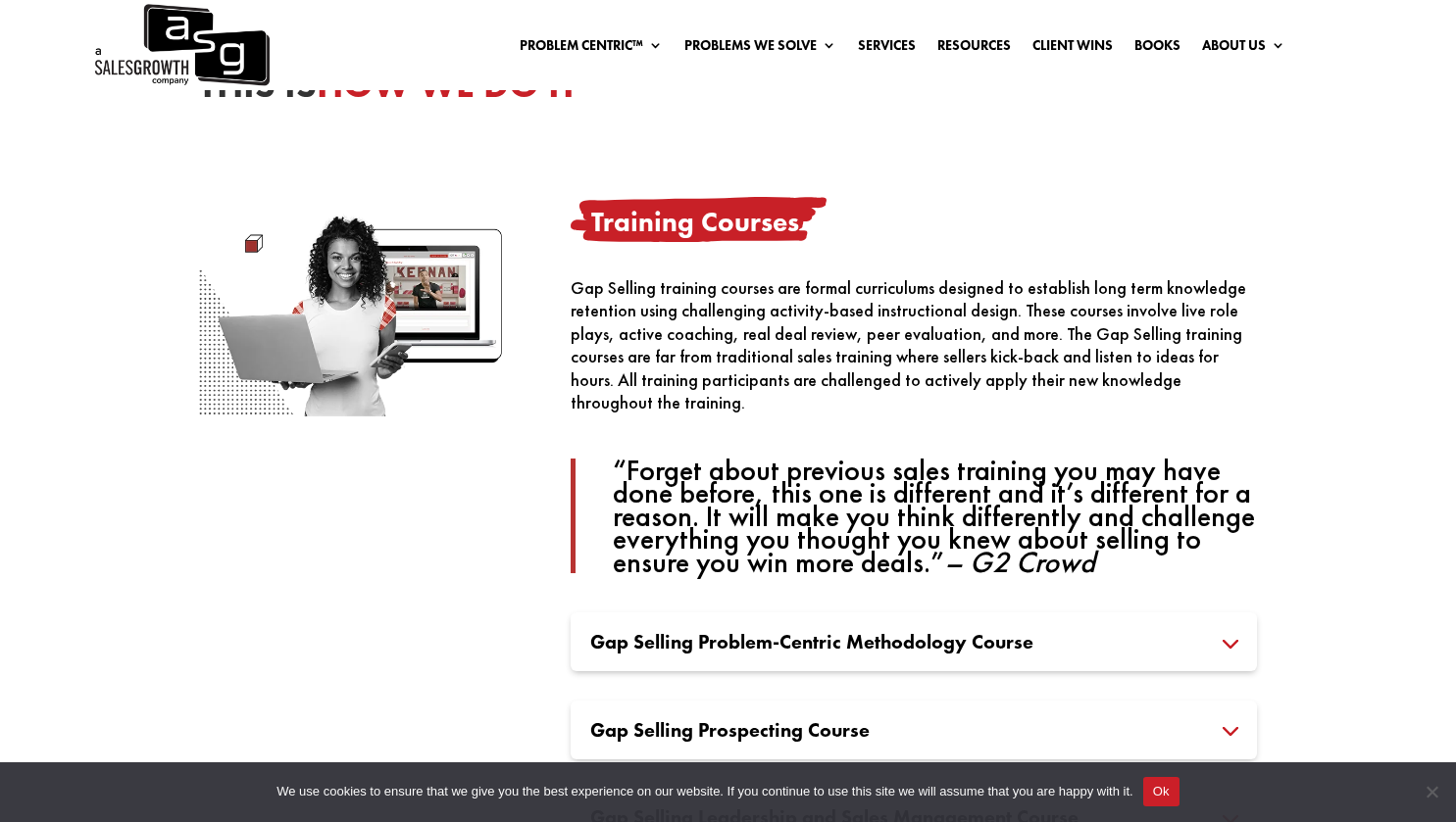
scroll to position [1152, 0]
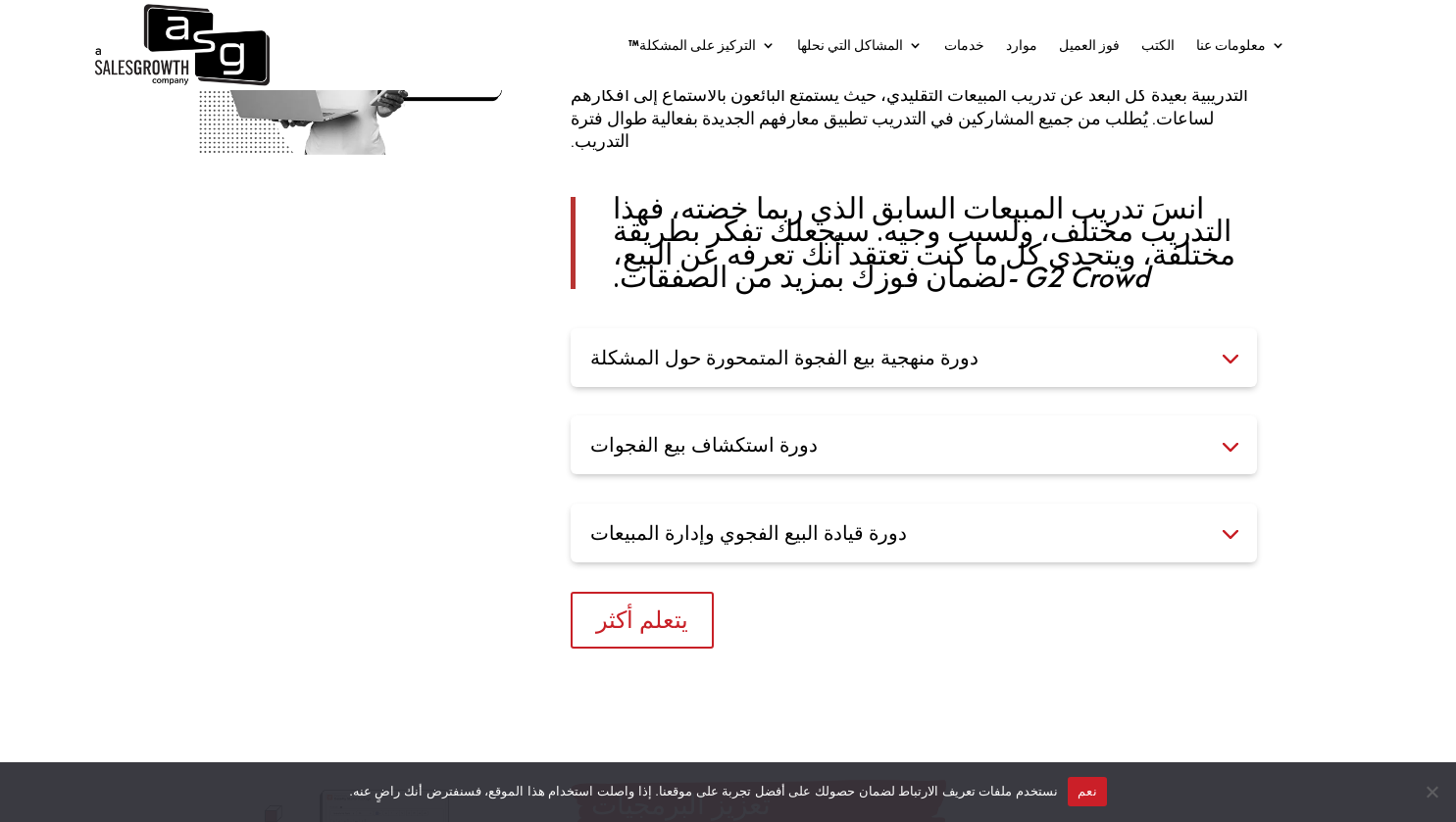
scroll to position [1380, 0]
click at [1076, 343] on div "دورة منهجية بيع الفجوة المتمحورة حول المشكلة The Gap Selling Problem-Centric Me…" at bounding box center [914, 358] width 687 height 59
click at [1233, 349] on h3 "دورة منهجية بيع الفجوة المتمحورة حول المشكلة" at bounding box center [913, 359] width 647 height 20
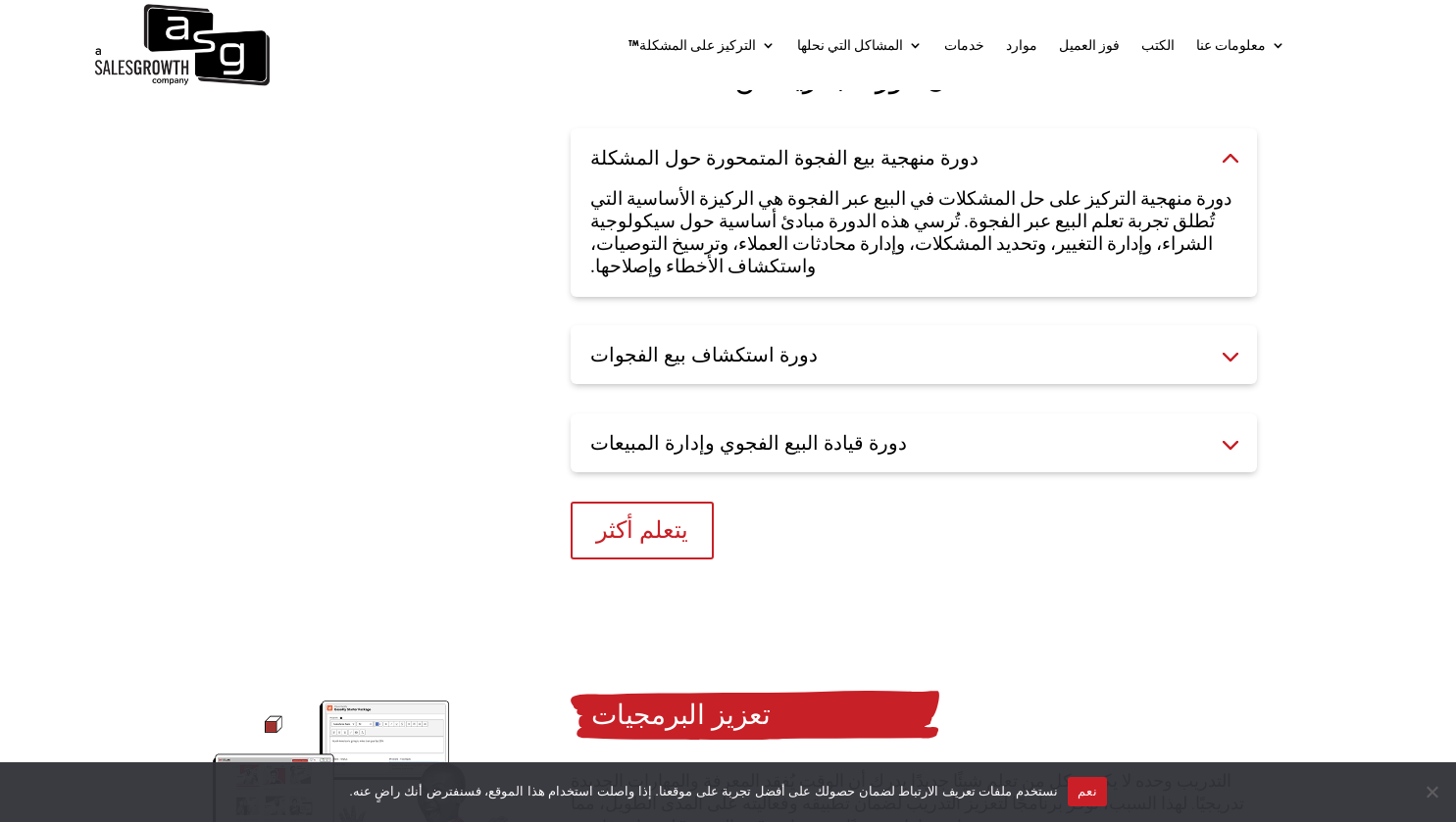
scroll to position [1581, 0]
click at [1237, 344] on h3 "دورة استكشاف بيع الفجوات" at bounding box center [913, 354] width 647 height 20
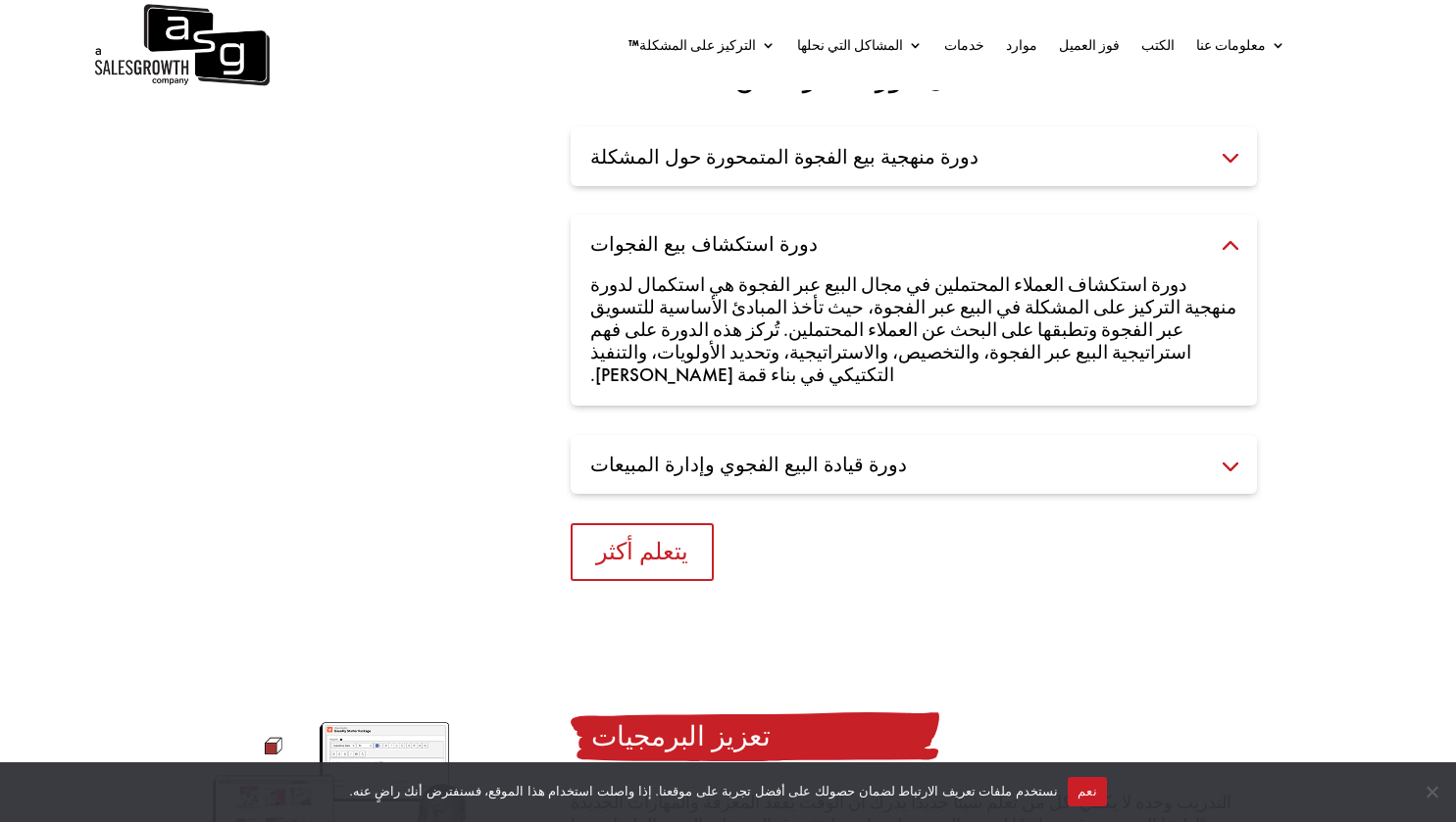
click at [975, 455] on h3 "دورة قيادة البيع الفجوي وإدارة المبيعات" at bounding box center [913, 465] width 647 height 20
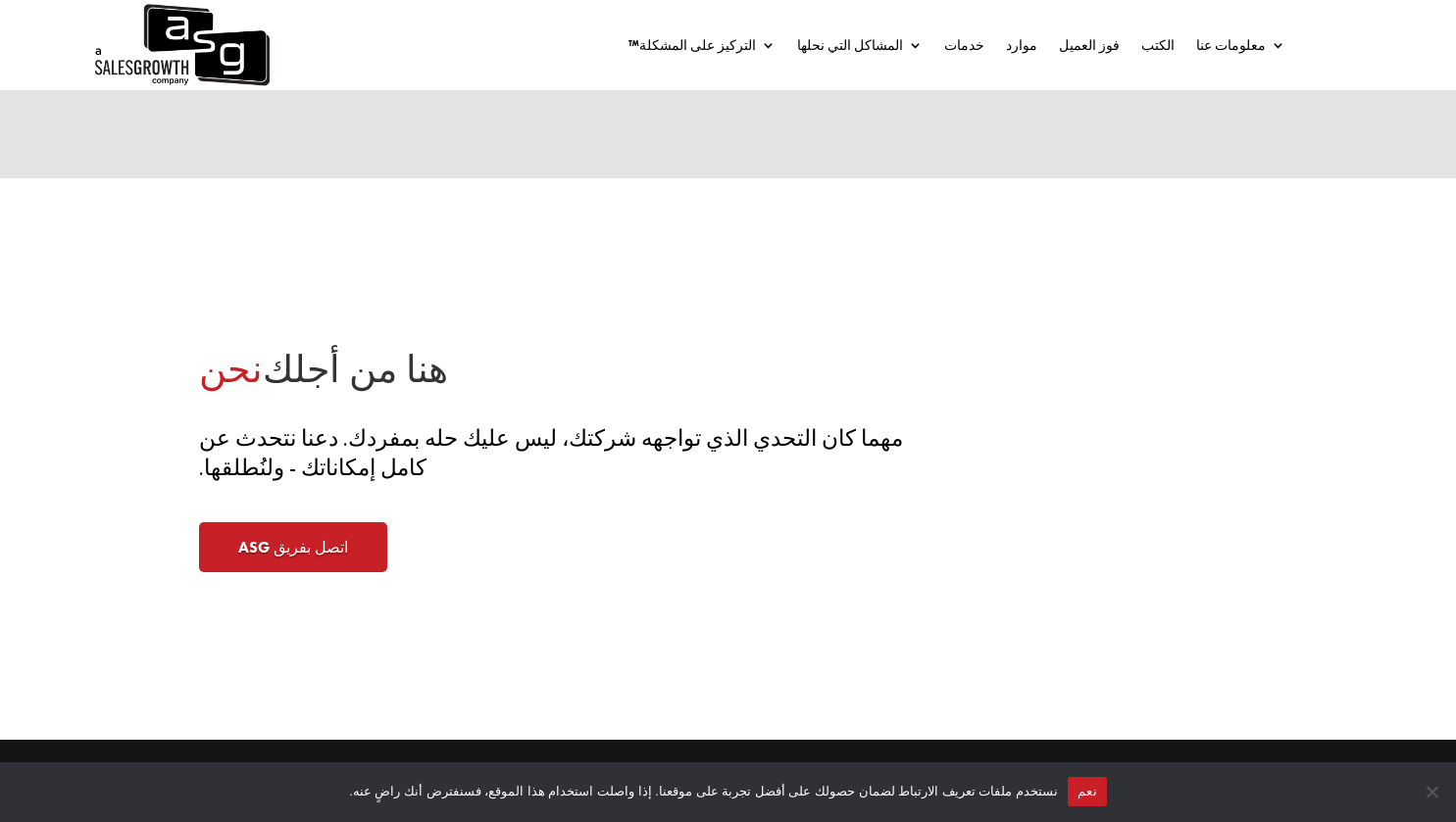
scroll to position [6117, 0]
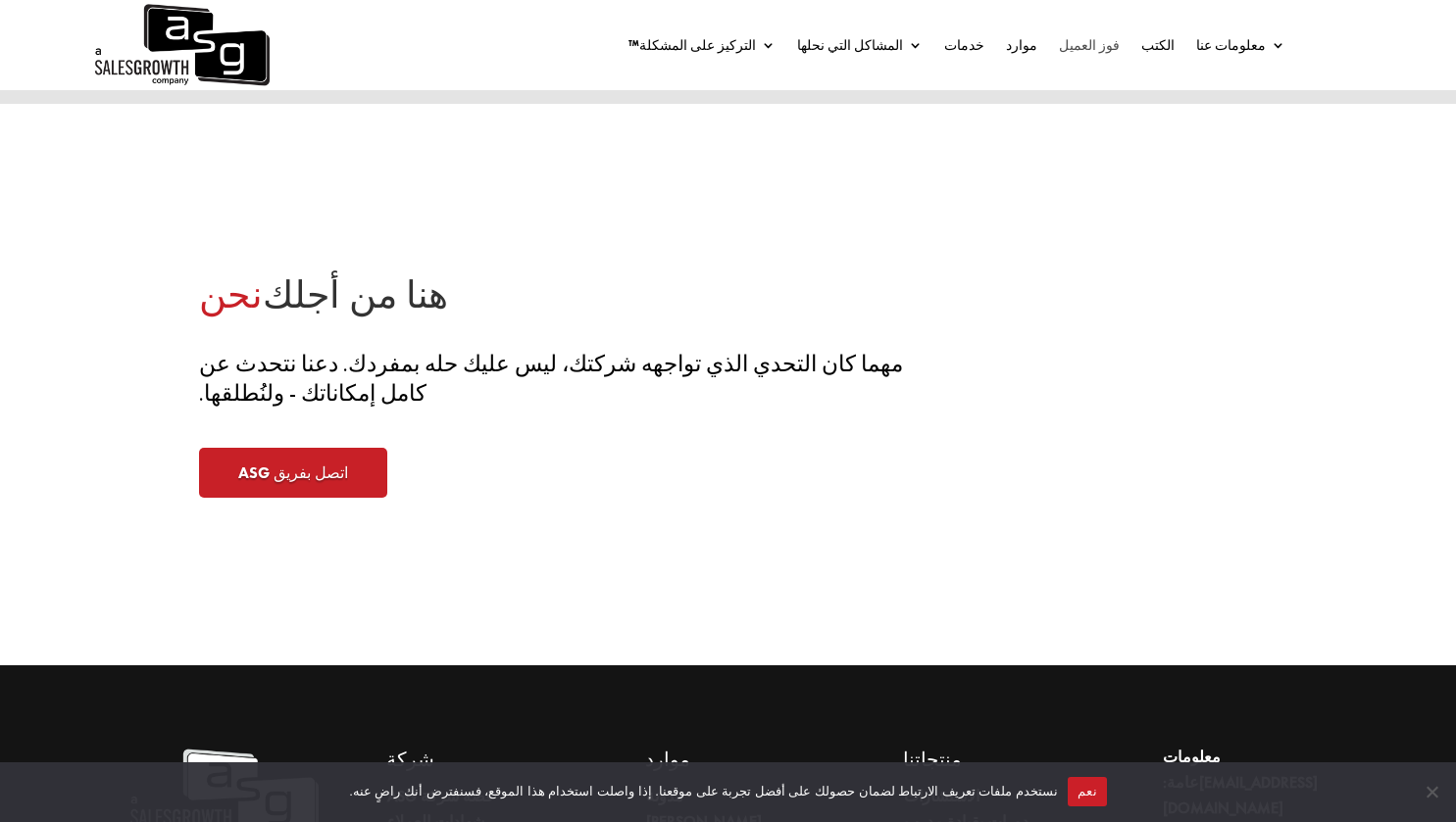
click at [1108, 43] on font "فوز العميل" at bounding box center [1089, 45] width 61 height 18
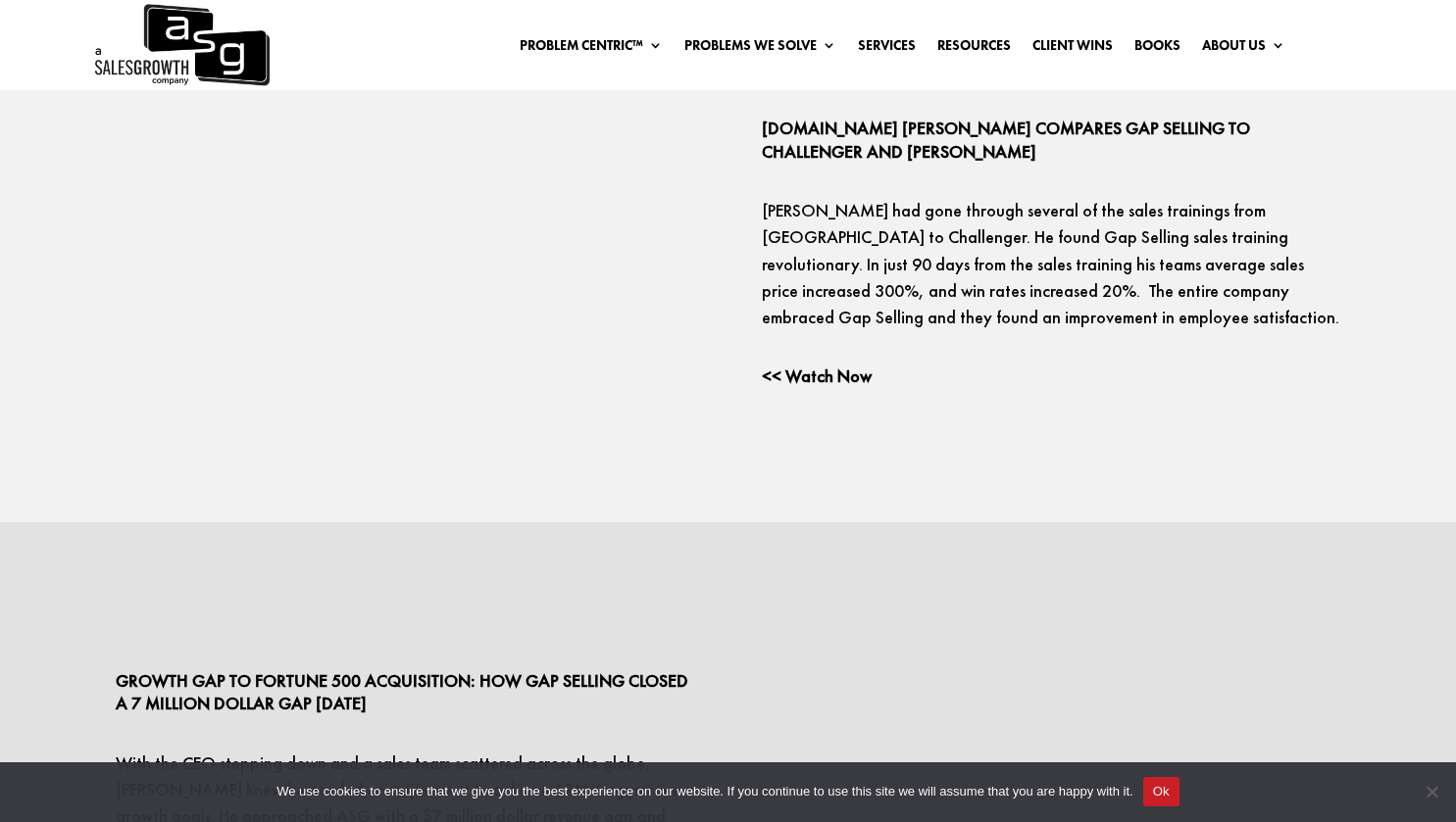
scroll to position [3799, 0]
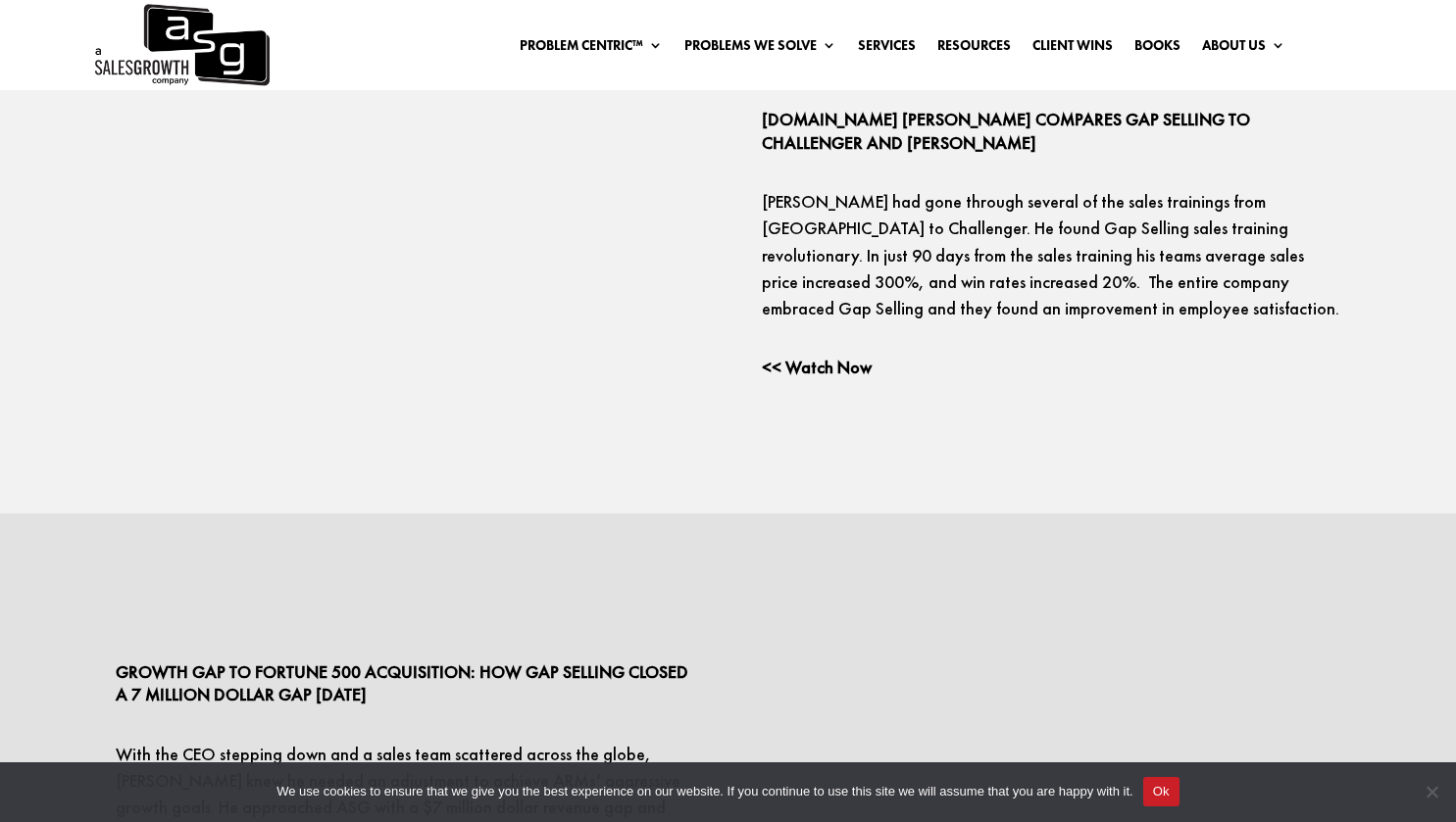
click at [222, 40] on img at bounding box center [180, 45] width 177 height 90
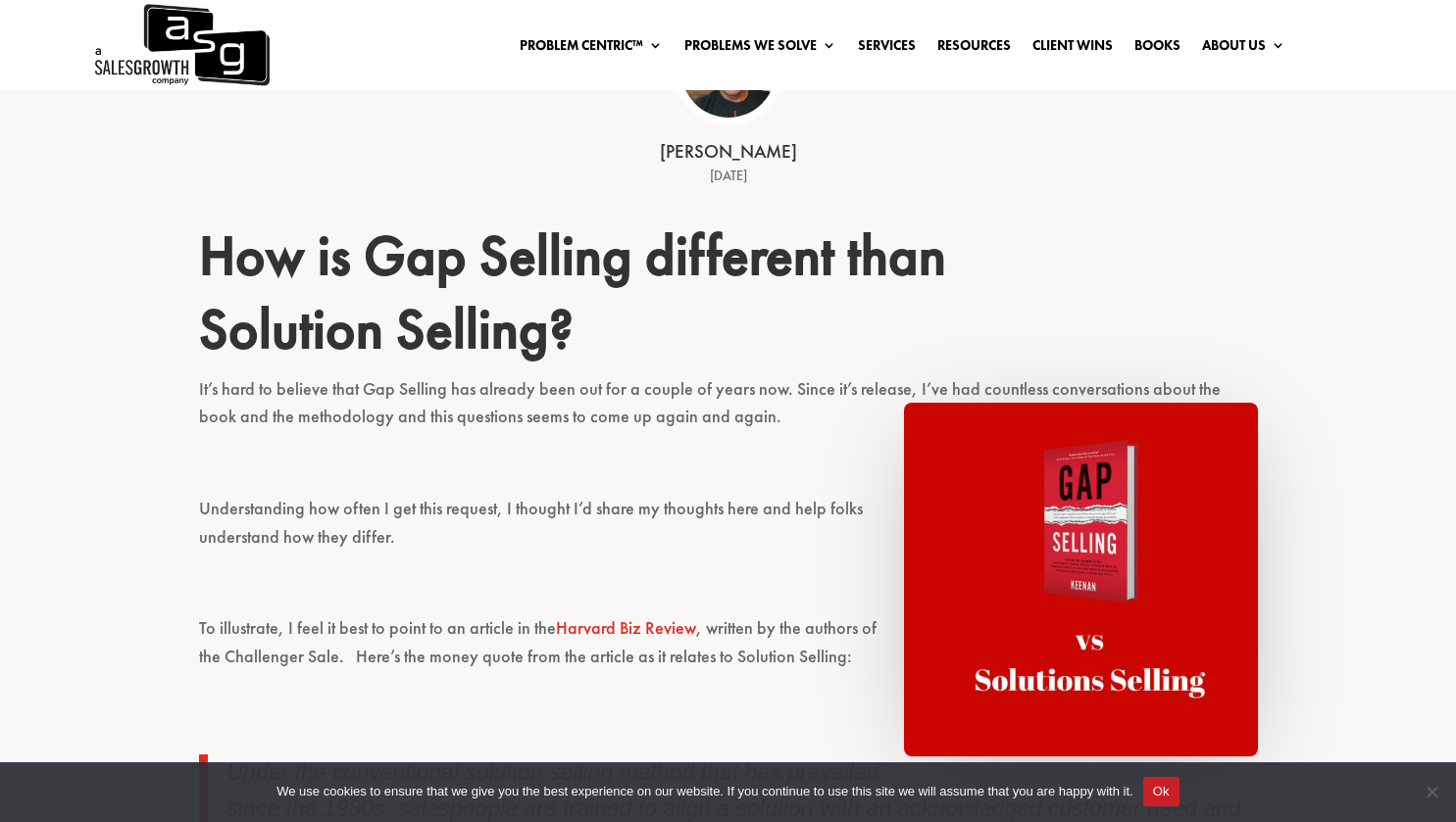
scroll to position [500, 0]
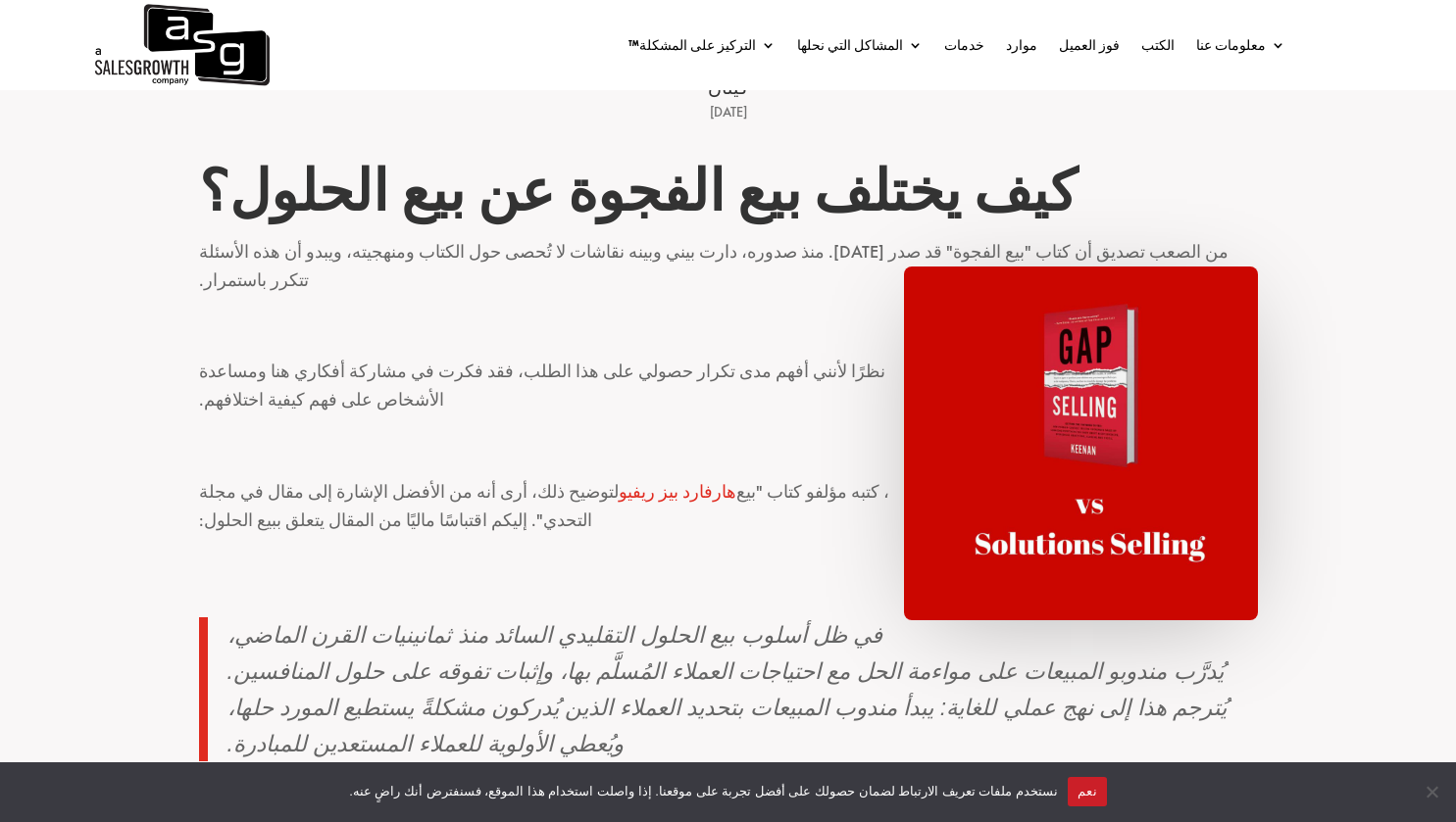
click at [1138, 156] on h1 "كيف يختلف بيع الفجوة عن بيع الحلول؟" at bounding box center [728, 196] width 1059 height 83
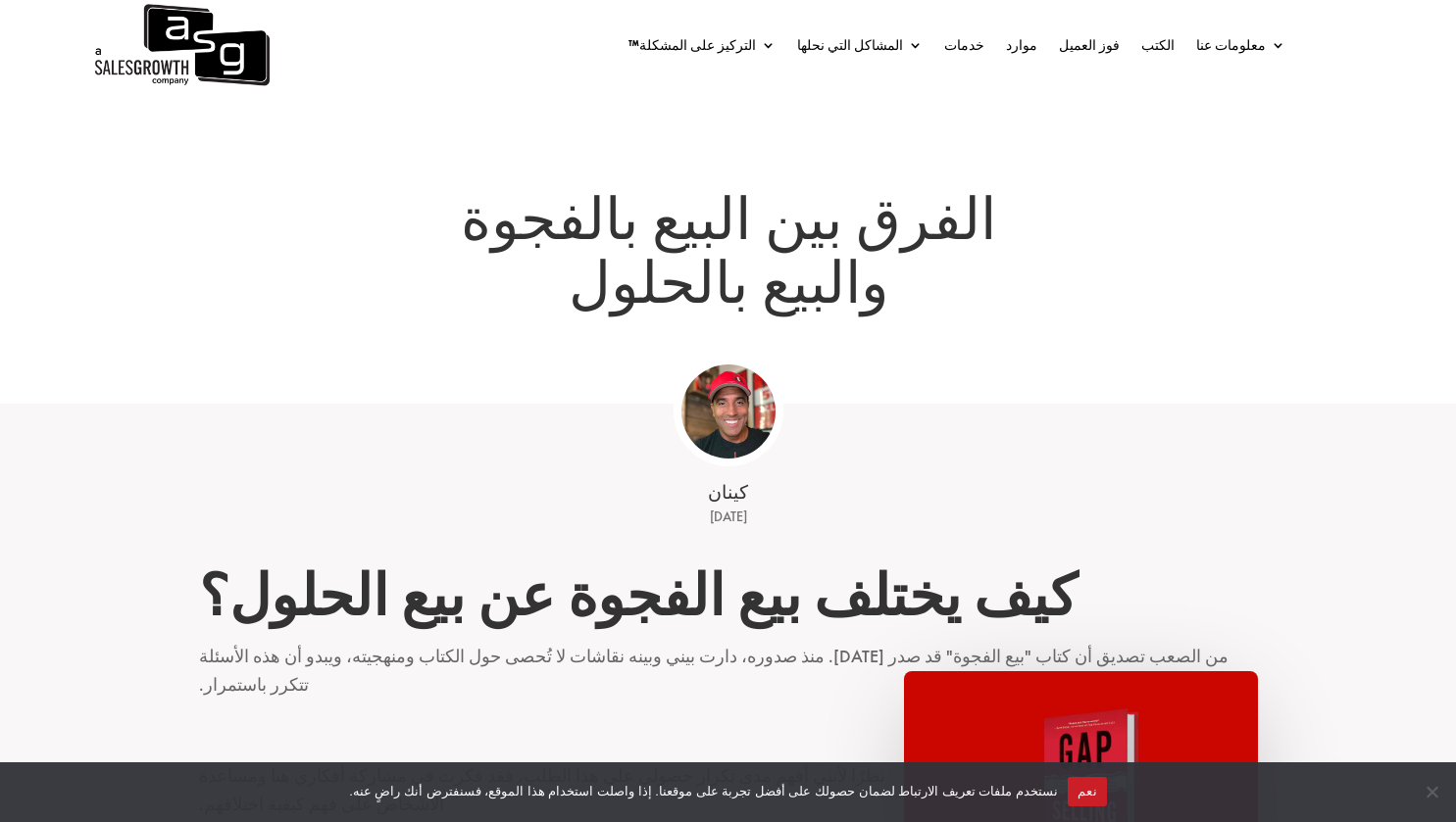
scroll to position [0, 0]
